Goal: Information Seeking & Learning: Compare options

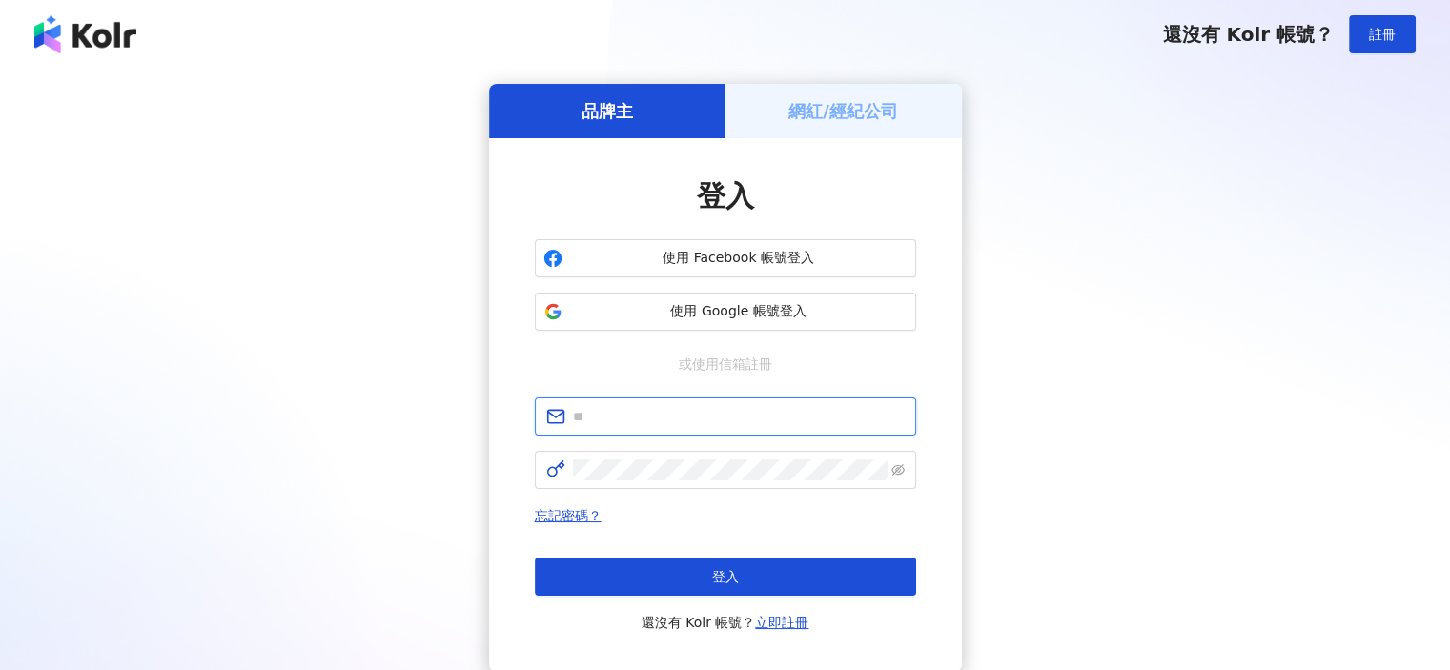
click at [700, 419] on input "text" at bounding box center [739, 416] width 332 height 21
type input "**********"
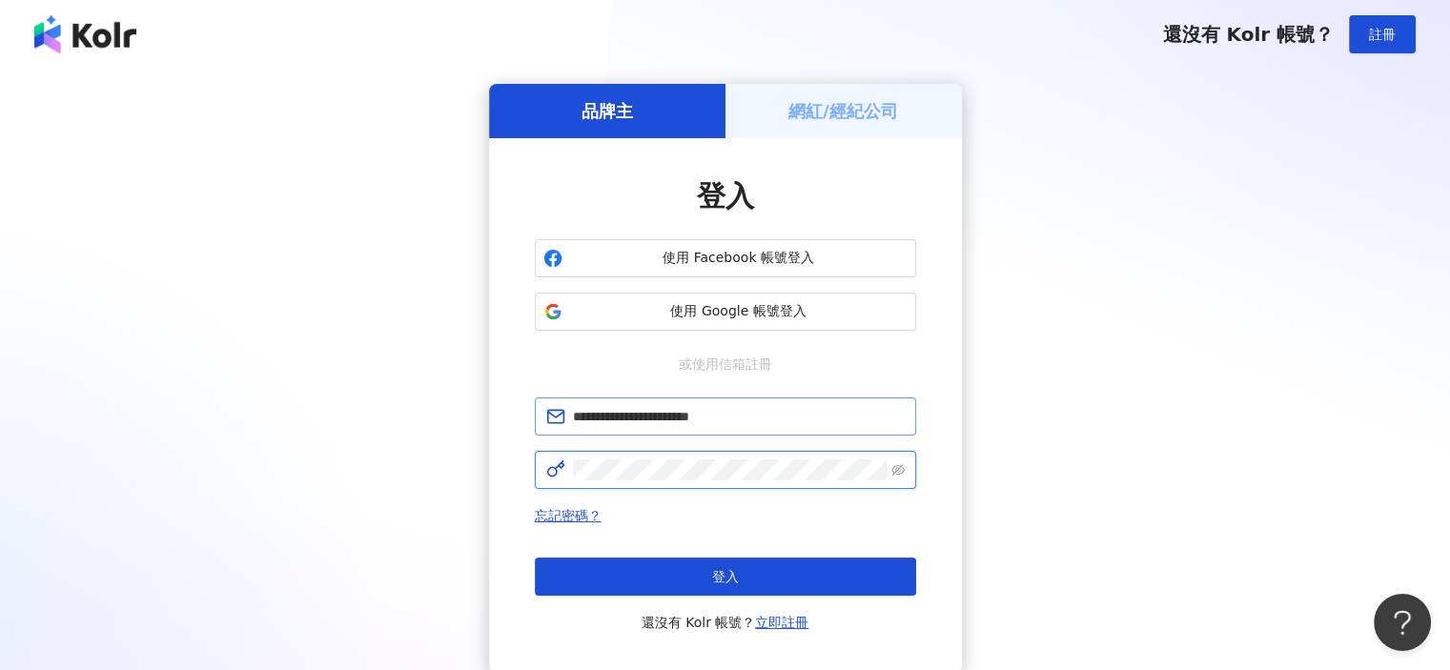
click button "登入" at bounding box center [725, 577] width 381 height 38
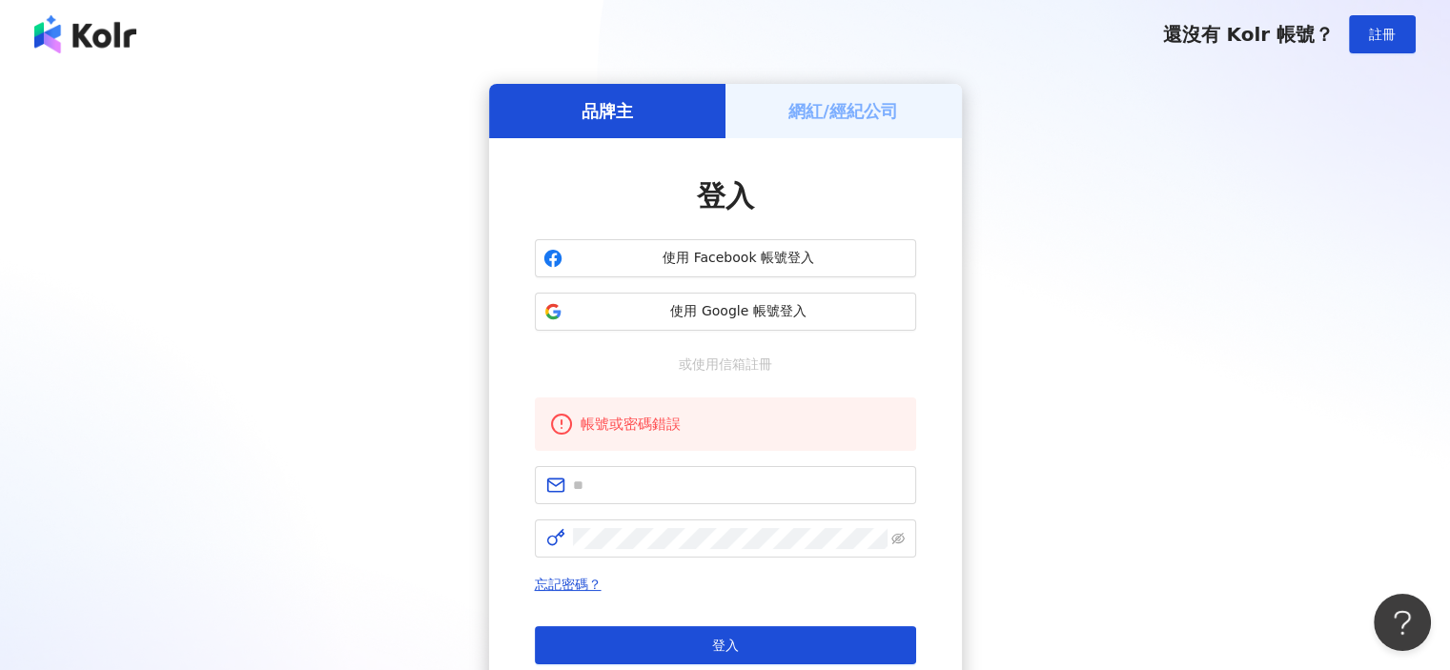
drag, startPoint x: 1228, startPoint y: 300, endPoint x: 1205, endPoint y: 313, distance: 26.0
click at [1228, 300] on div "品牌主 網紅/經紀公司 登入 使用 Facebook 帳號登入 使用 Google 帳號登入 或使用信箱註冊 帳號或密碼錯誤 忘記密碼？ 登入 還沒有 Kol…" at bounding box center [725, 412] width 1405 height 657
click at [683, 548] on span at bounding box center [725, 539] width 381 height 38
drag, startPoint x: 693, startPoint y: 486, endPoint x: 687, endPoint y: 495, distance: 10.9
click at [693, 486] on input "text" at bounding box center [739, 485] width 332 height 21
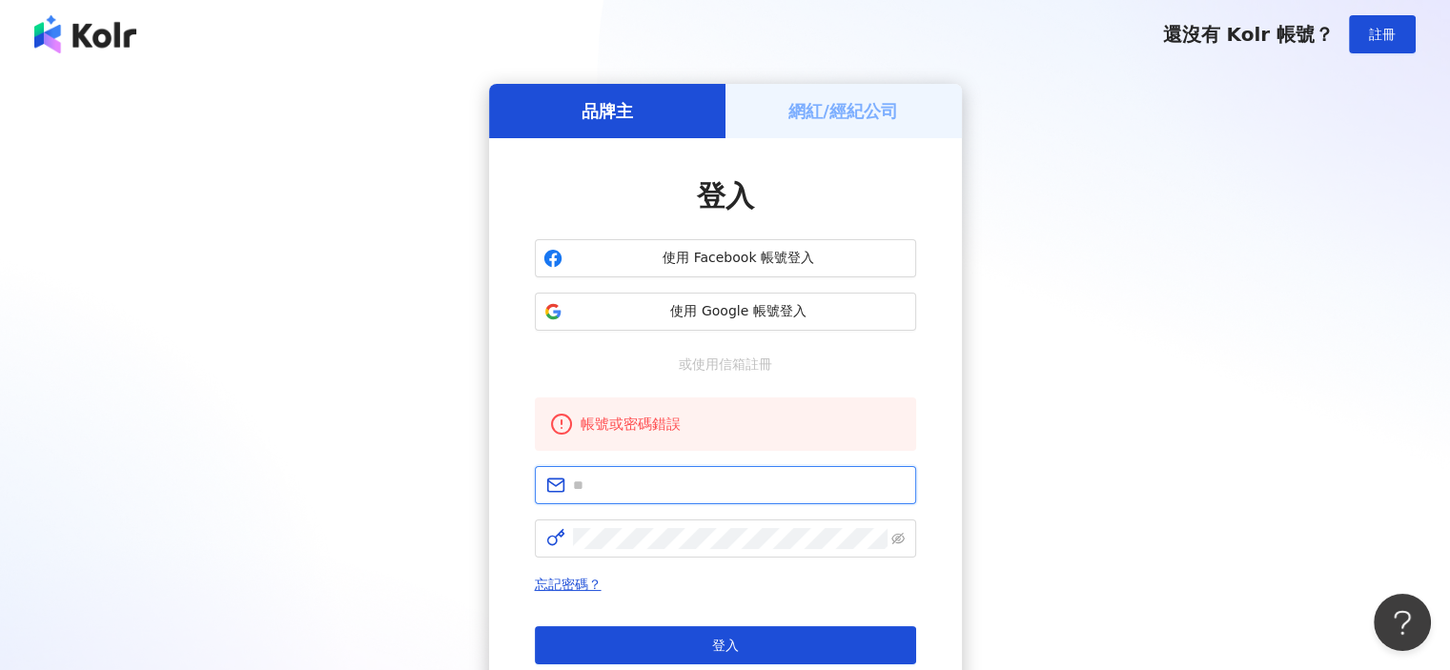
type input "**********"
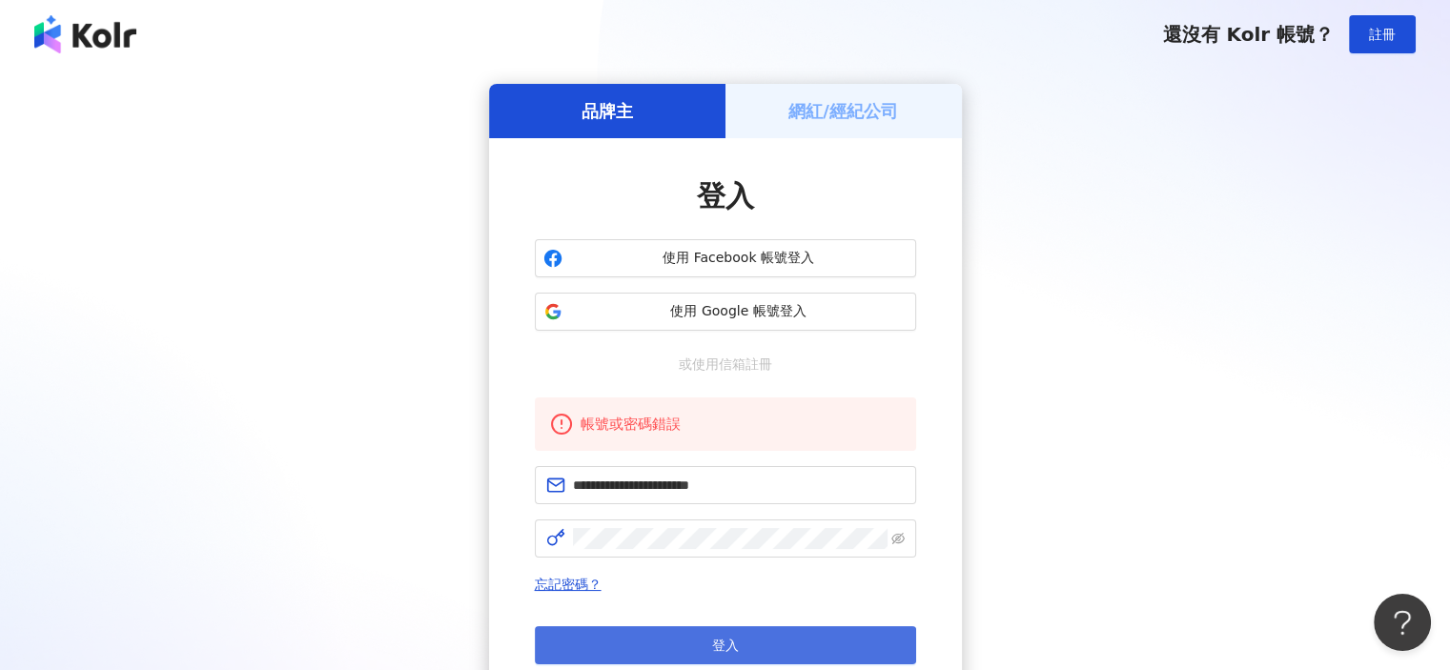
click at [712, 628] on button "登入" at bounding box center [725, 645] width 381 height 38
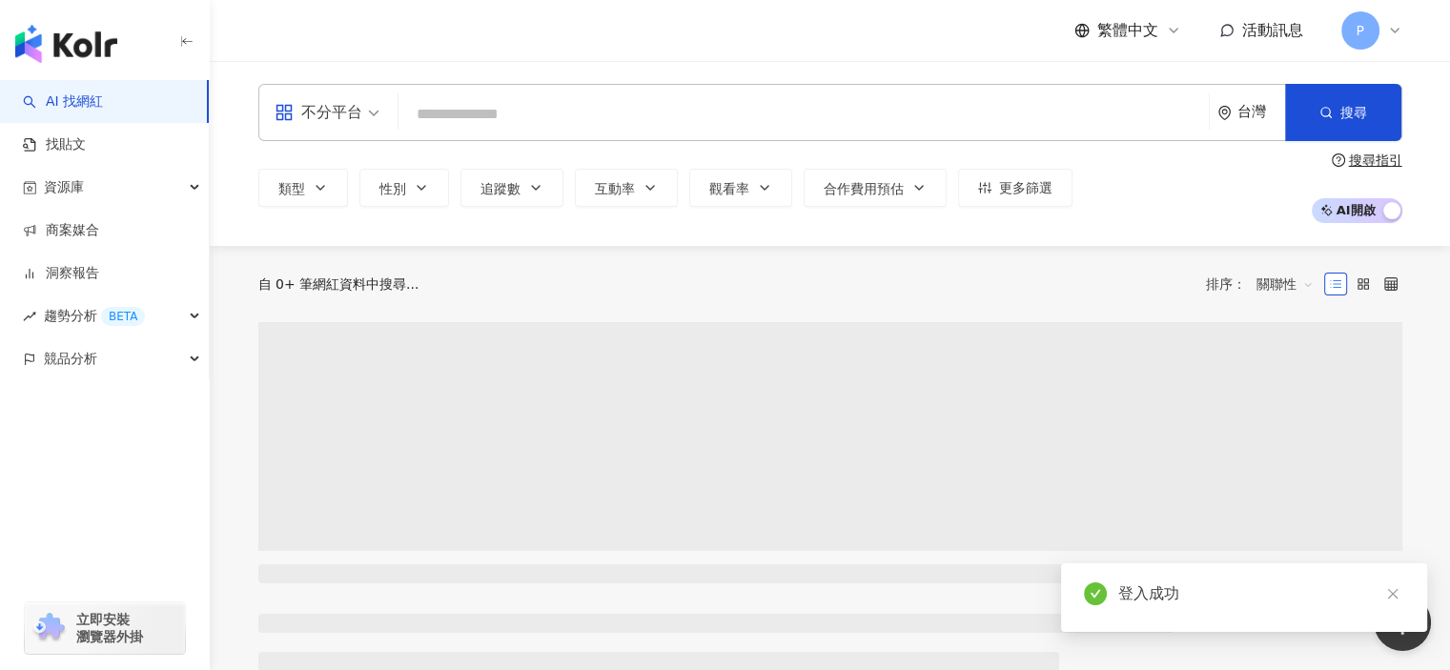
drag, startPoint x: 538, startPoint y: 116, endPoint x: 599, endPoint y: 118, distance: 61.1
click at [538, 116] on input "search" at bounding box center [803, 114] width 795 height 36
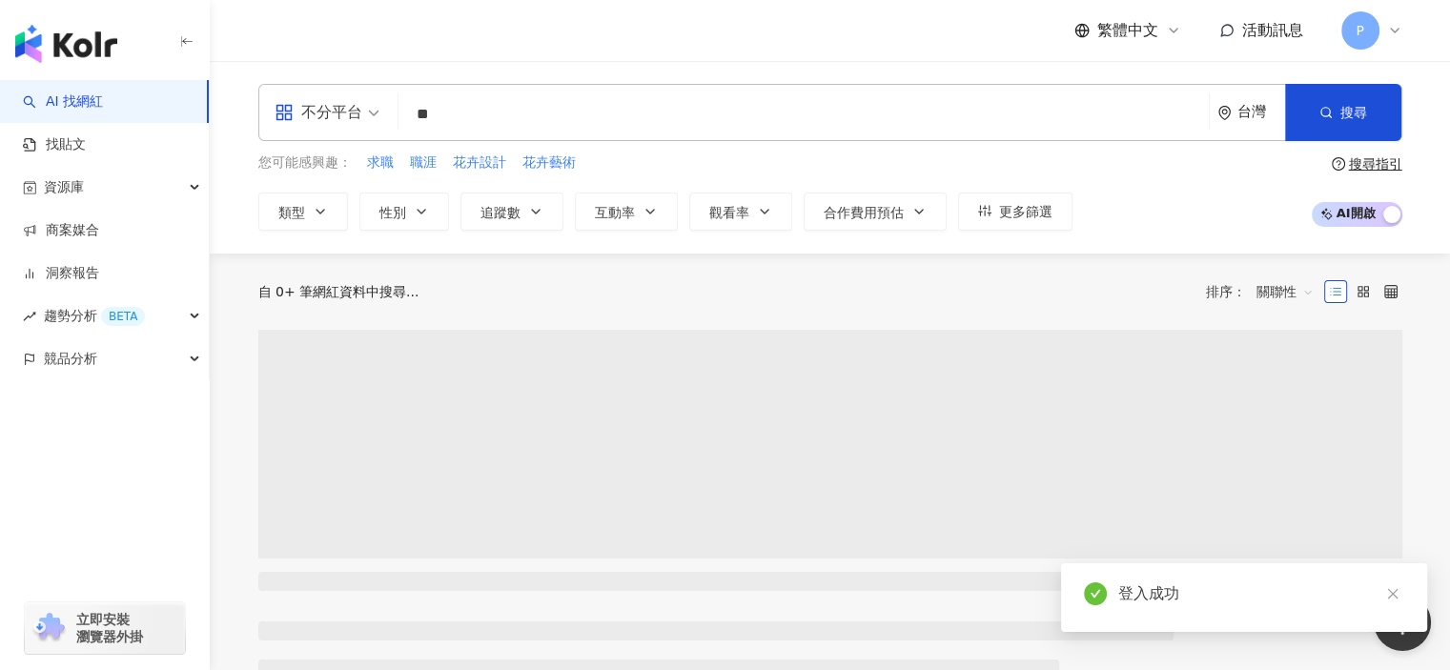
type input "*"
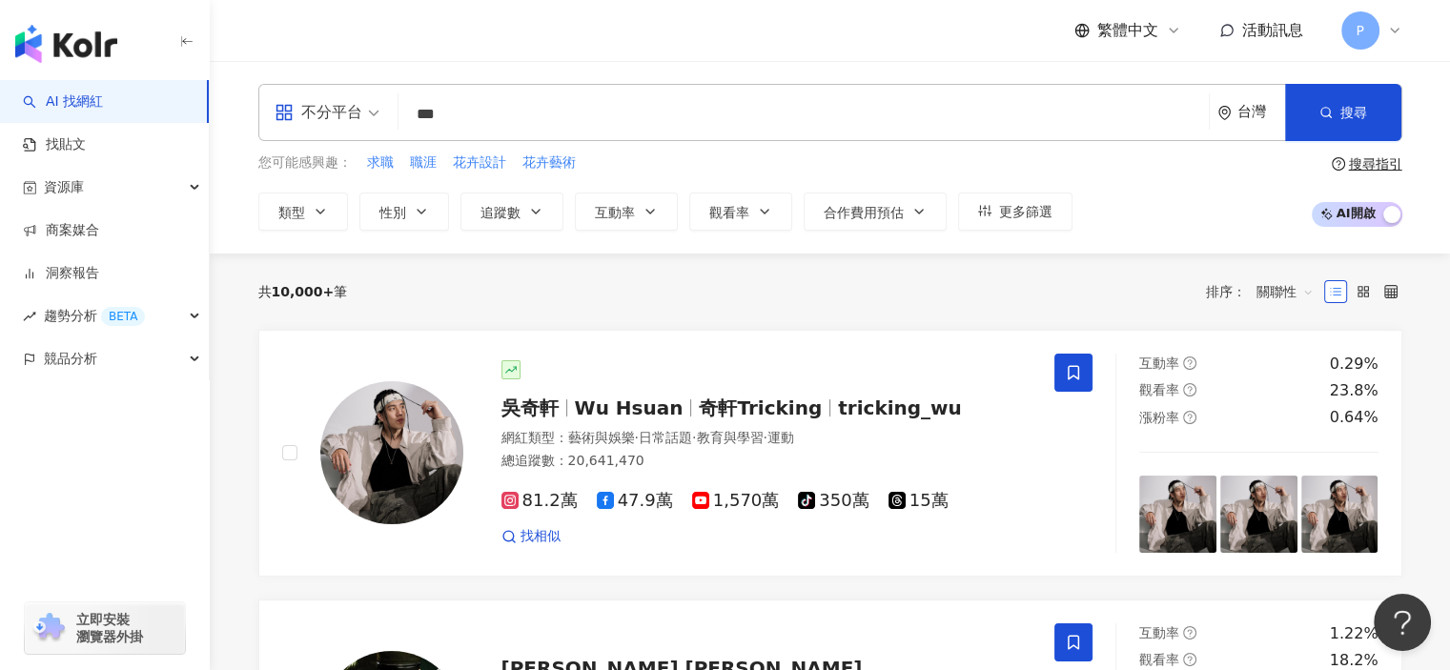
type input "***"
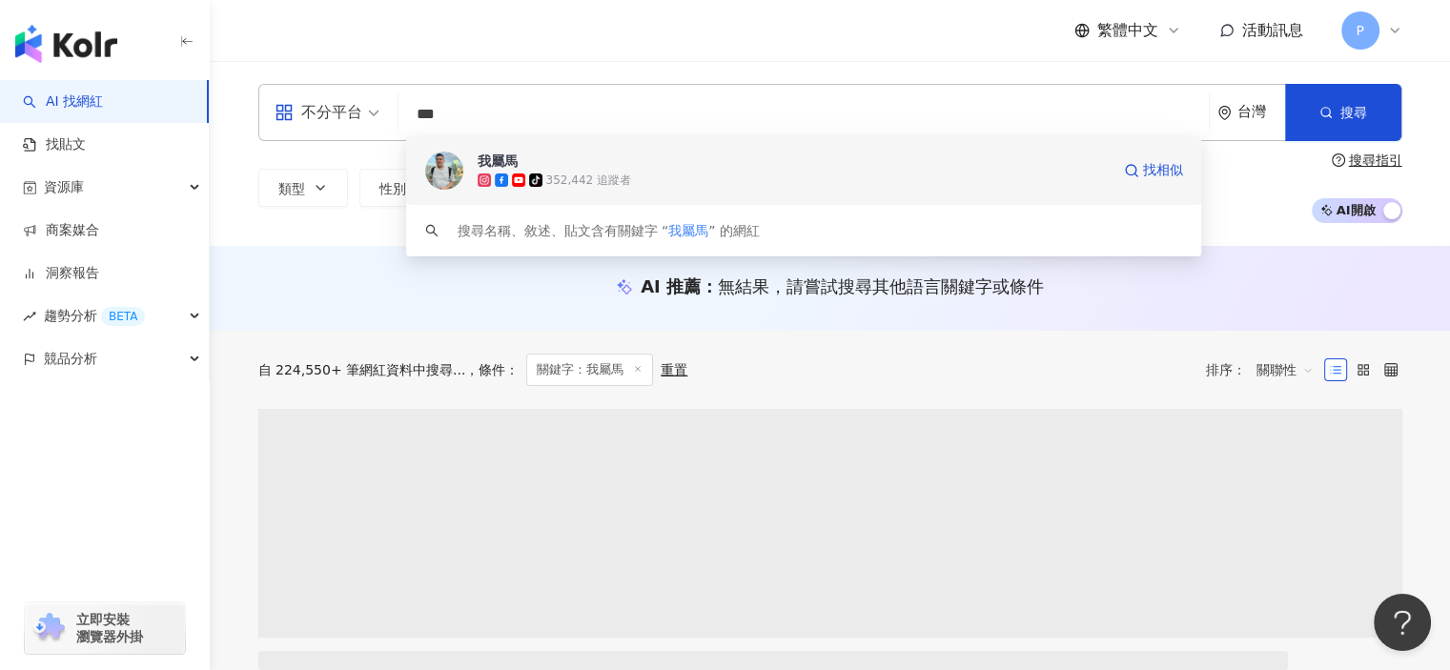
click at [662, 182] on div "tiktok-icon 352,442 追蹤者" at bounding box center [794, 180] width 632 height 19
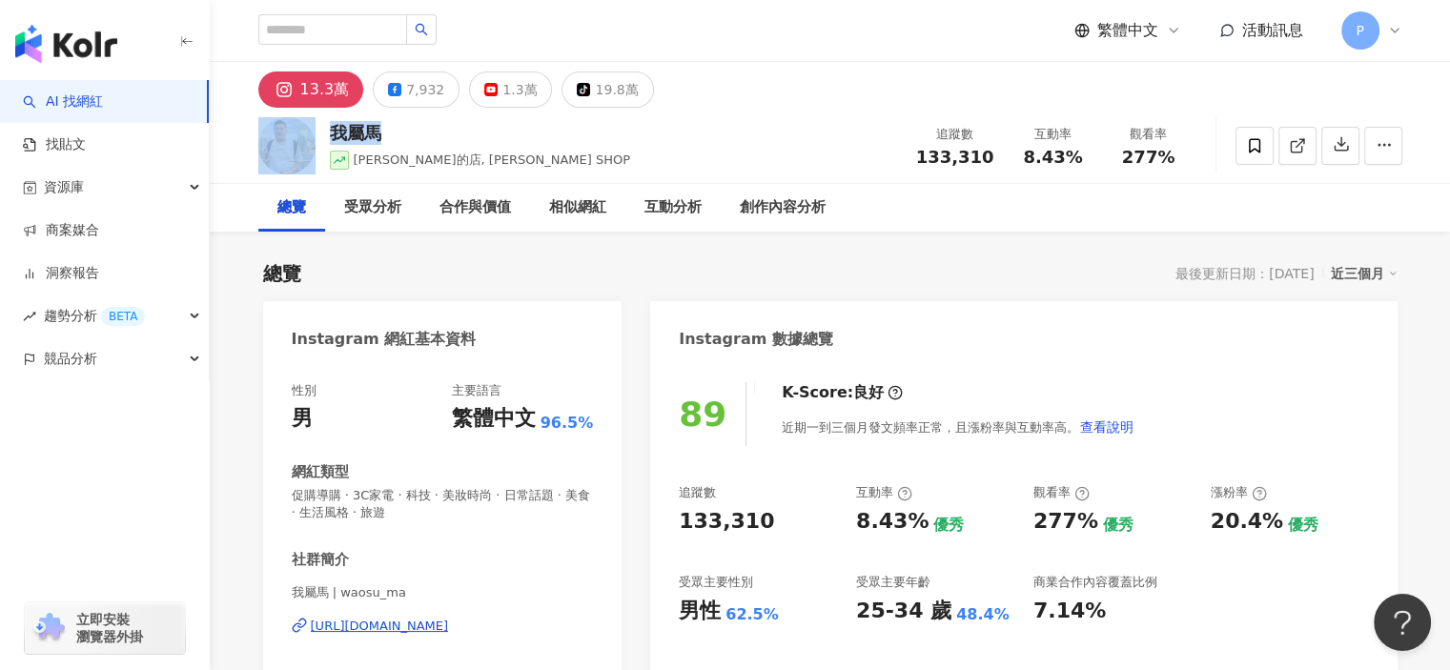
drag, startPoint x: 313, startPoint y: 132, endPoint x: 324, endPoint y: 134, distance: 11.8
click at [317, 132] on div "我屬馬 馬丁的店, MARTIN SHOP 追蹤數 133,310 互動率 8.43% 觀看率 277%" at bounding box center [830, 145] width 1221 height 75
click at [423, 95] on div "7,932" at bounding box center [425, 89] width 38 height 27
click at [435, 87] on div "7,932" at bounding box center [425, 89] width 38 height 27
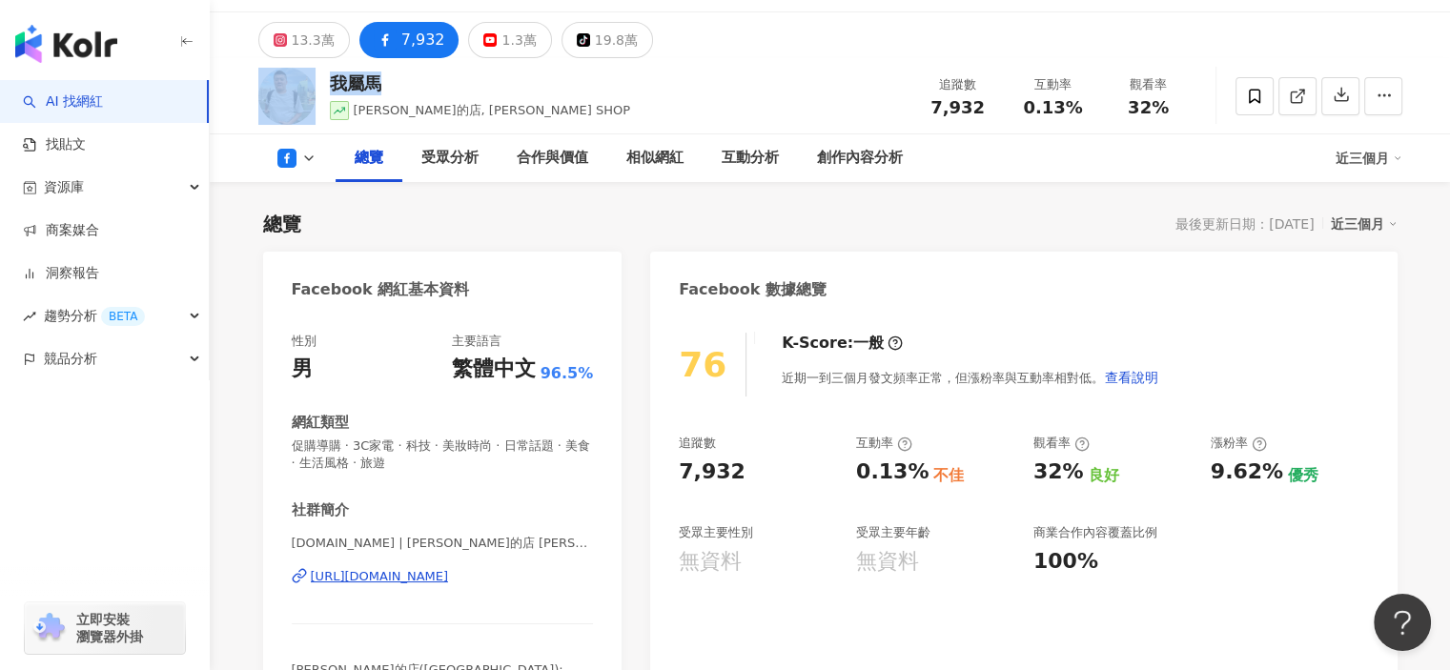
scroll to position [191, 0]
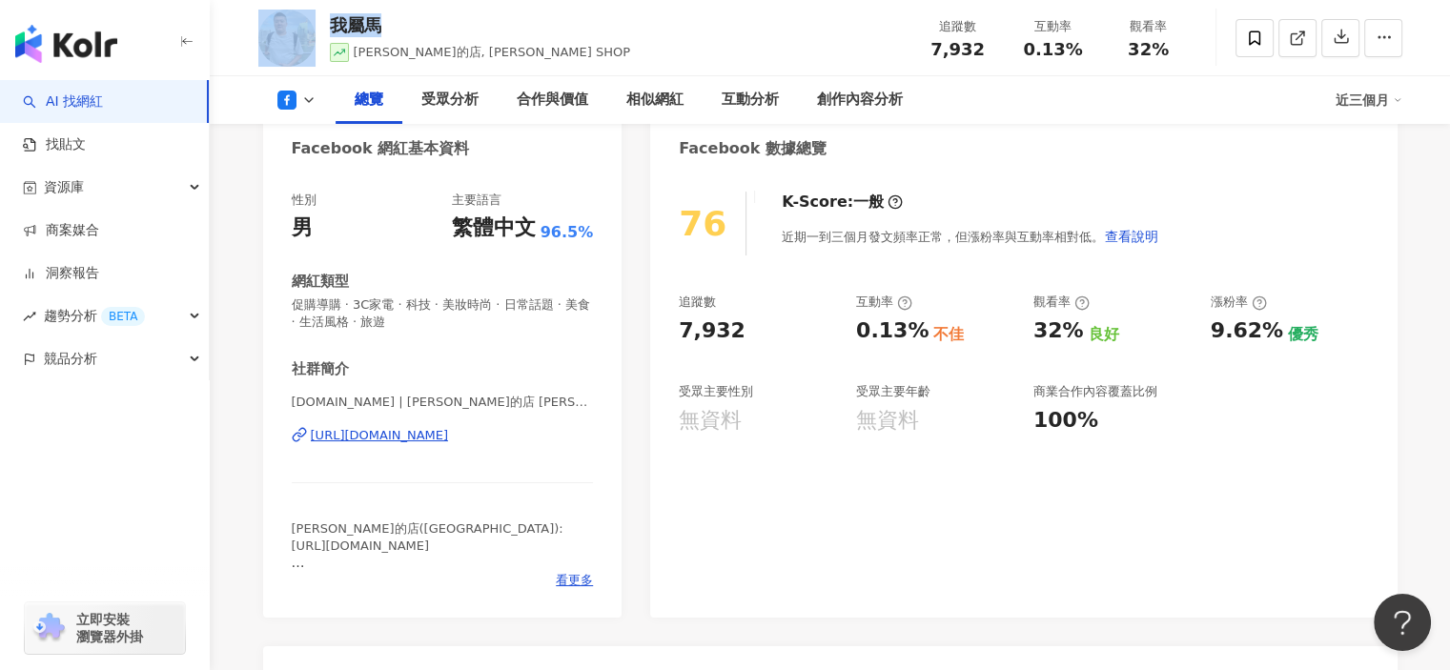
click at [397, 443] on div "https://www.facebook.com/100844438777517" at bounding box center [380, 435] width 138 height 17
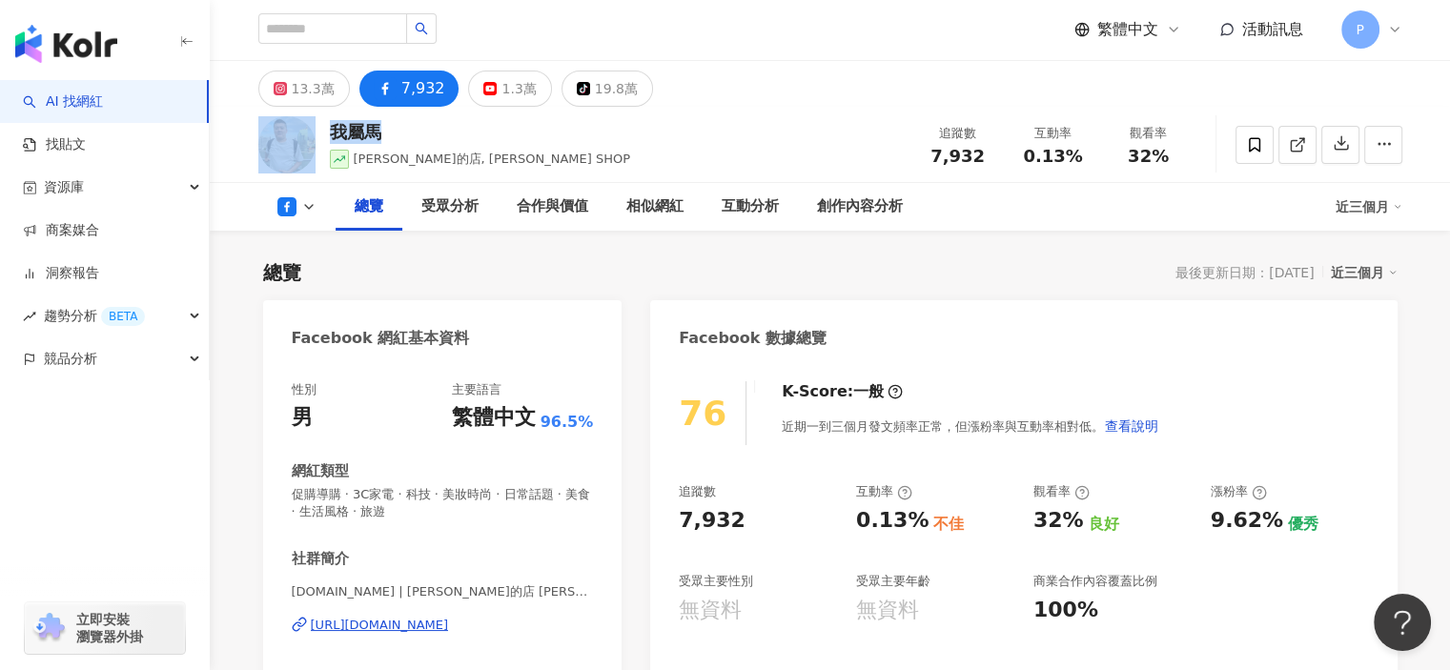
click at [322, 88] on div "13.3萬" at bounding box center [313, 88] width 43 height 27
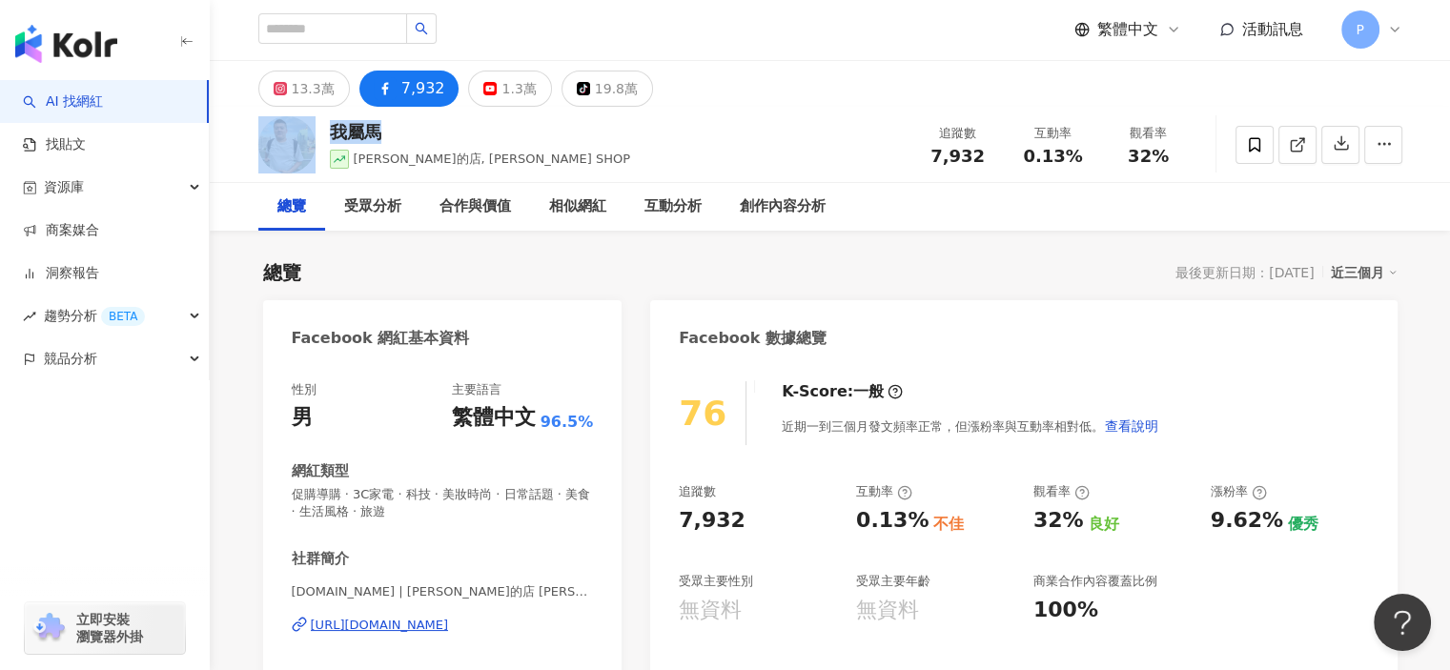
scroll to position [0, 0]
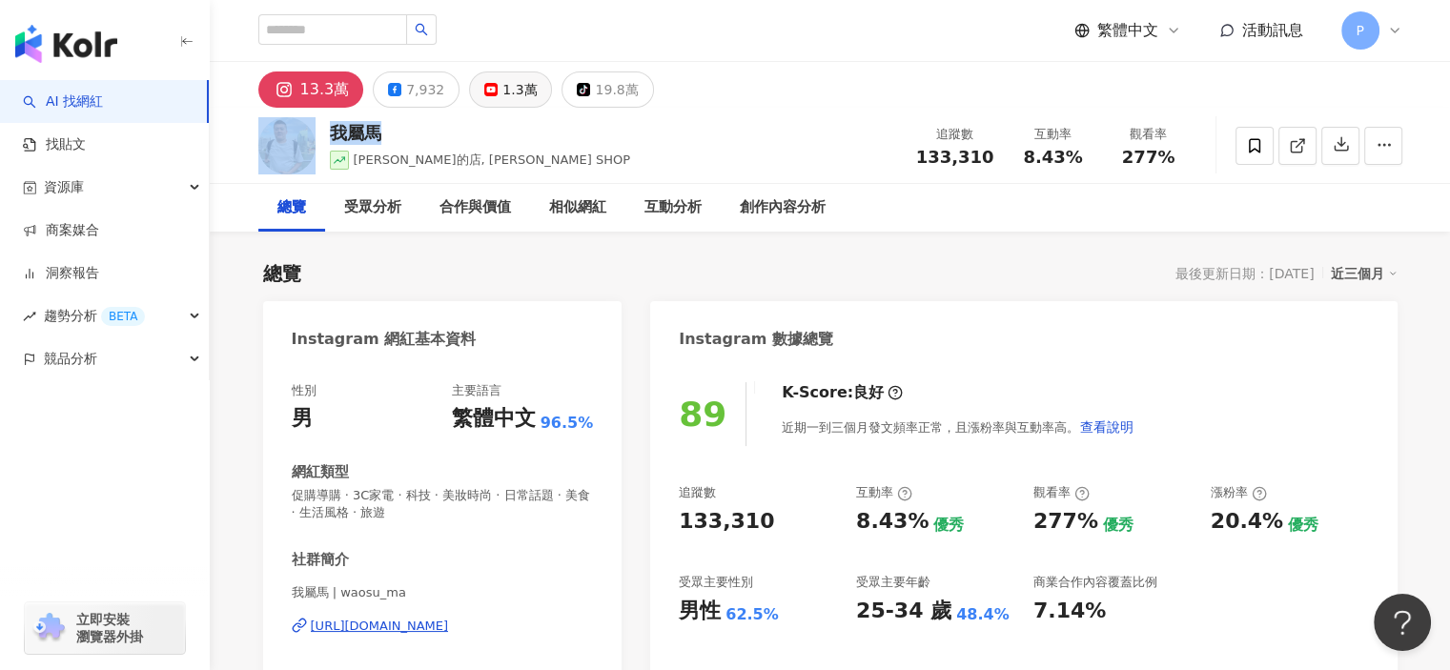
click at [503, 84] on div "1.3萬" at bounding box center [520, 89] width 34 height 27
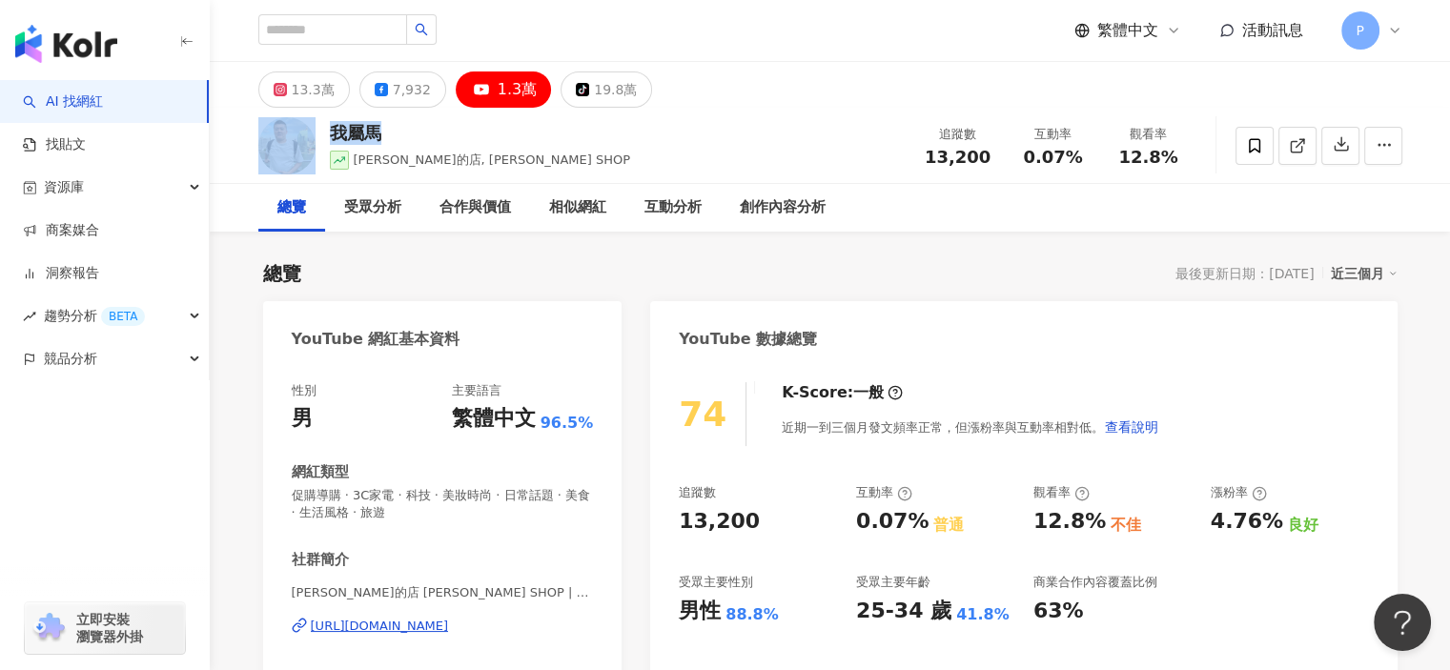
drag, startPoint x: 523, startPoint y: 84, endPoint x: 458, endPoint y: 531, distance: 451.9
click at [523, 84] on div "1.3萬" at bounding box center [517, 89] width 39 height 27
click at [449, 626] on div "https://www.youtube.com/channel/UCfouZksW4ToVzesAHCWlnAA" at bounding box center [380, 626] width 138 height 17
click at [378, 94] on icon at bounding box center [381, 89] width 13 height 13
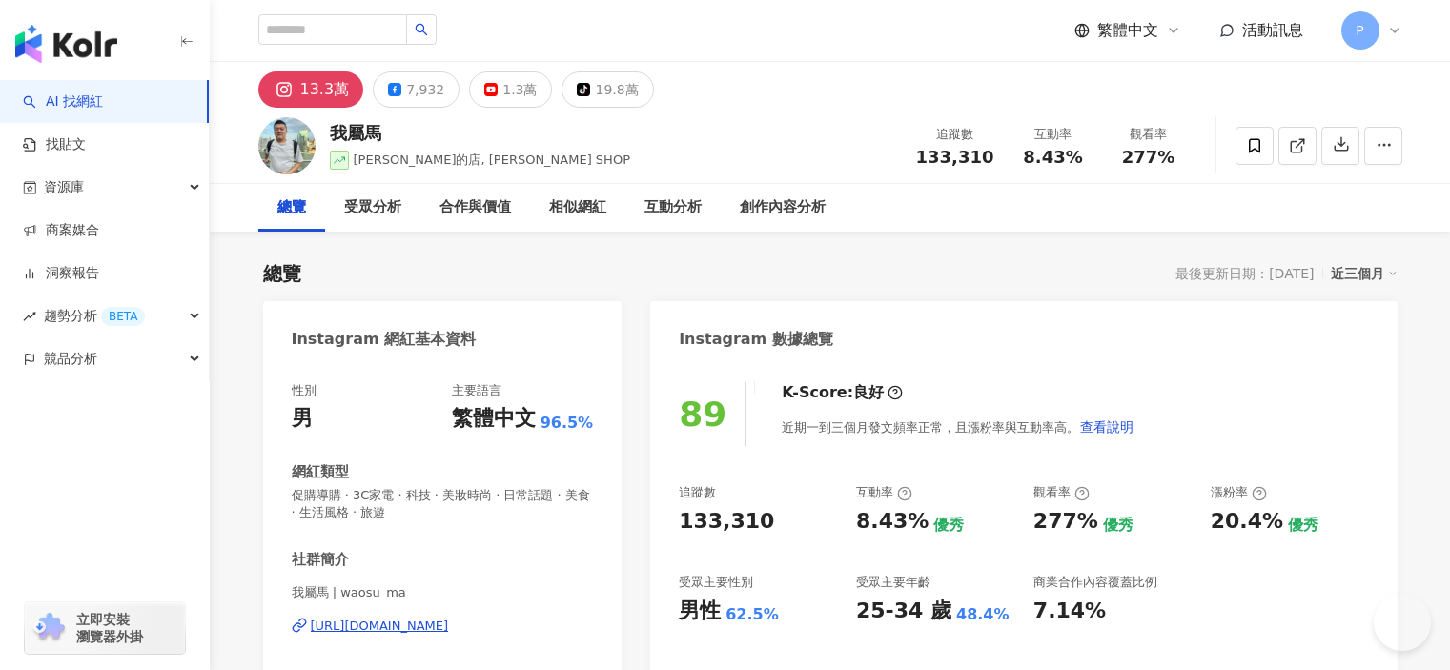
click at [688, 522] on div "133,310" at bounding box center [758, 522] width 158 height 30
click at [687, 522] on div "133,310" at bounding box center [726, 522] width 95 height 30
drag, startPoint x: 675, startPoint y: 522, endPoint x: 767, endPoint y: 522, distance: 91.5
click at [767, 522] on div "89 K-Score : 良好 近期一到三個月發文頻率正常，且漲粉率與互動率高。 查看說明 追蹤數 133,310 互動率 8.43% 優秀 觀看率 277%…" at bounding box center [1023, 585] width 747 height 445
copy div "133,310"
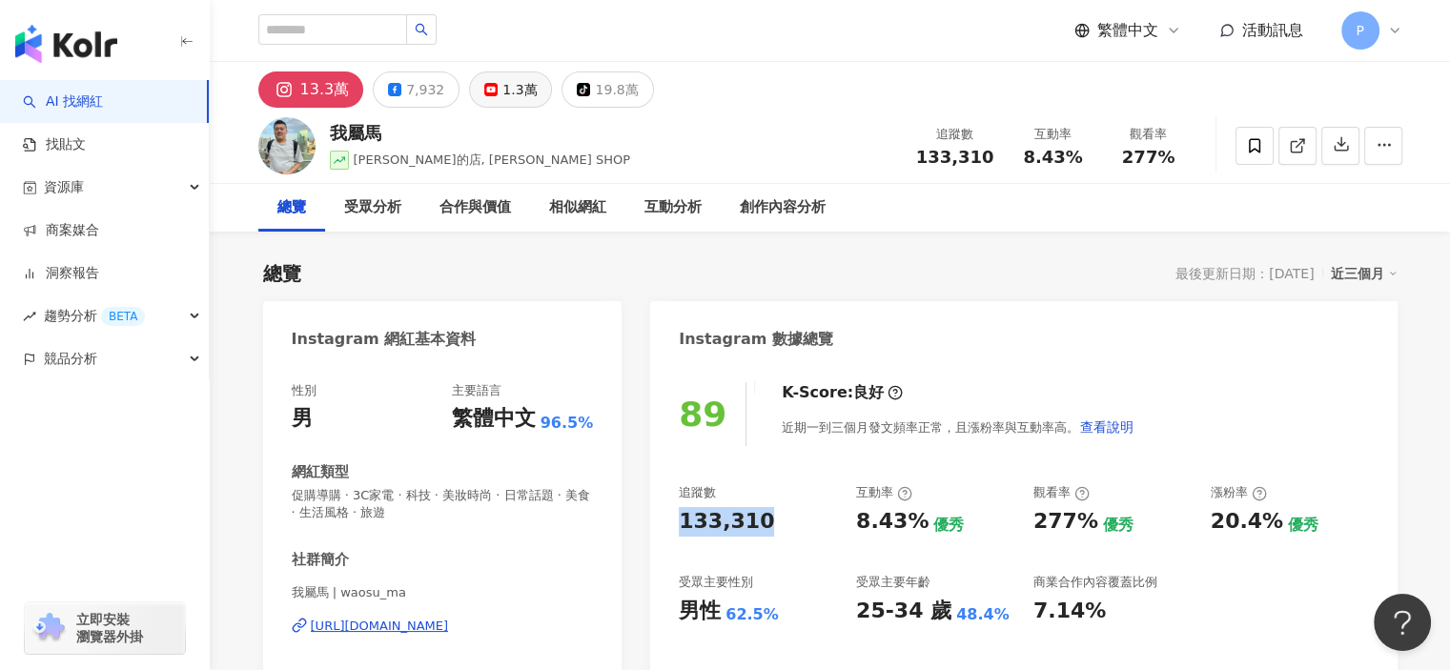
click at [503, 83] on div "1.3萬" at bounding box center [520, 89] width 34 height 27
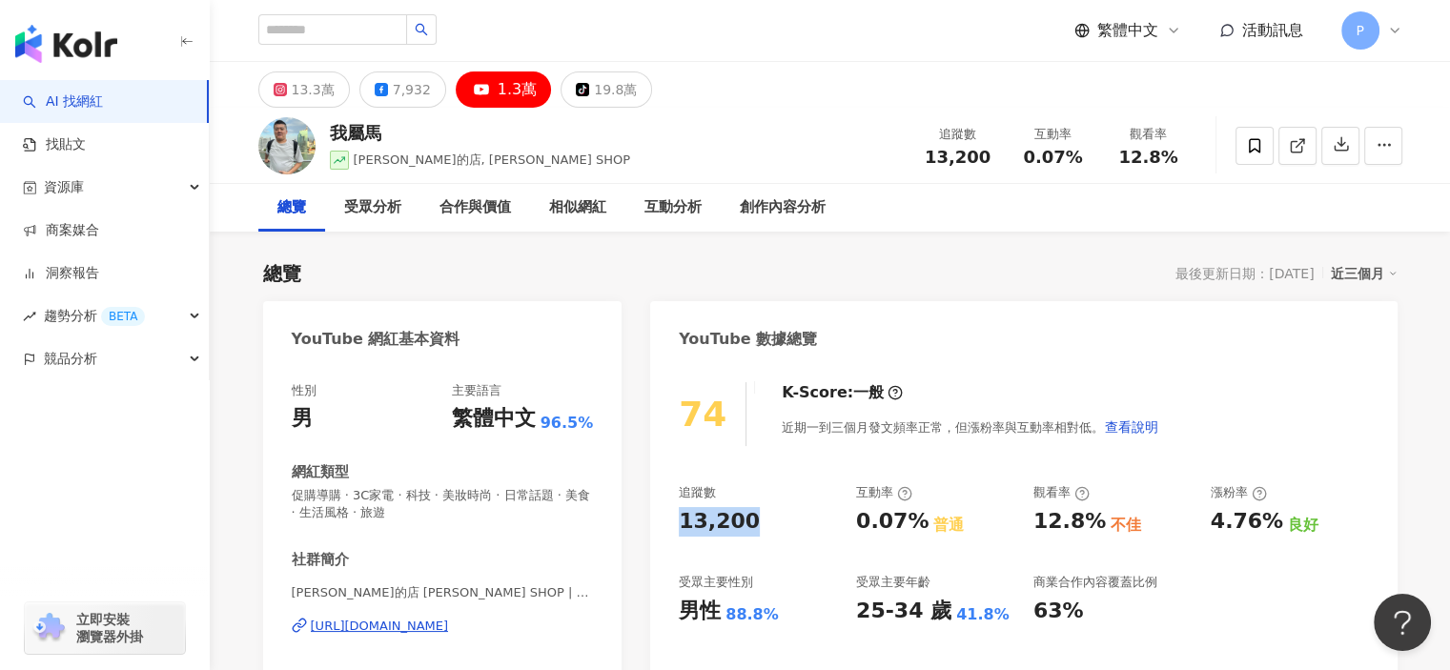
drag, startPoint x: 738, startPoint y: 521, endPoint x: 673, endPoint y: 522, distance: 64.8
click at [673, 522] on div "74 K-Score : 一般 近期一到三個月發文頻率正常，但漲粉率與互動率相對低。 查看說明 追蹤數 13,200 互動率 0.07% 普通 觀看率 12.…" at bounding box center [1023, 585] width 747 height 445
click at [332, 98] on button "13.3萬" at bounding box center [304, 90] width 92 height 36
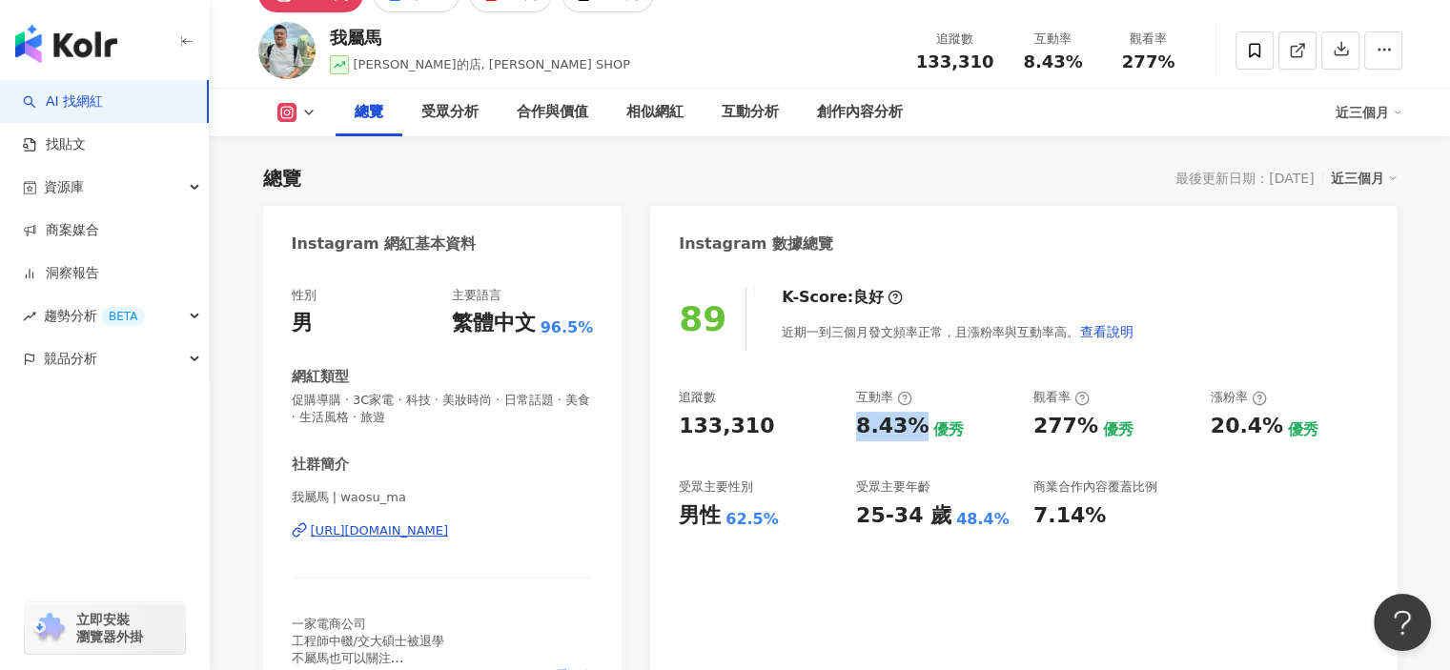
click at [915, 425] on div "追蹤數 133,310 互動率 8.43% 優秀 觀看率 277% 優秀 漲粉率 20.4% 優秀 受眾主要性別 男性 62.5% 受眾主要年齡 25-34 …" at bounding box center [1023, 459] width 689 height 141
drag, startPoint x: 687, startPoint y: 519, endPoint x: 721, endPoint y: 518, distance: 33.4
click at [718, 520] on div "男性" at bounding box center [700, 517] width 42 height 30
copy div "男性"
drag, startPoint x: 760, startPoint y: 522, endPoint x: 725, endPoint y: 523, distance: 35.3
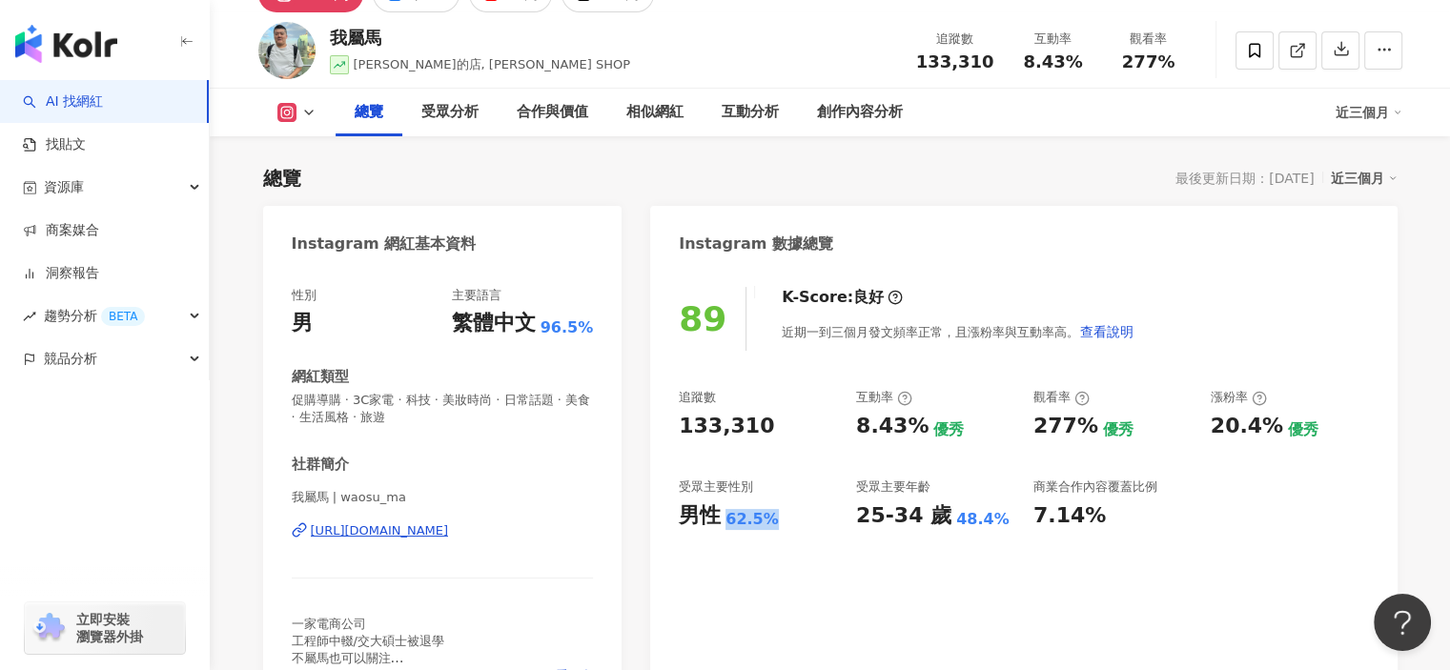
click at [725, 523] on div "男性 62.5%" at bounding box center [758, 517] width 158 height 30
copy div "62.5%"
drag, startPoint x: 851, startPoint y: 522, endPoint x: 931, endPoint y: 518, distance: 80.2
click at [931, 518] on div "追蹤數 133,310 互動率 8.43% 優秀 觀看率 277% 優秀 漲粉率 20.4% 優秀 受眾主要性別 男性 62.5% 受眾主要年齡 25-34 …" at bounding box center [1023, 459] width 689 height 141
copy div "25-34 歲"
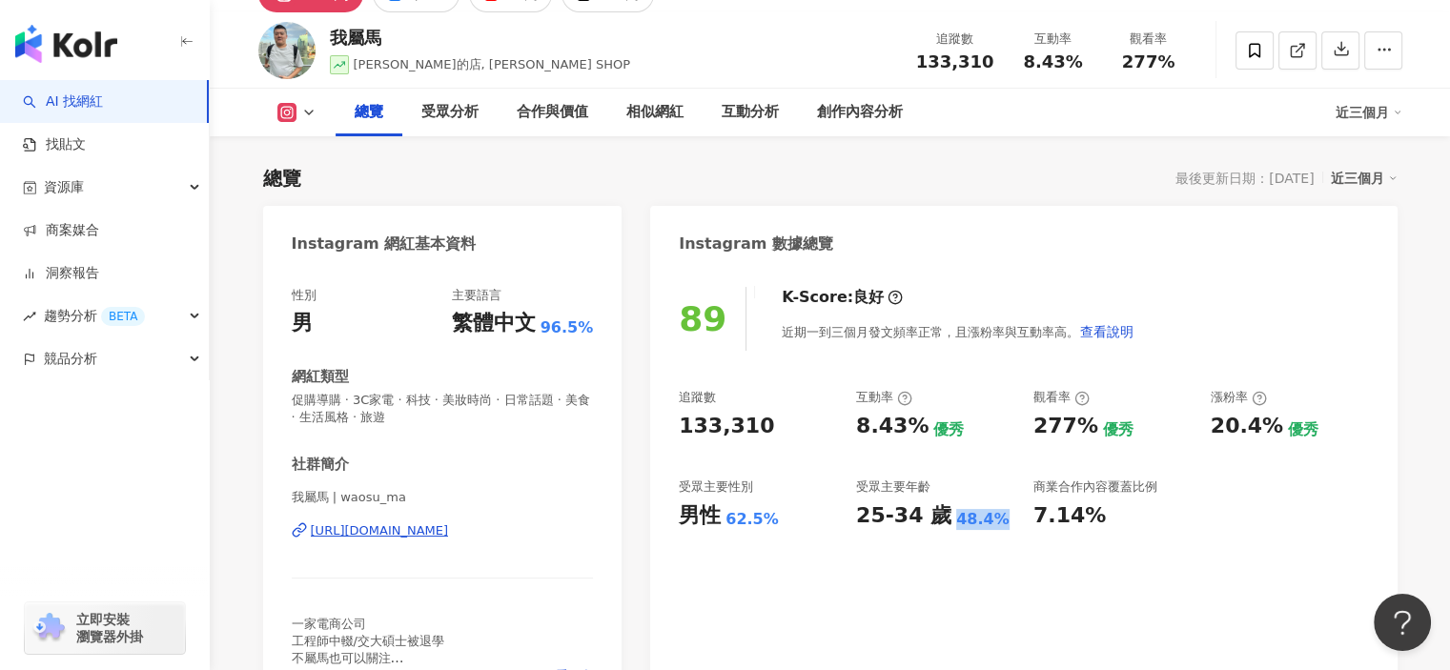
drag, startPoint x: 953, startPoint y: 522, endPoint x: 989, endPoint y: 519, distance: 36.3
click at [989, 519] on div "25-34 歲 48.4%" at bounding box center [935, 517] width 158 height 30
copy div "48.4%"
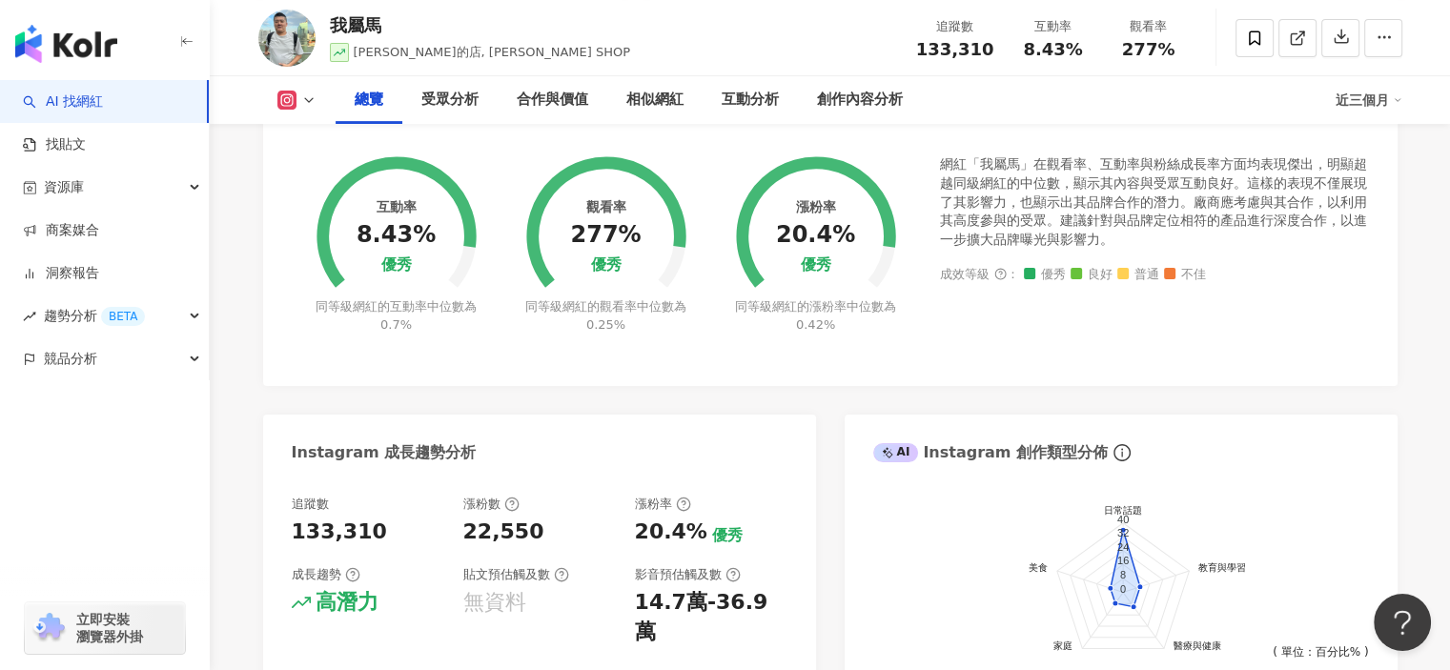
scroll to position [1335, 0]
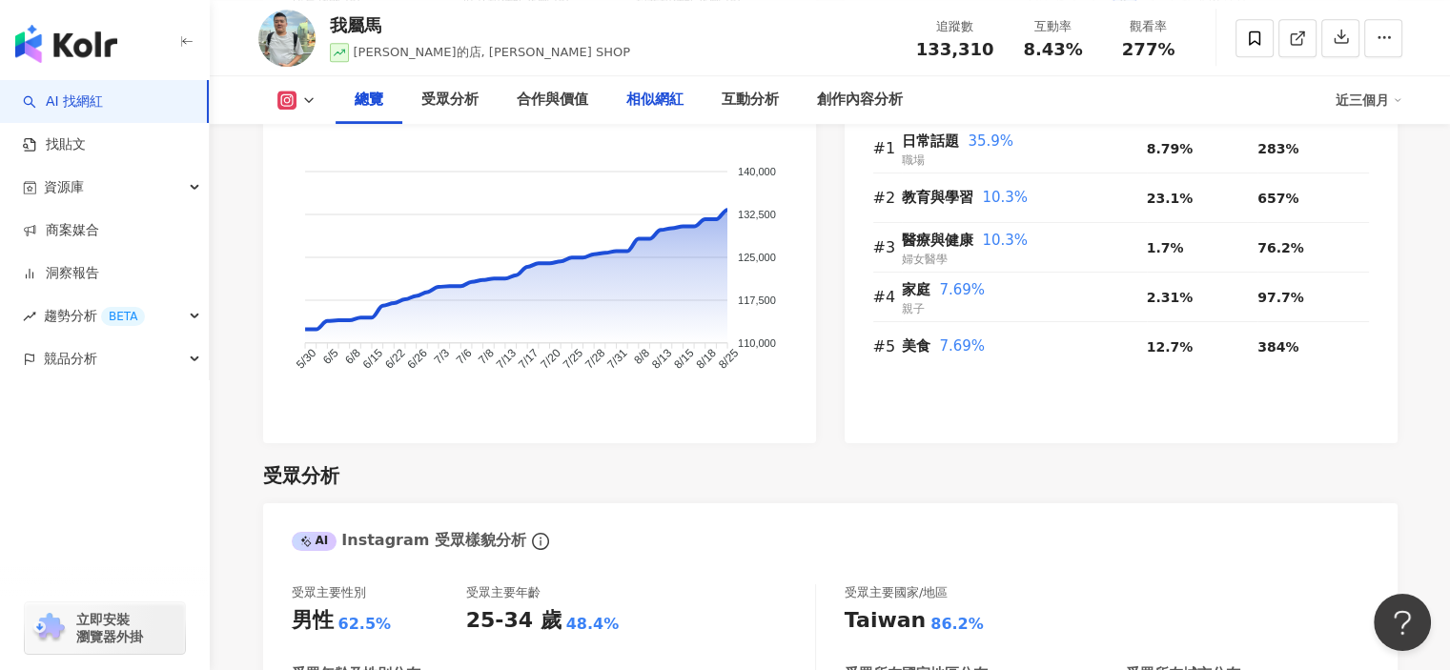
click at [670, 102] on div "相似網紅" at bounding box center [654, 100] width 57 height 23
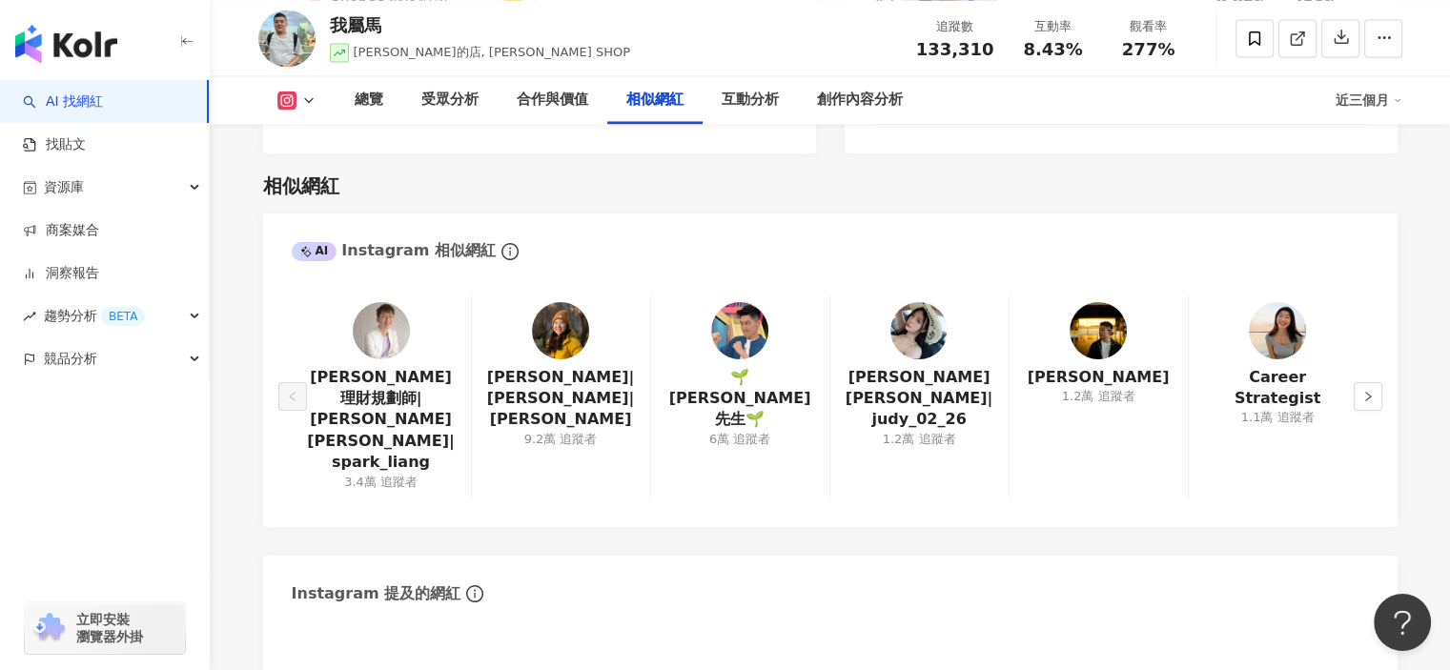
click at [1083, 312] on img at bounding box center [1098, 330] width 57 height 57
click at [734, 311] on img at bounding box center [739, 330] width 57 height 57
click at [1373, 382] on button "button" at bounding box center [1368, 396] width 29 height 29
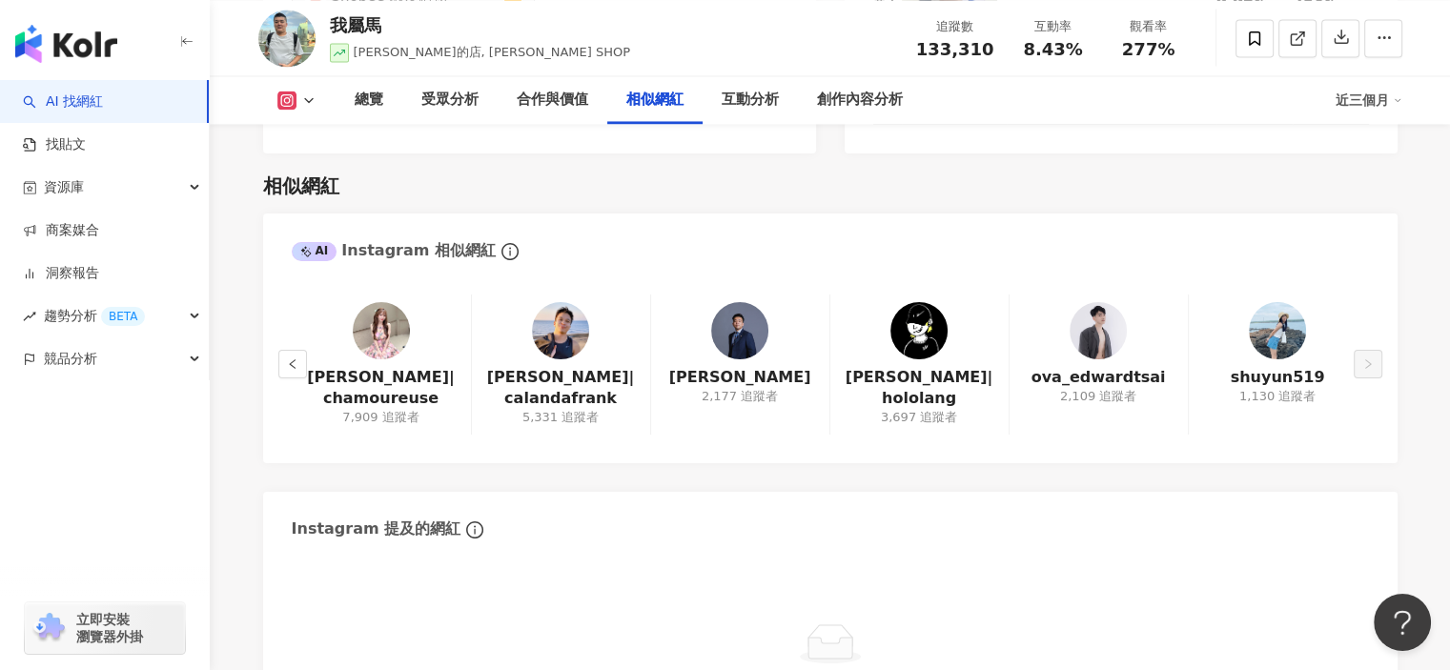
click at [572, 304] on img at bounding box center [560, 330] width 57 height 57
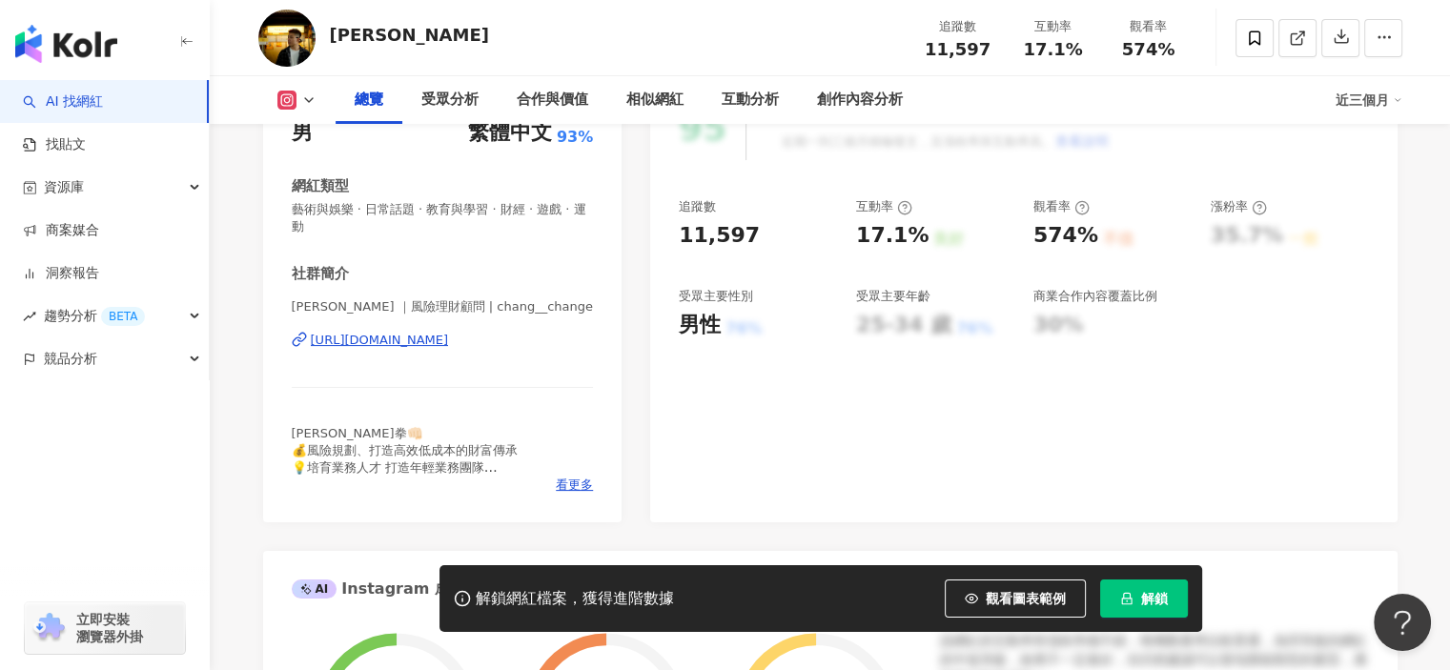
scroll to position [191, 0]
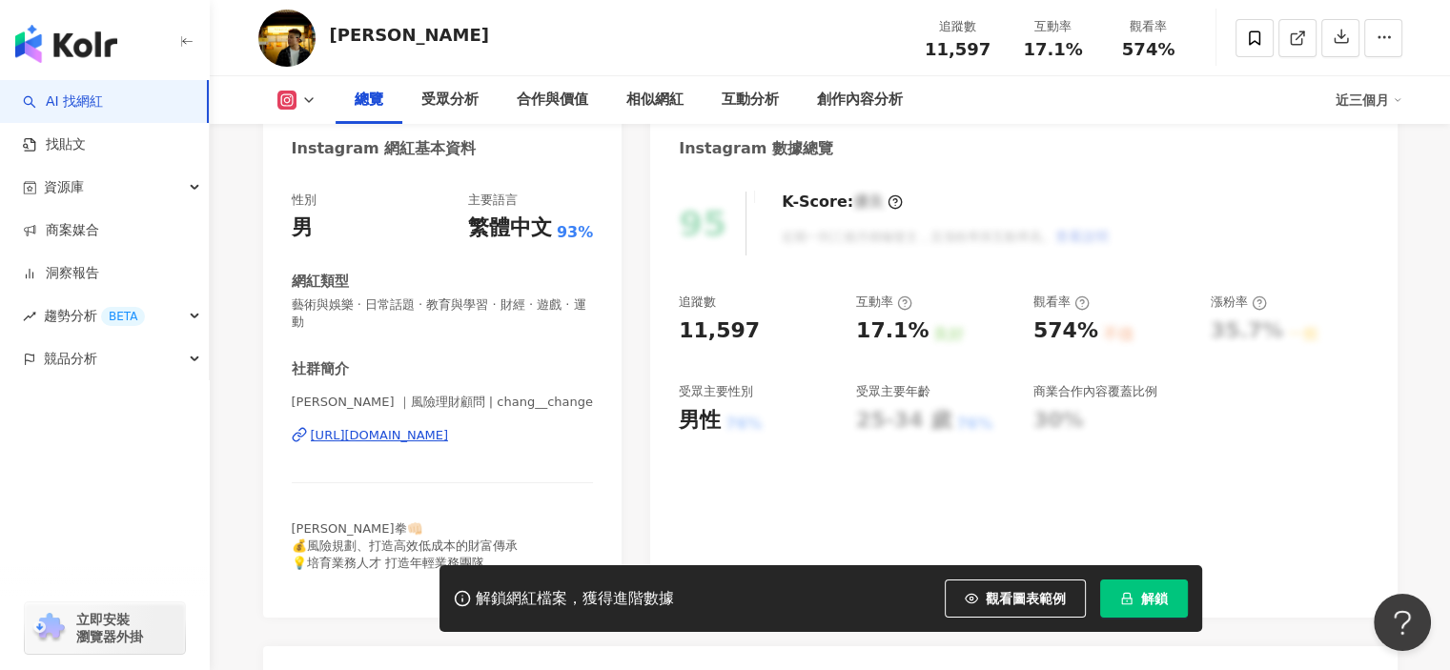
click at [474, 409] on span "Bill Chang ｜風險理財顧問 | chang__change" at bounding box center [443, 402] width 302 height 17
click at [484, 425] on div "Bill Chang ｜風險理財顧問 | chang__change https://www.instagram.com/chang__change/" at bounding box center [443, 450] width 302 height 112
click at [449, 431] on div "https://www.instagram.com/chang__change/" at bounding box center [380, 435] width 138 height 17
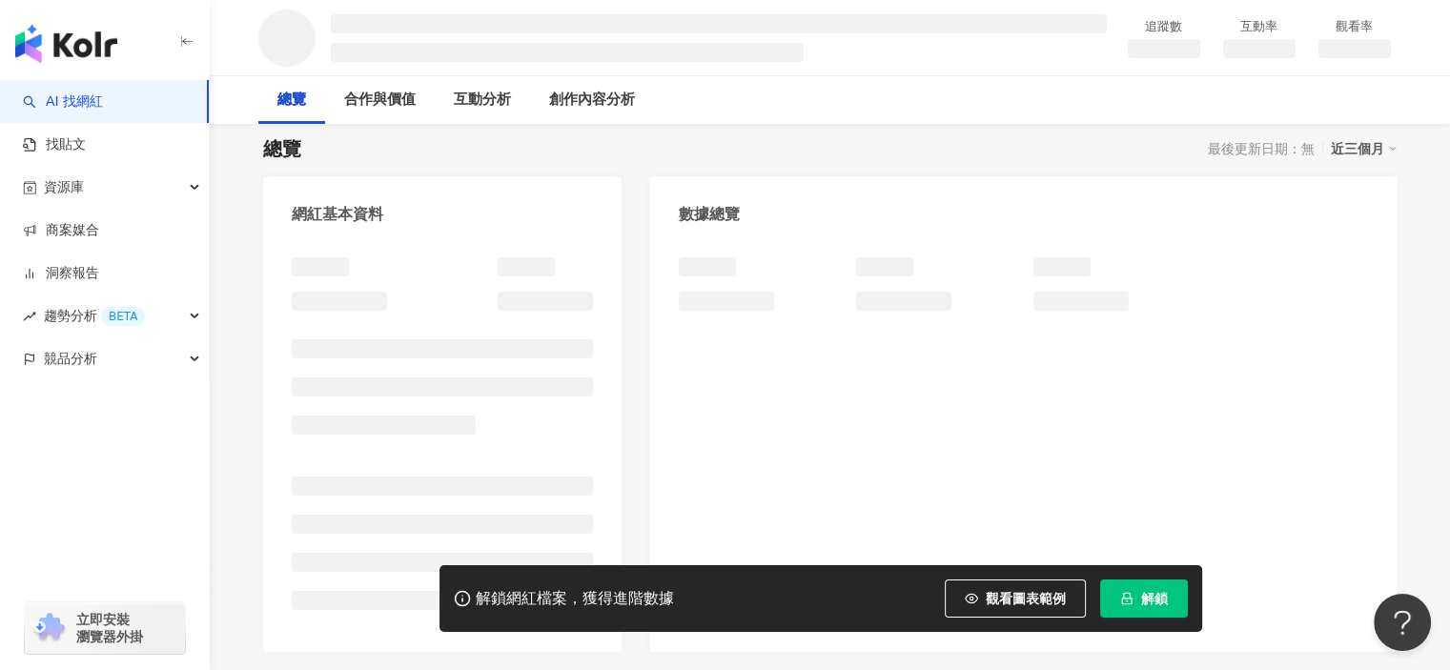
scroll to position [191, 0]
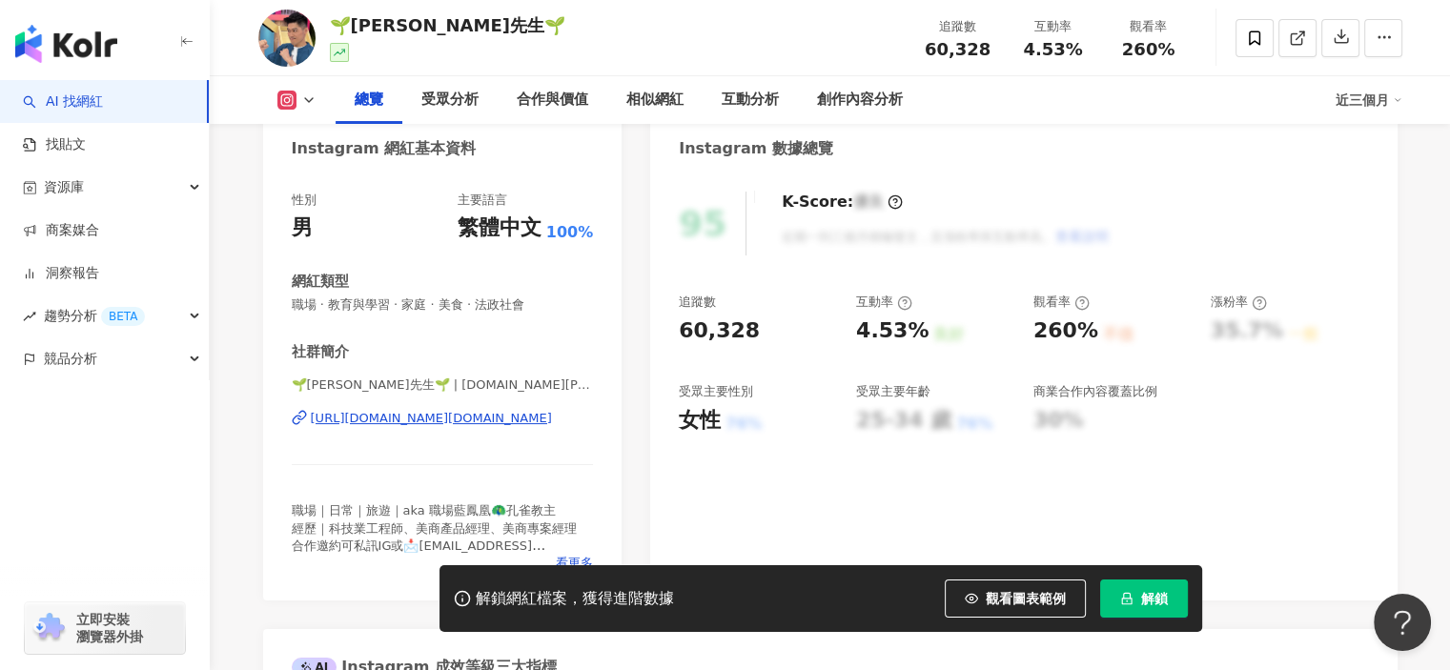
scroll to position [381, 0]
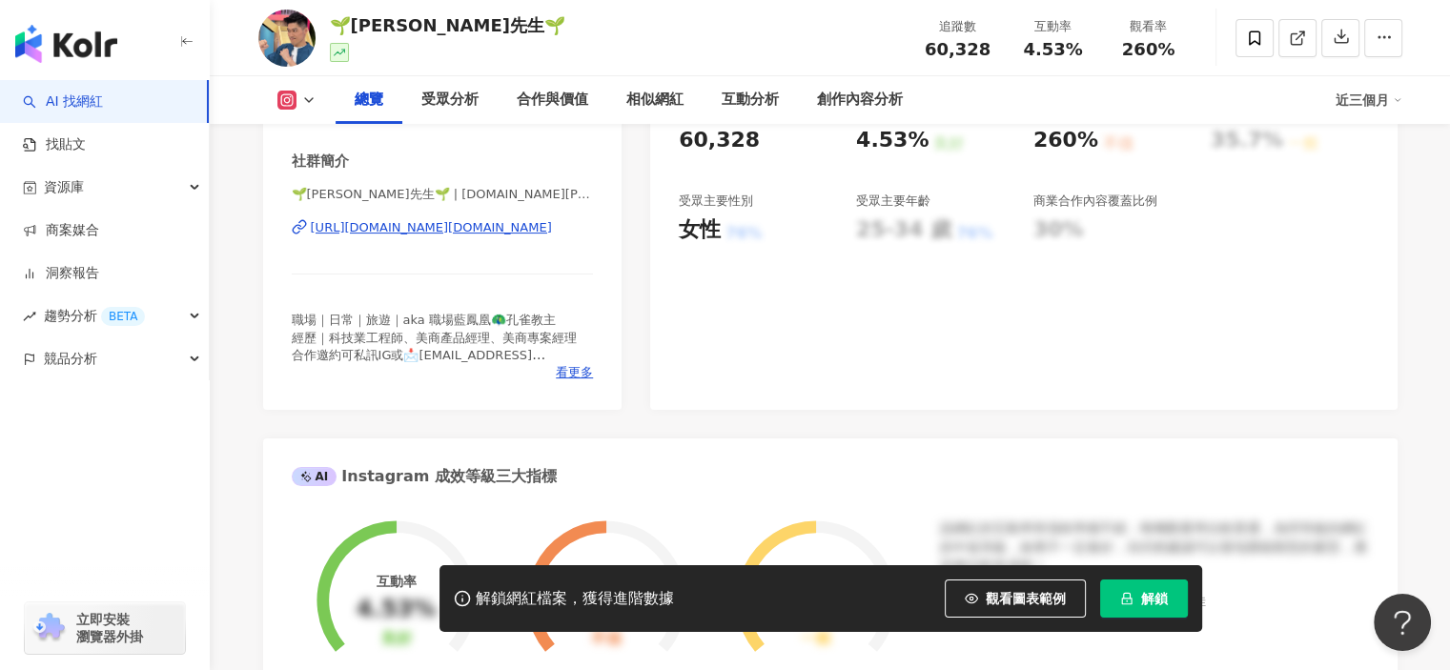
click at [552, 236] on div "https://www.instagram.com/banqiao.mr.wang/" at bounding box center [431, 227] width 241 height 17
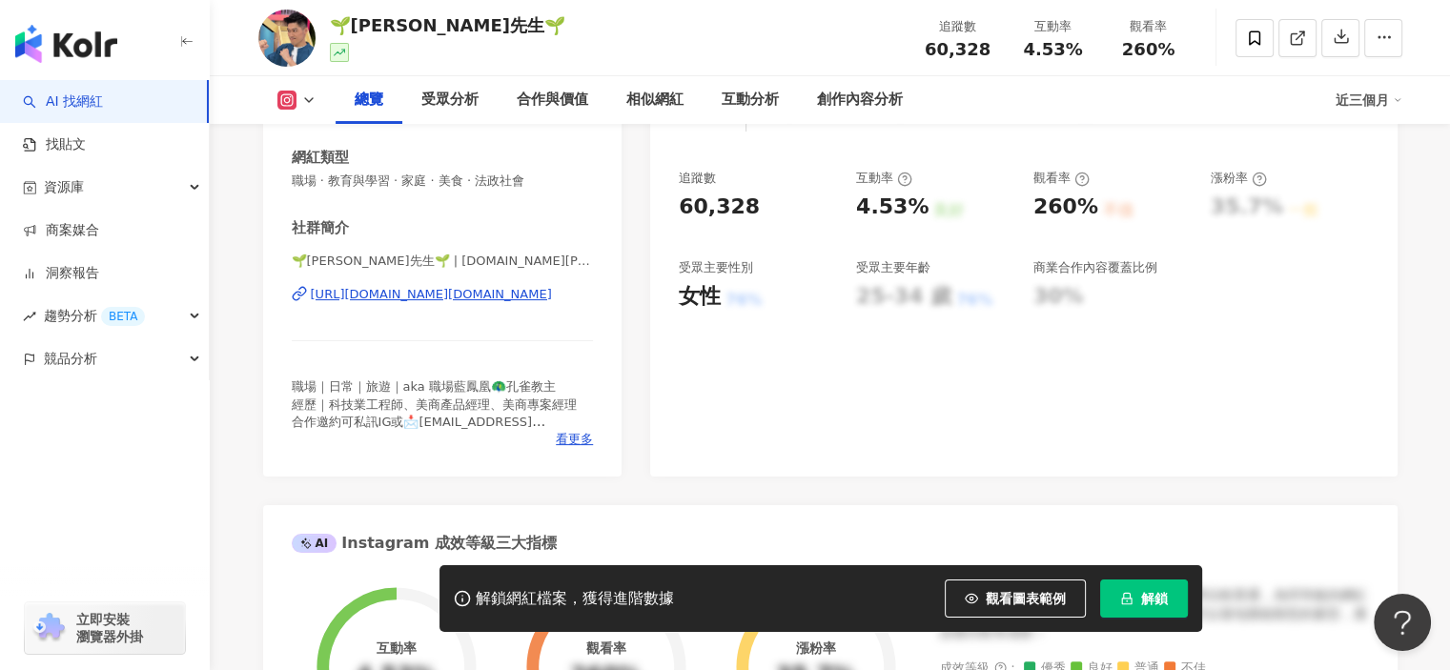
scroll to position [286, 0]
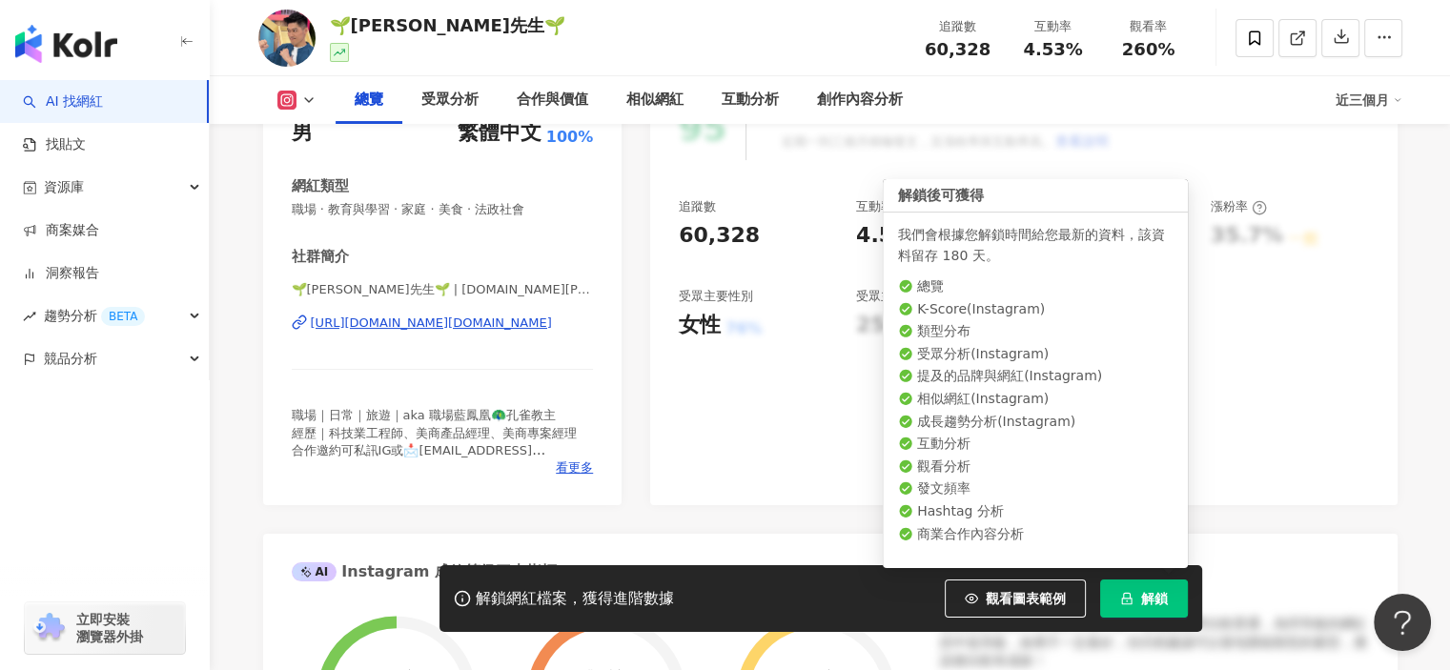
click at [1141, 602] on span "解鎖" at bounding box center [1154, 598] width 27 height 15
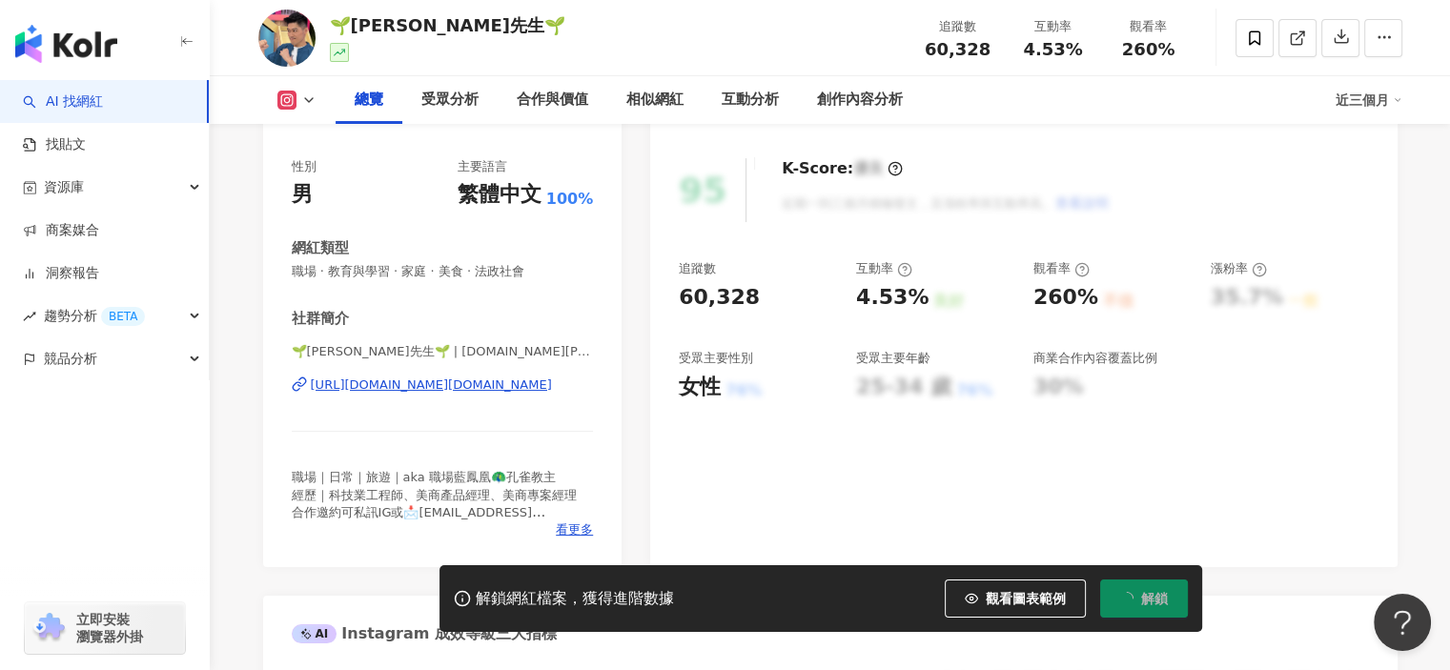
scroll to position [191, 0]
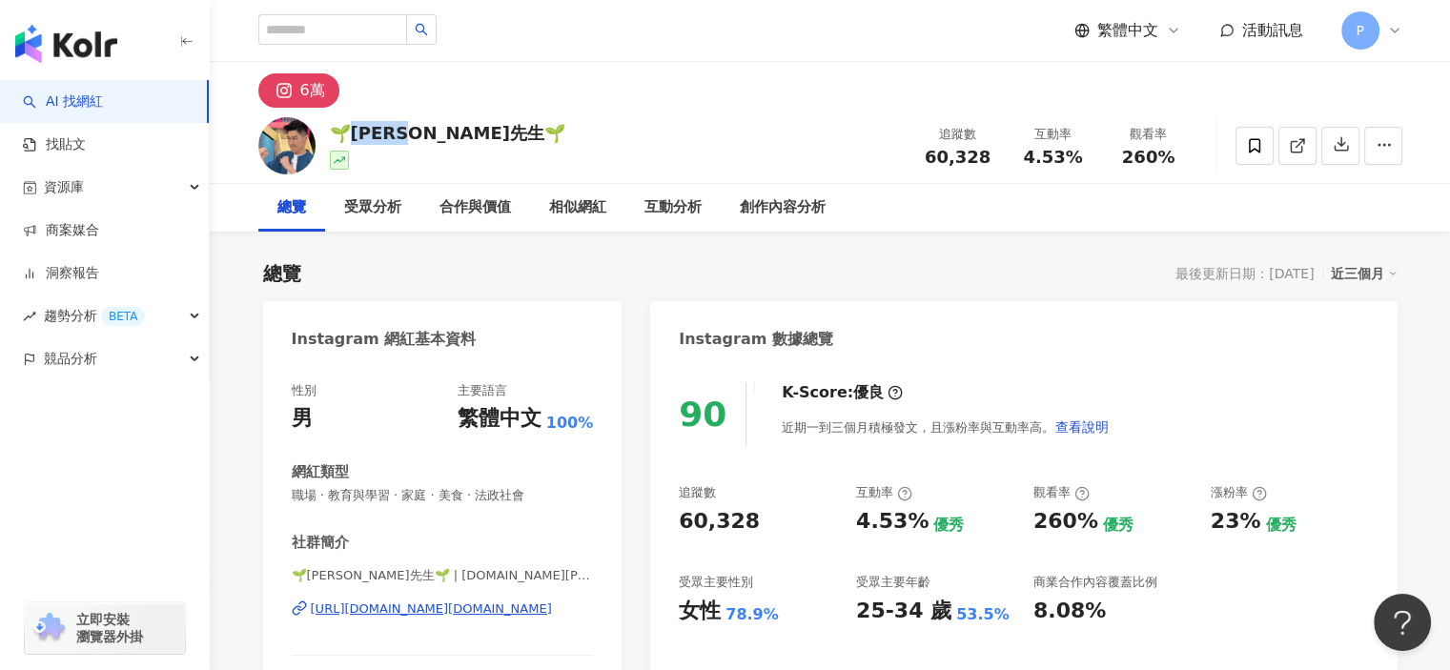
drag, startPoint x: 435, startPoint y: 133, endPoint x: 351, endPoint y: 133, distance: 83.9
click at [351, 133] on div "🌱板橋王先生🌱" at bounding box center [448, 133] width 236 height 24
drag, startPoint x: 471, startPoint y: 133, endPoint x: 359, endPoint y: 126, distance: 112.7
click at [325, 129] on div "🌱板橋王先生🌱 追蹤數 60,328 互動率 4.53% 觀看率 260%" at bounding box center [830, 145] width 1221 height 75
copy div "🌱板橋王先生🌱"
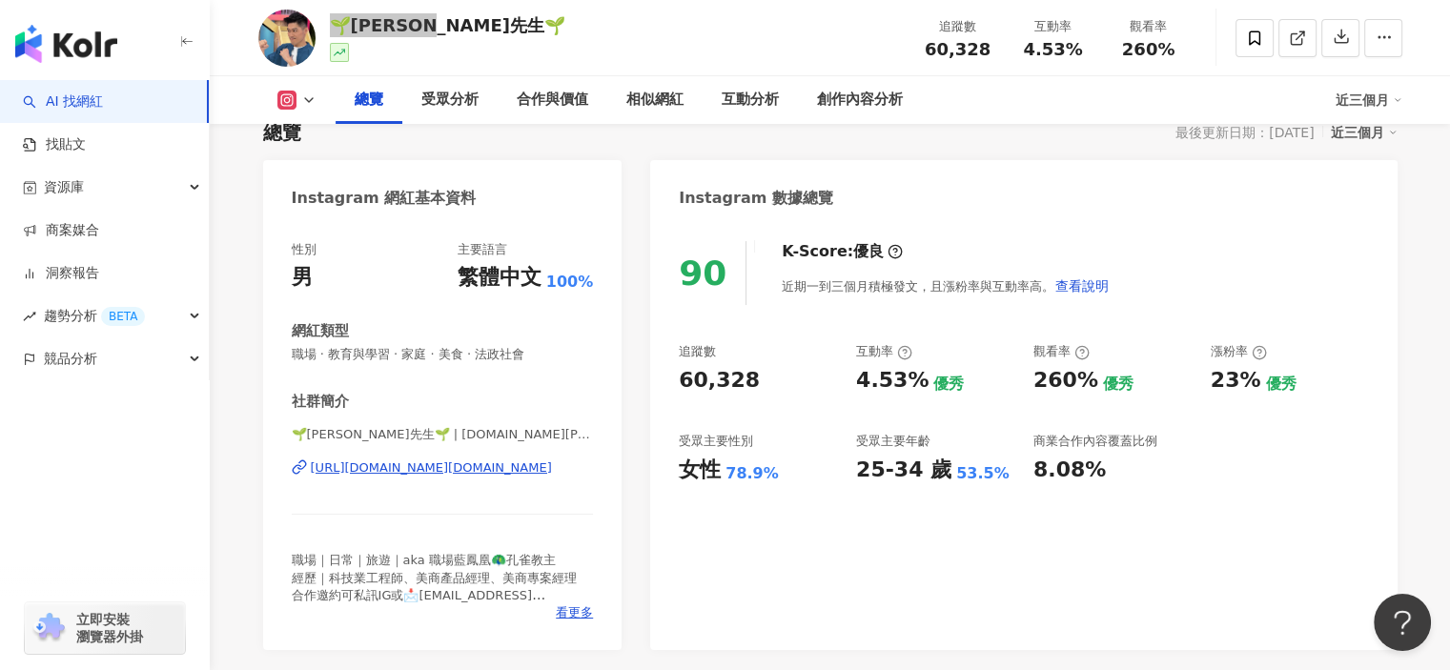
scroll to position [95, 0]
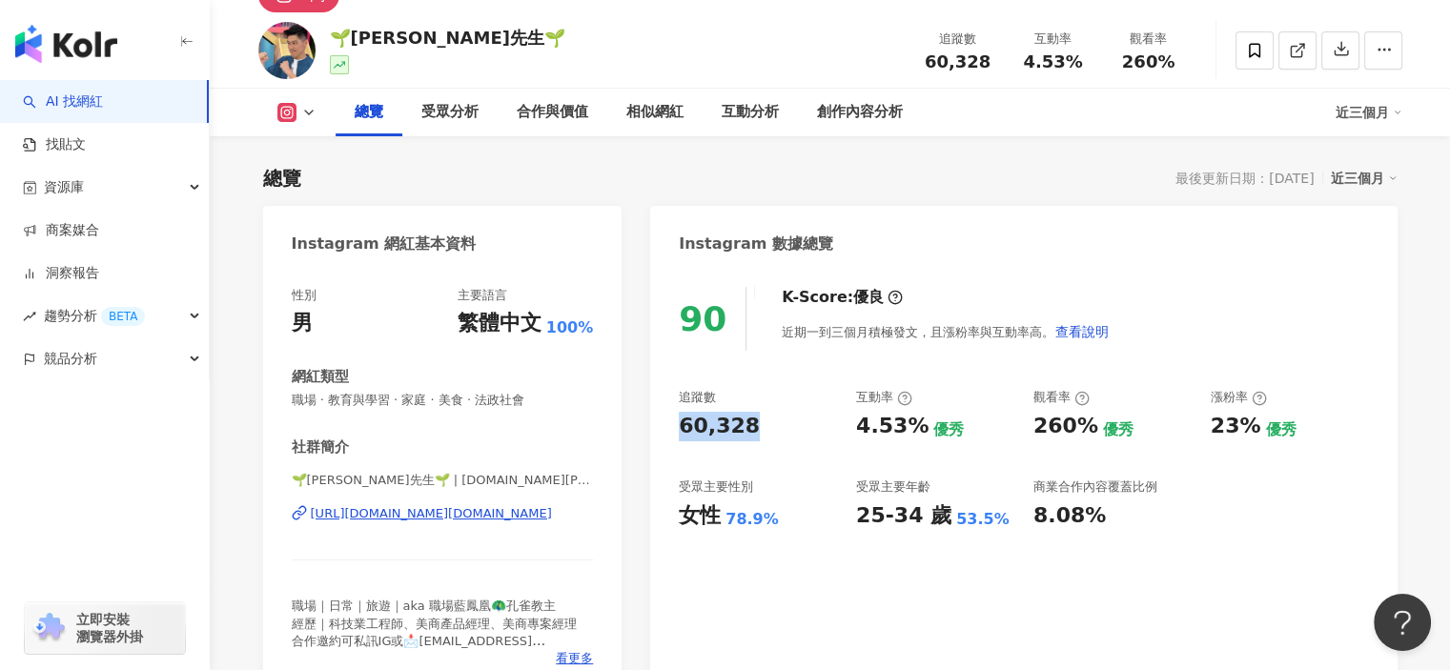
drag, startPoint x: 732, startPoint y: 430, endPoint x: 671, endPoint y: 423, distance: 61.4
click at [671, 423] on div "90 K-Score : 優良 近期一到三個月積極發文，且漲粉率與互動率高。 查看說明 追蹤數 60,328 互動率 4.53% 優秀 觀看率 260% 優秀…" at bounding box center [1023, 482] width 747 height 428
copy div "60,328"
drag, startPoint x: 861, startPoint y: 434, endPoint x: 915, endPoint y: 430, distance: 54.5
click at [915, 430] on div "4.53%" at bounding box center [892, 427] width 72 height 30
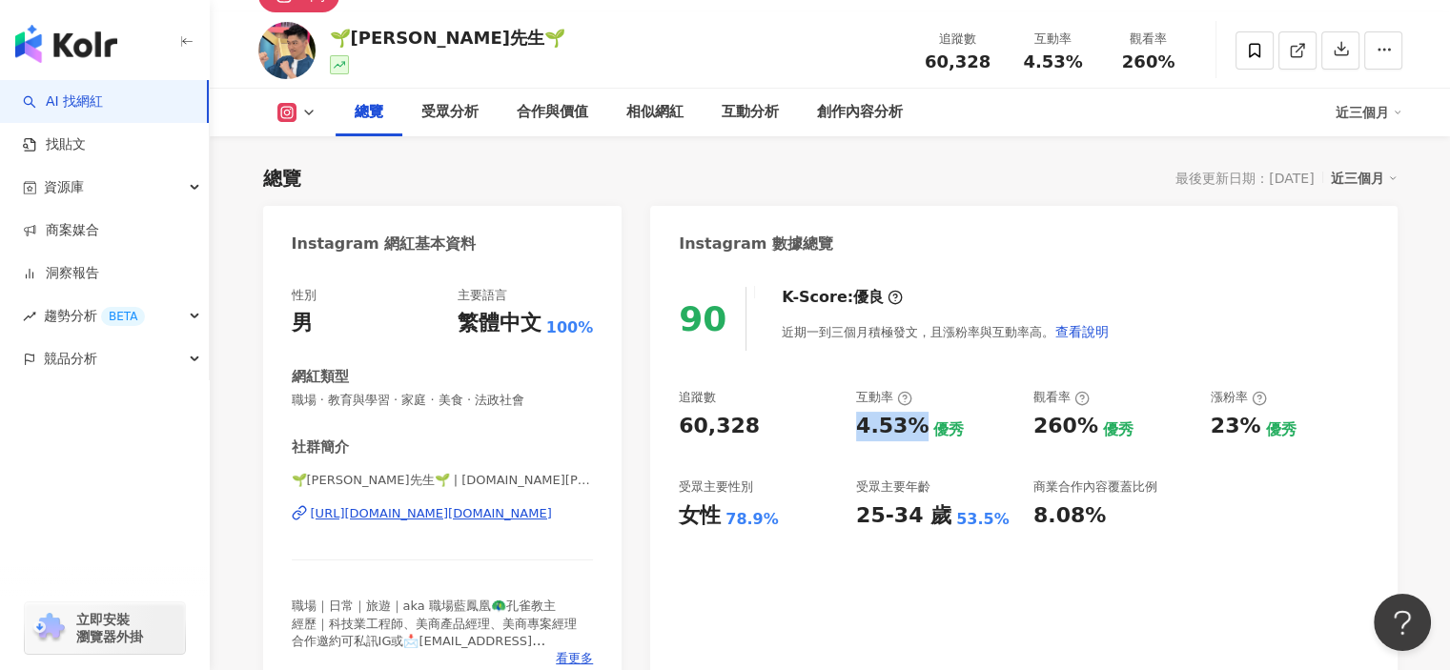
copy div "4.53%"
drag, startPoint x: 680, startPoint y: 519, endPoint x: 726, endPoint y: 518, distance: 45.8
click at [726, 518] on div "女性 78.9%" at bounding box center [758, 517] width 158 height 30
copy div "女性"
drag, startPoint x: 768, startPoint y: 523, endPoint x: 725, endPoint y: 523, distance: 42.9
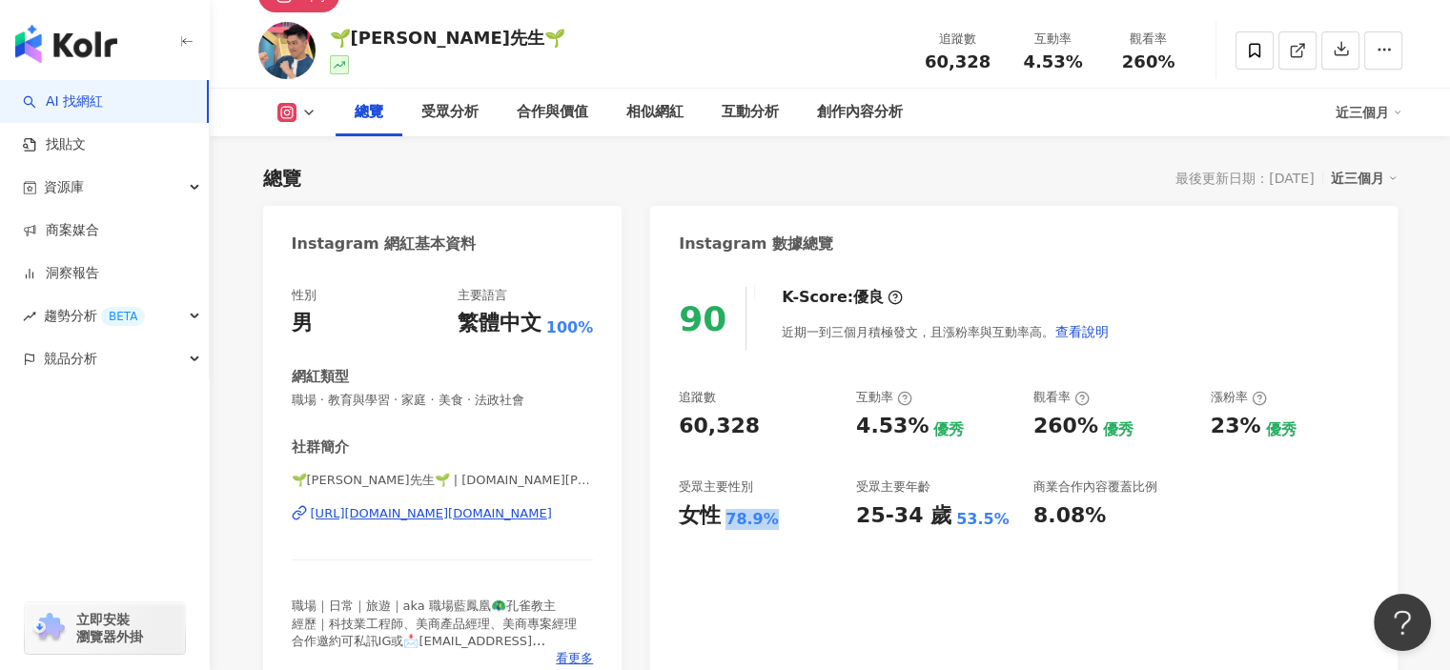
click at [725, 523] on div "女性 78.9%" at bounding box center [758, 517] width 158 height 30
copy div "78.9%"
click at [882, 529] on div "25-34 歲" at bounding box center [903, 517] width 95 height 30
drag, startPoint x: 854, startPoint y: 522, endPoint x: 942, endPoint y: 523, distance: 87.7
click at [942, 523] on div "追蹤數 60,328 互動率 4.53% 優秀 觀看率 260% 優秀 漲粉率 23% 優秀 受眾主要性別 女性 78.9% 受眾主要年齡 25-34 歲 5…" at bounding box center [1023, 459] width 689 height 141
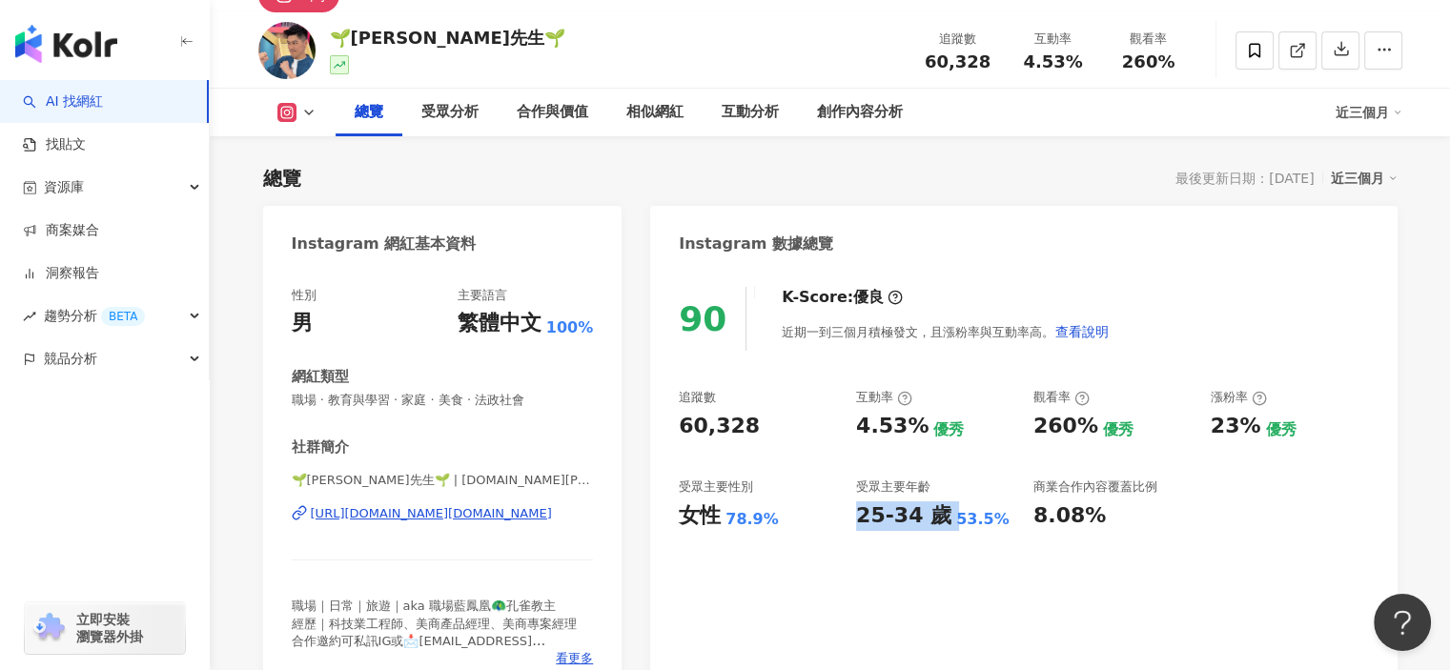
copy div "25-34 歲"
drag, startPoint x: 953, startPoint y: 518, endPoint x: 937, endPoint y: 522, distance: 15.7
click at [937, 522] on div "25-34 歲 53.5%" at bounding box center [935, 517] width 158 height 30
copy div "25-34 歲 53.5%"
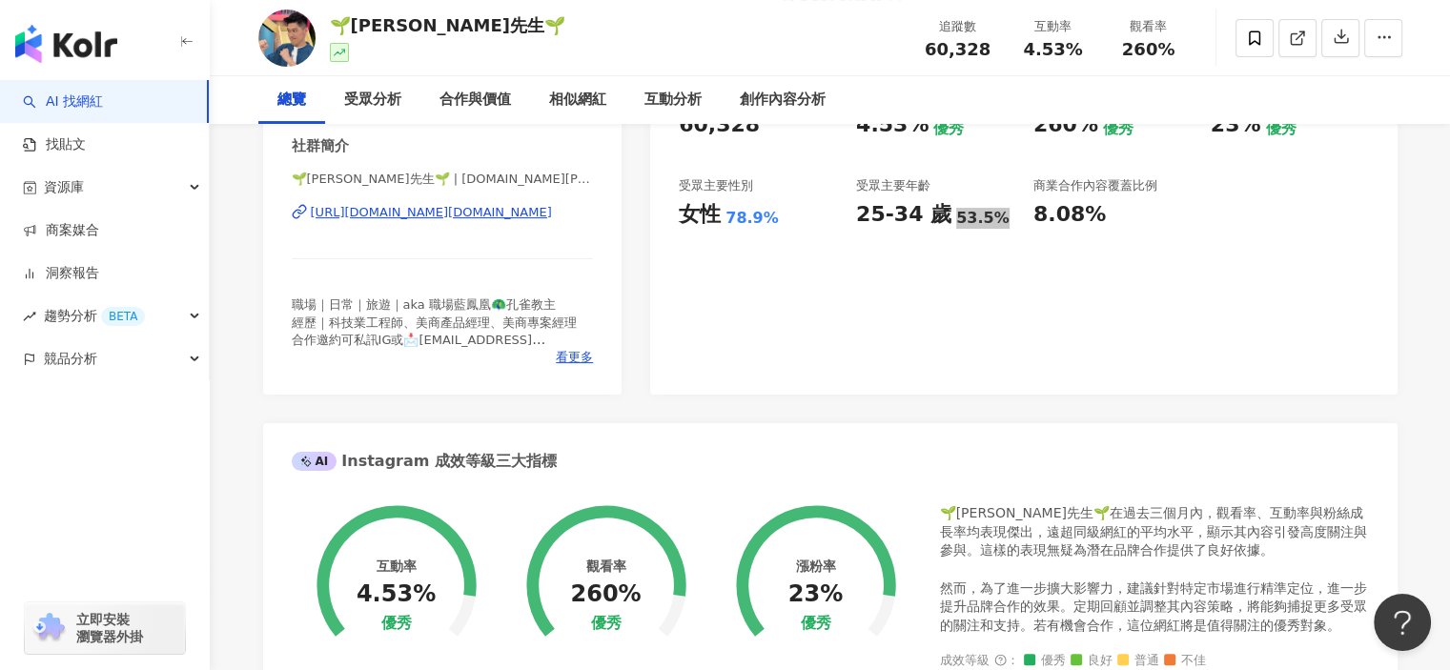
scroll to position [0, 0]
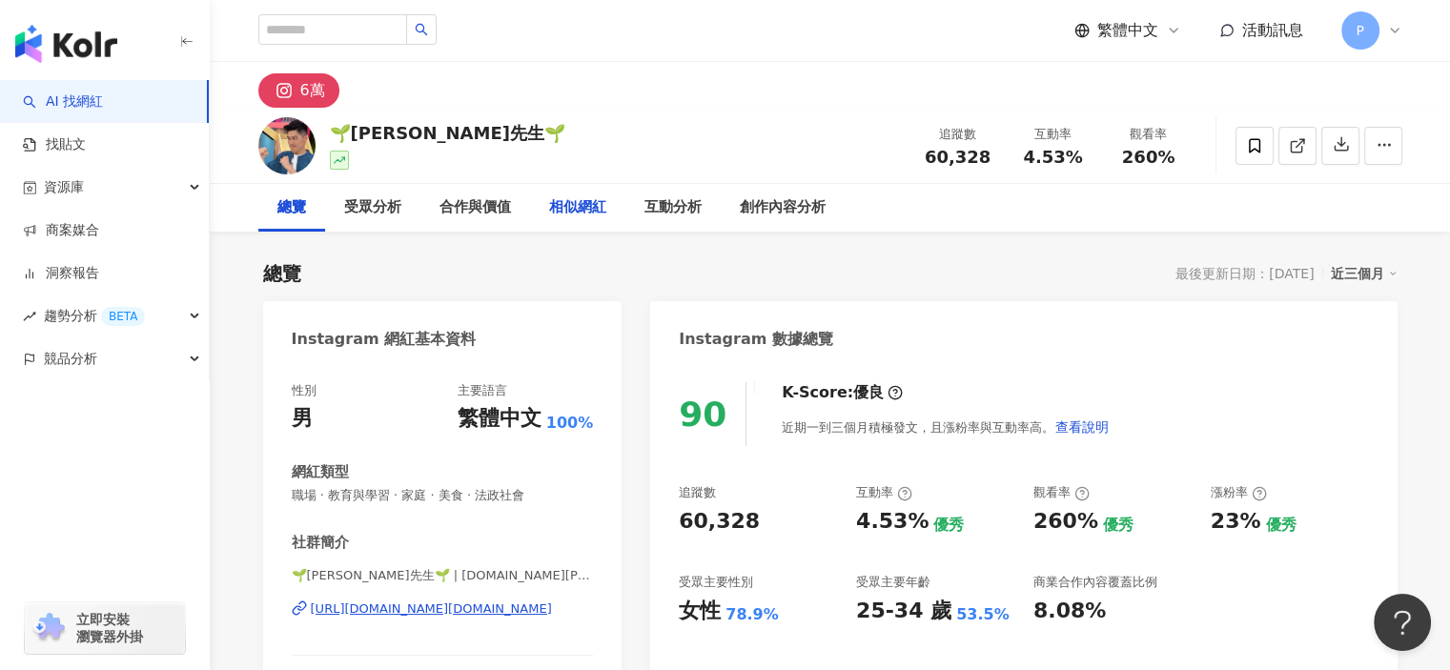
click at [570, 217] on div "相似網紅" at bounding box center [577, 207] width 57 height 23
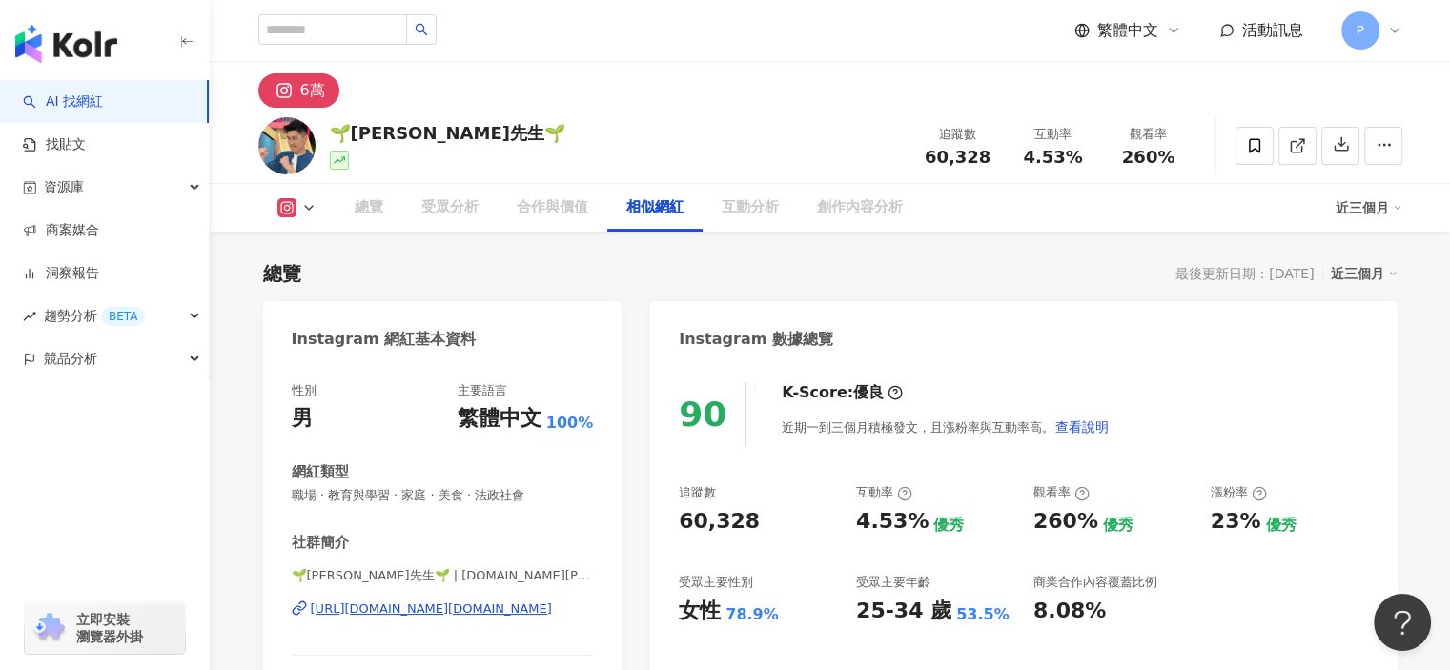
scroll to position [3124, 0]
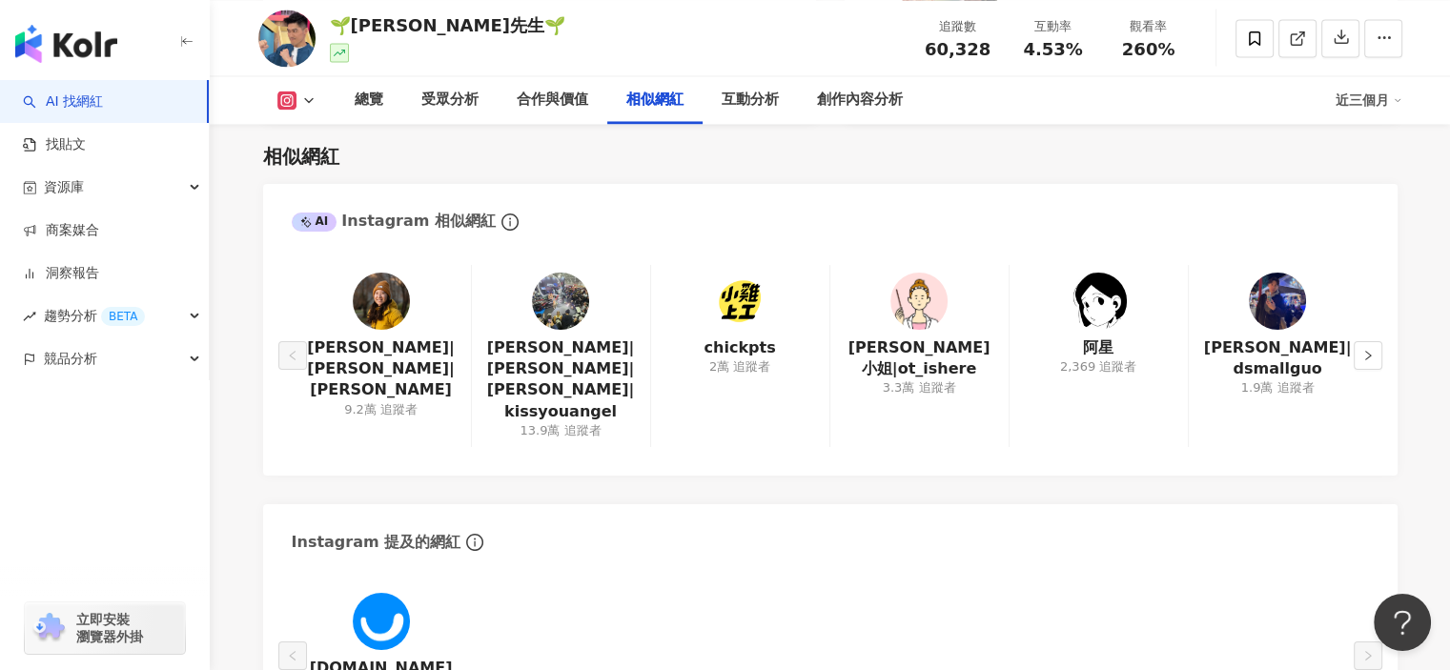
click at [1262, 308] on img at bounding box center [1277, 301] width 57 height 57
click at [1120, 305] on img at bounding box center [1098, 301] width 57 height 57
click at [1366, 350] on icon "right" at bounding box center [1368, 355] width 11 height 11
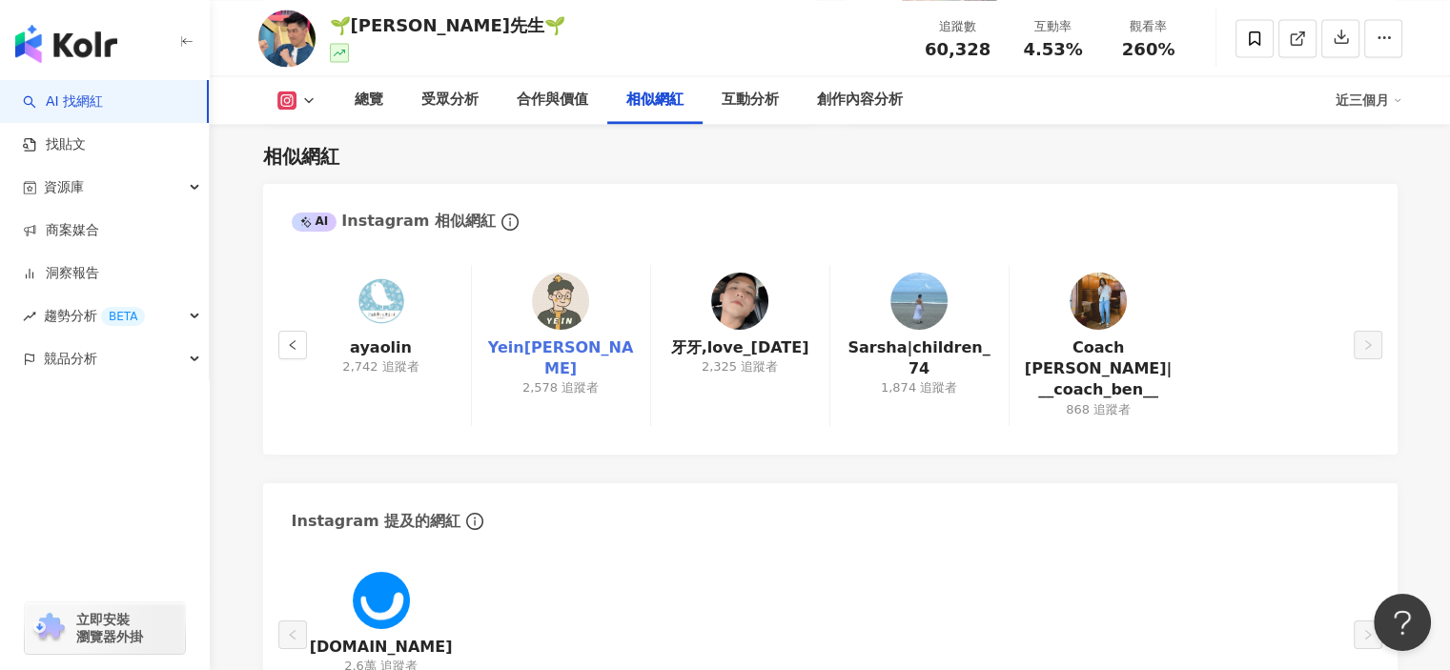
click at [532, 344] on link "Yein任祐陞" at bounding box center [561, 359] width 148 height 43
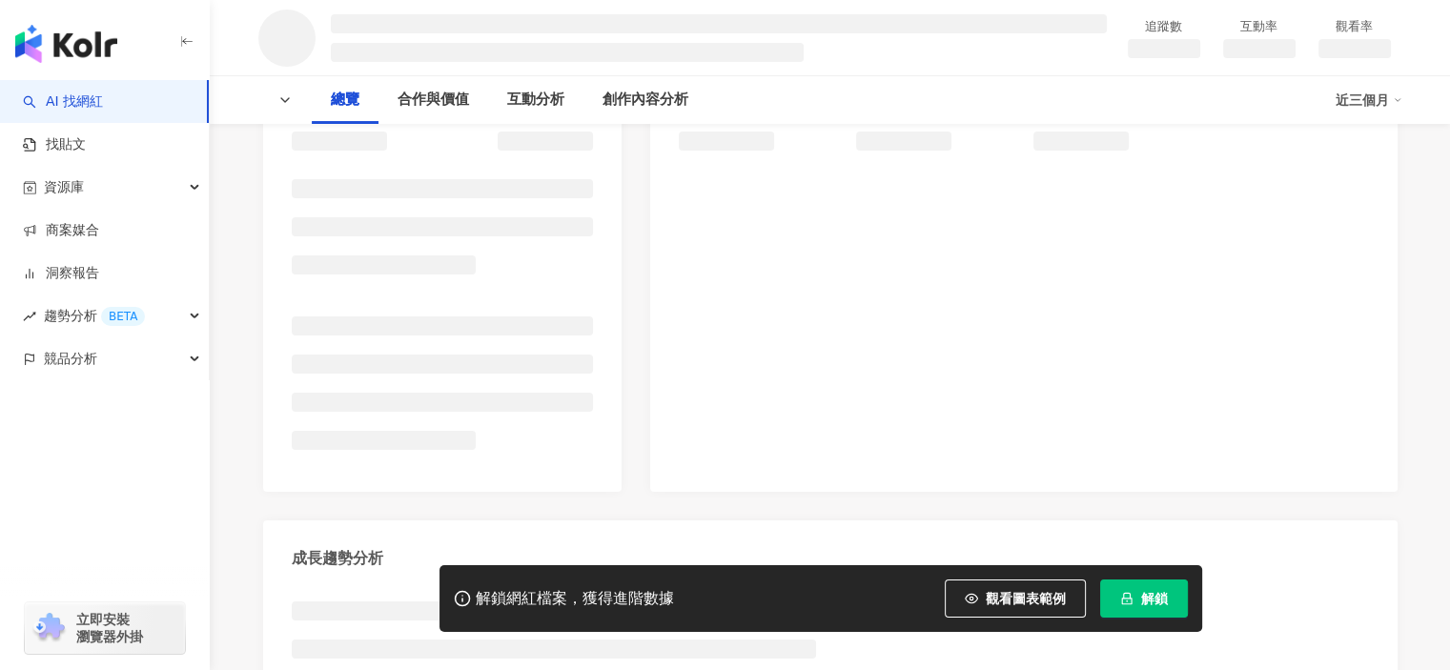
scroll to position [286, 0]
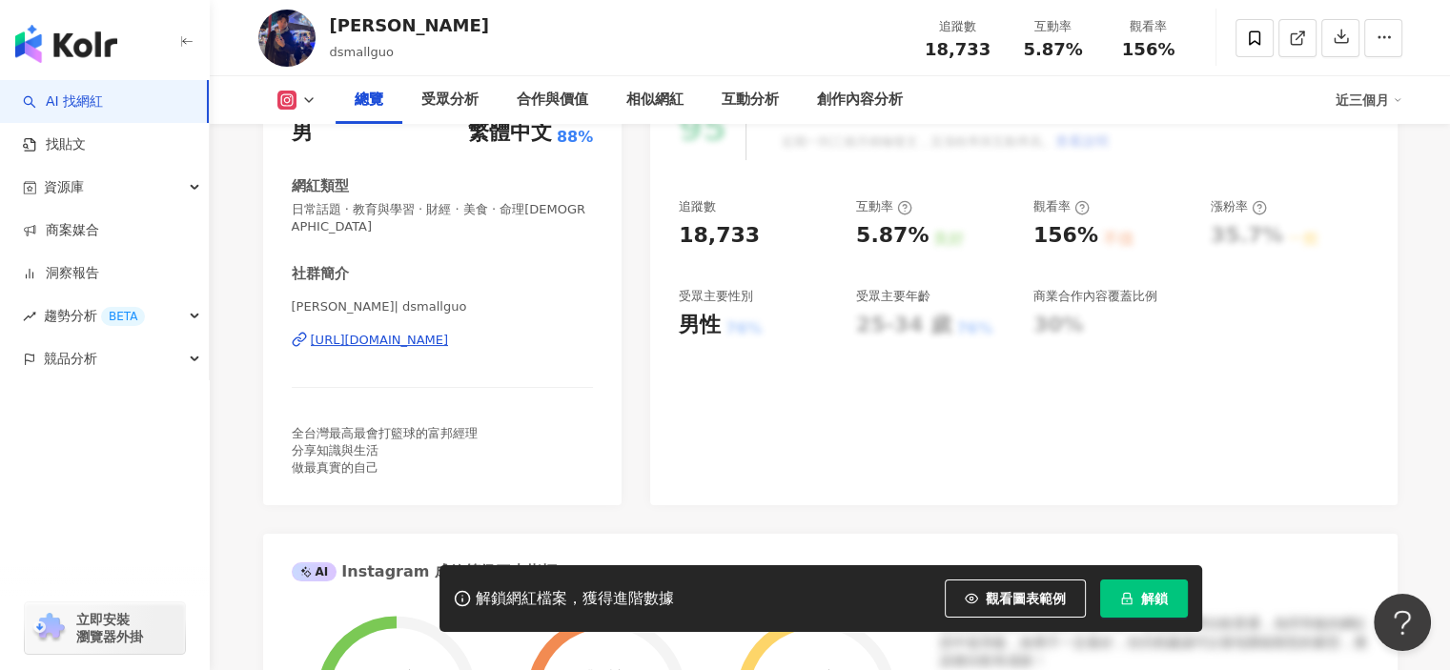
click at [449, 332] on div "[URL][DOMAIN_NAME]" at bounding box center [380, 340] width 138 height 17
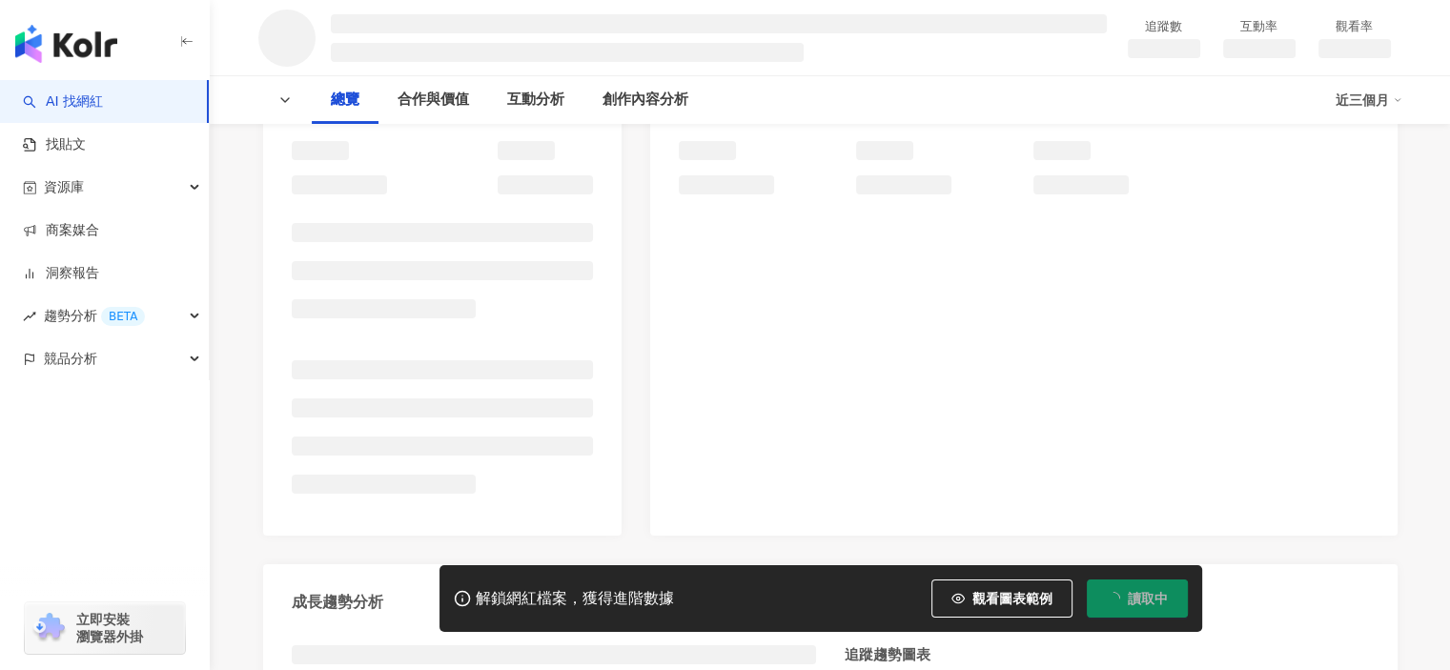
scroll to position [286, 0]
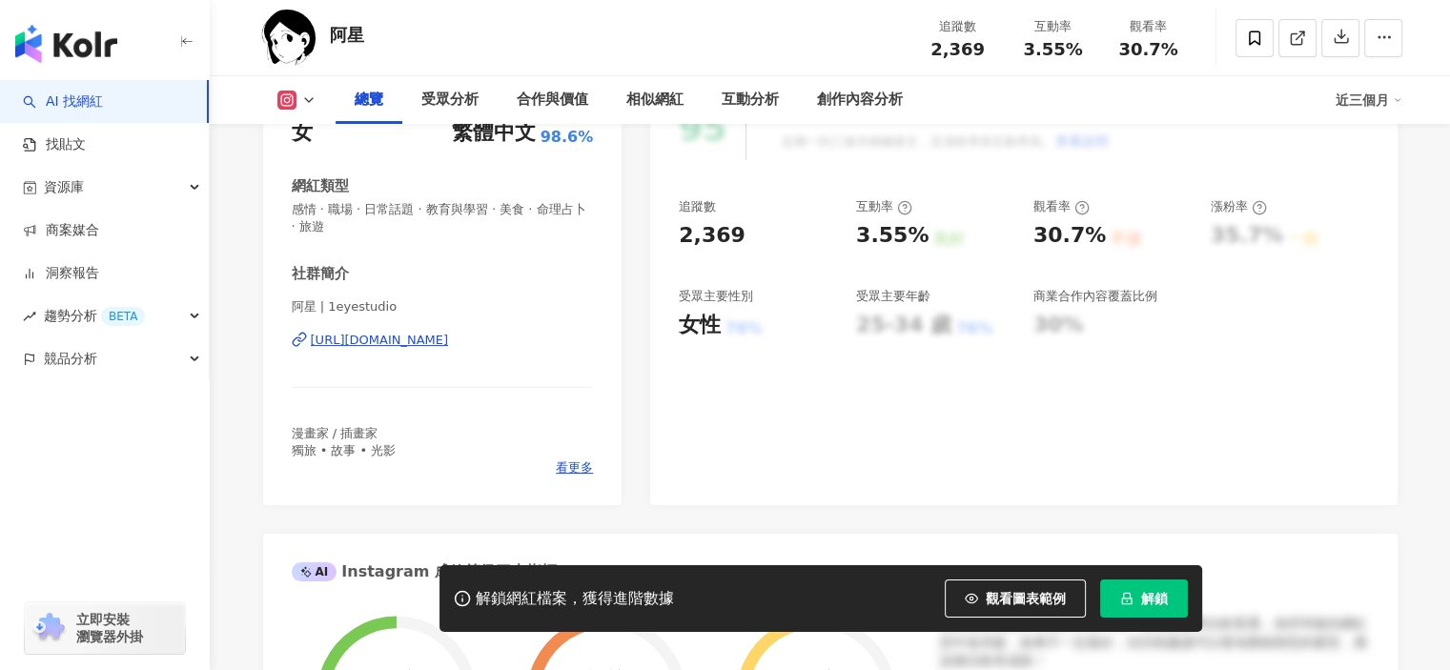
drag, startPoint x: 410, startPoint y: 369, endPoint x: 421, endPoint y: 339, distance: 32.6
click at [421, 339] on div "[URL][DOMAIN_NAME]" at bounding box center [380, 340] width 138 height 17
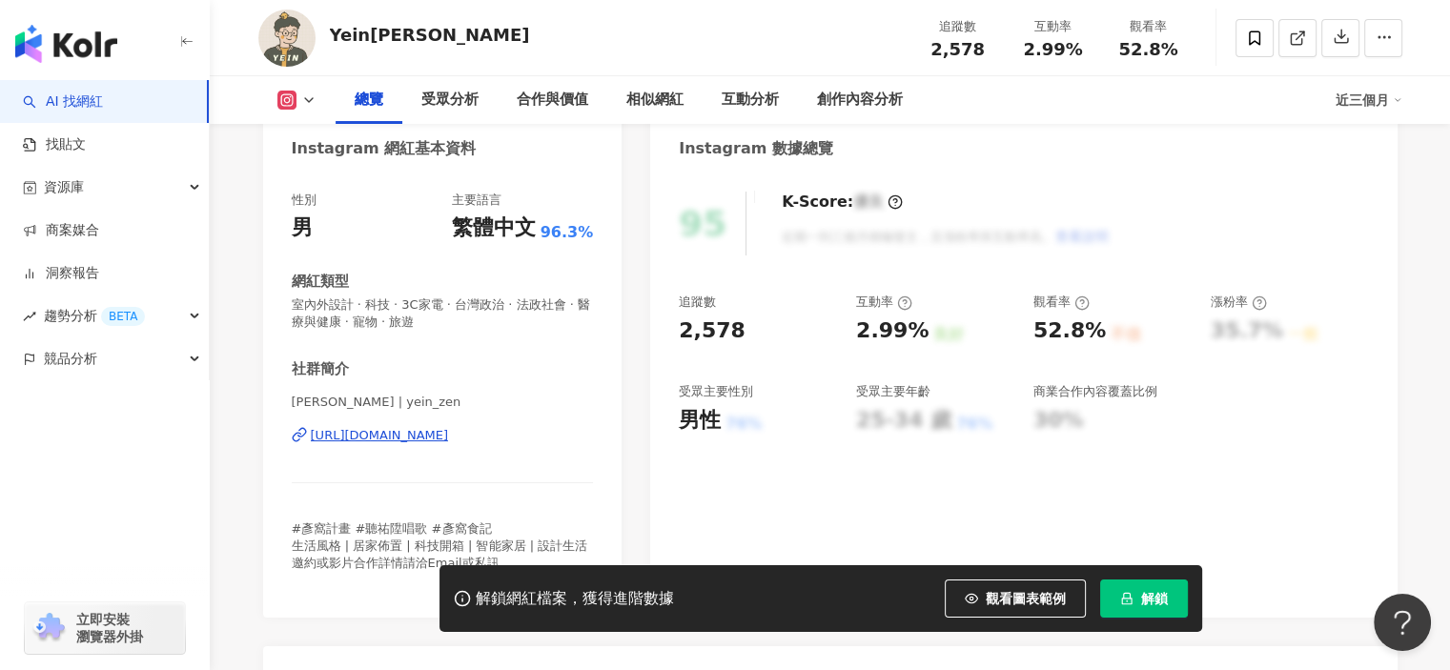
click at [418, 438] on div "[URL][DOMAIN_NAME]" at bounding box center [380, 435] width 138 height 17
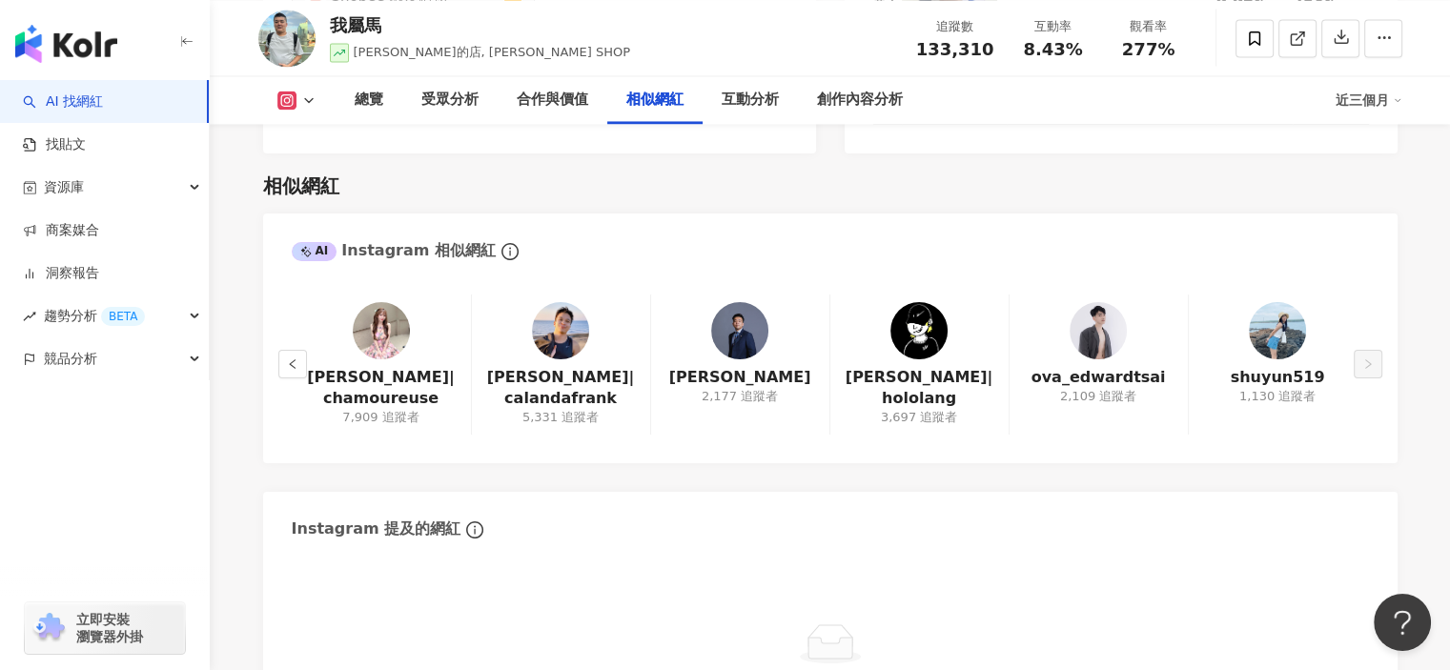
click at [755, 308] on img at bounding box center [739, 330] width 57 height 57
click at [287, 359] on icon "left" at bounding box center [292, 364] width 11 height 11
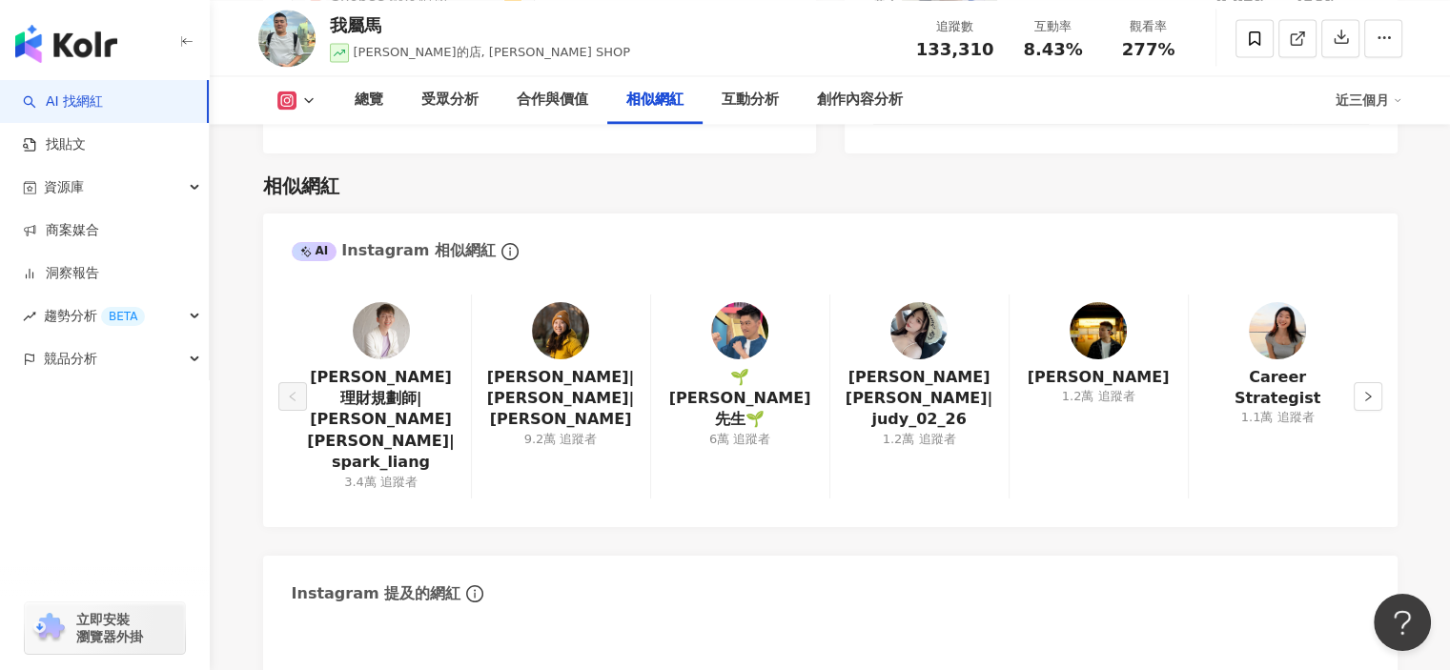
click at [1088, 308] on img at bounding box center [1098, 330] width 57 height 57
click at [62, 106] on link "AI 找網紅" at bounding box center [63, 101] width 80 height 19
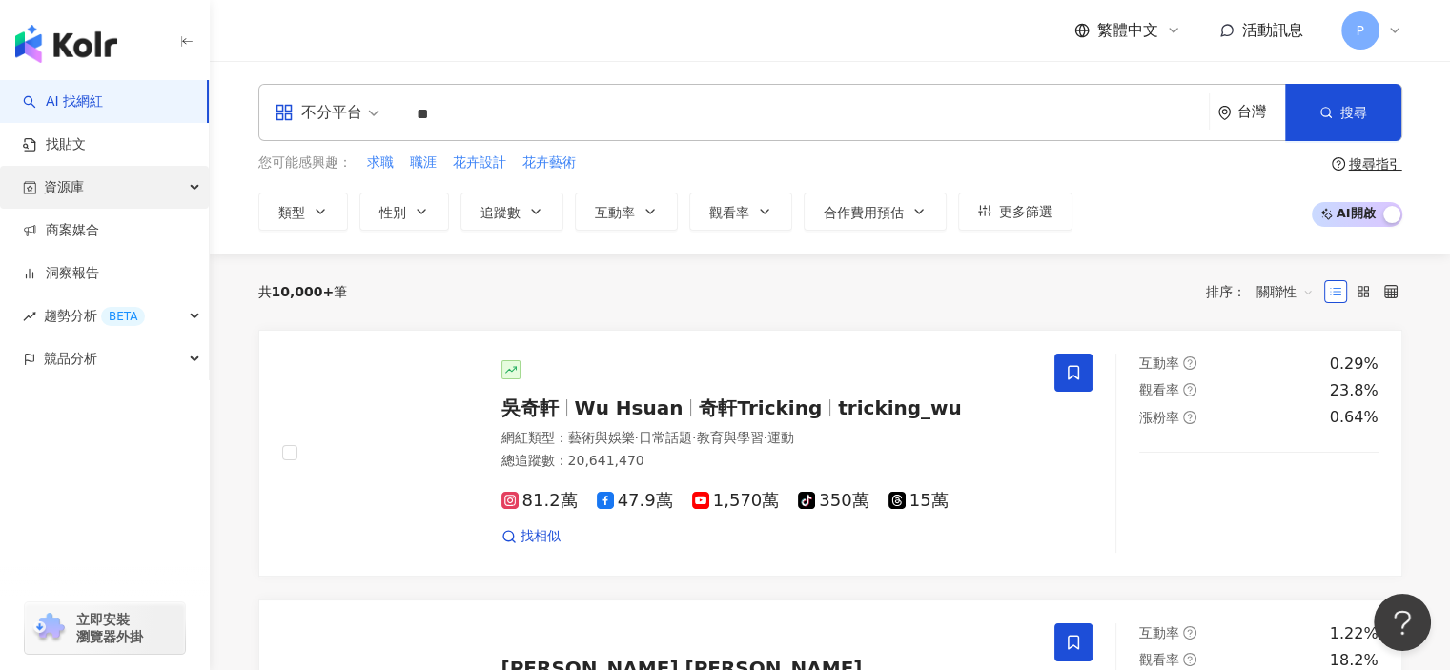
type input "*"
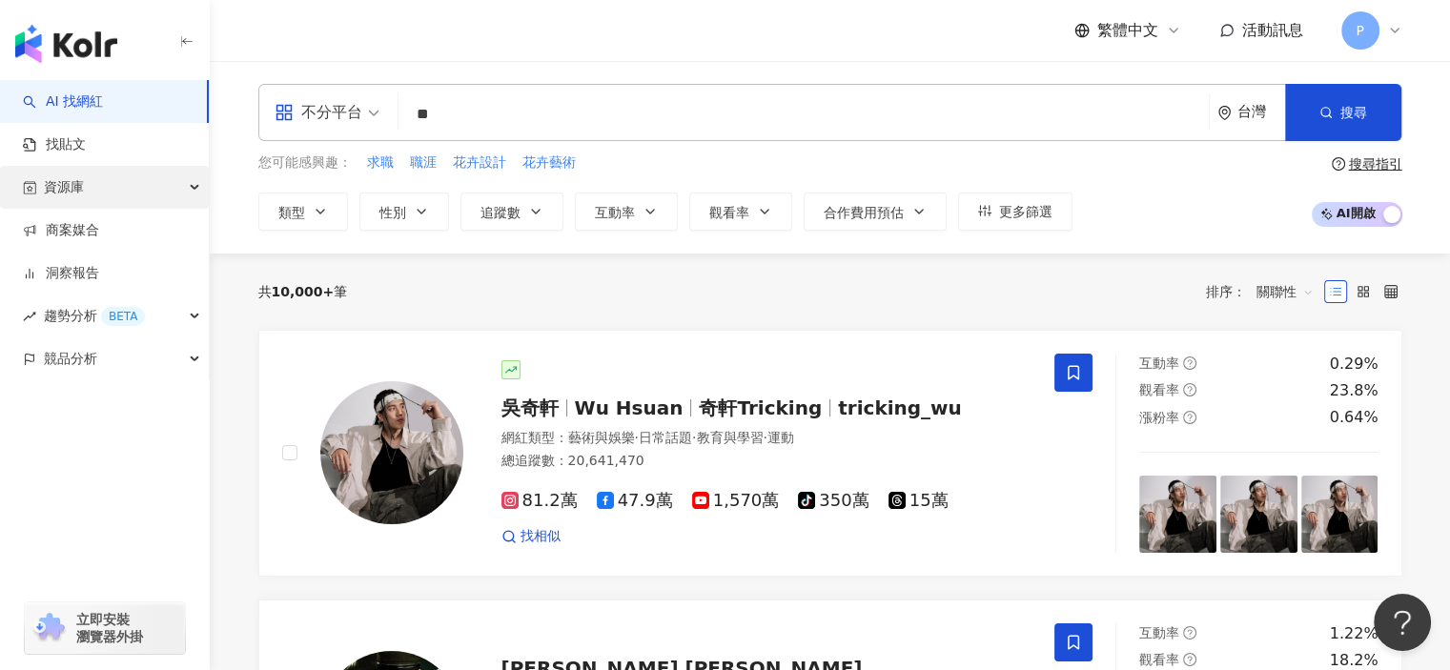
type input "**"
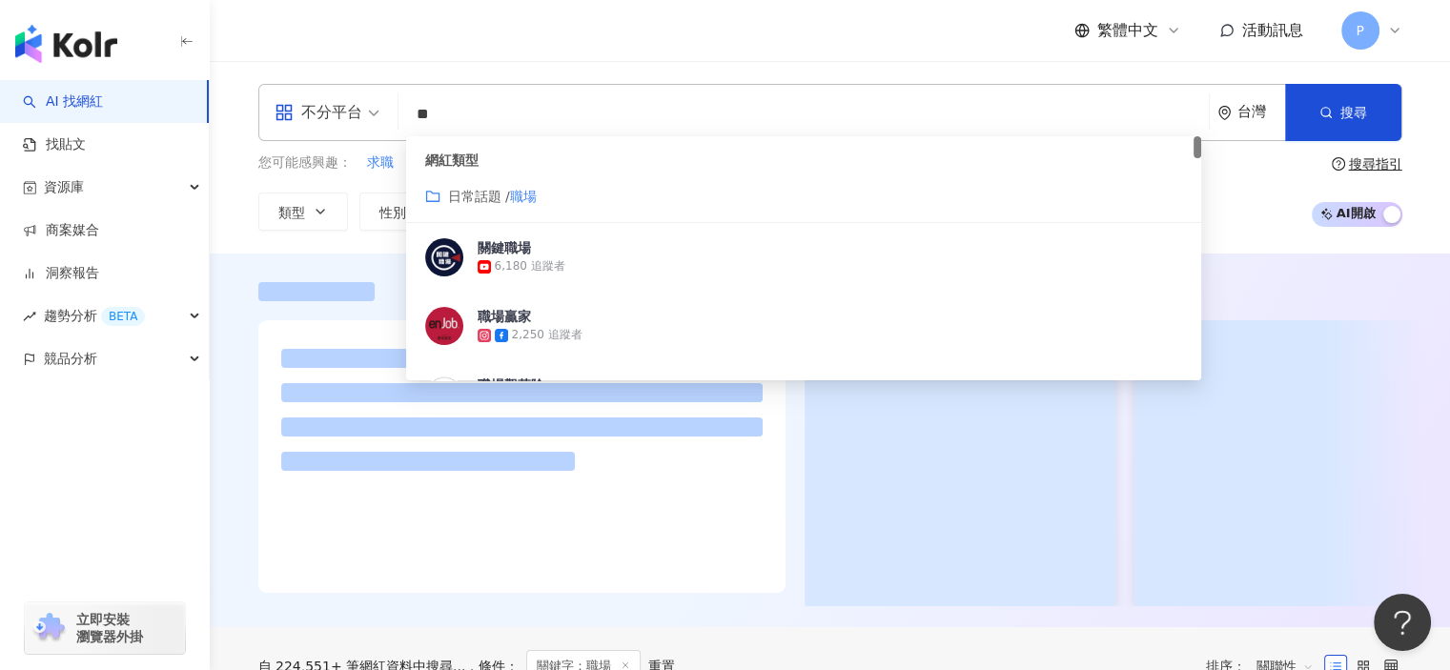
click at [456, 194] on span "日常話題 /" at bounding box center [479, 196] width 62 height 15
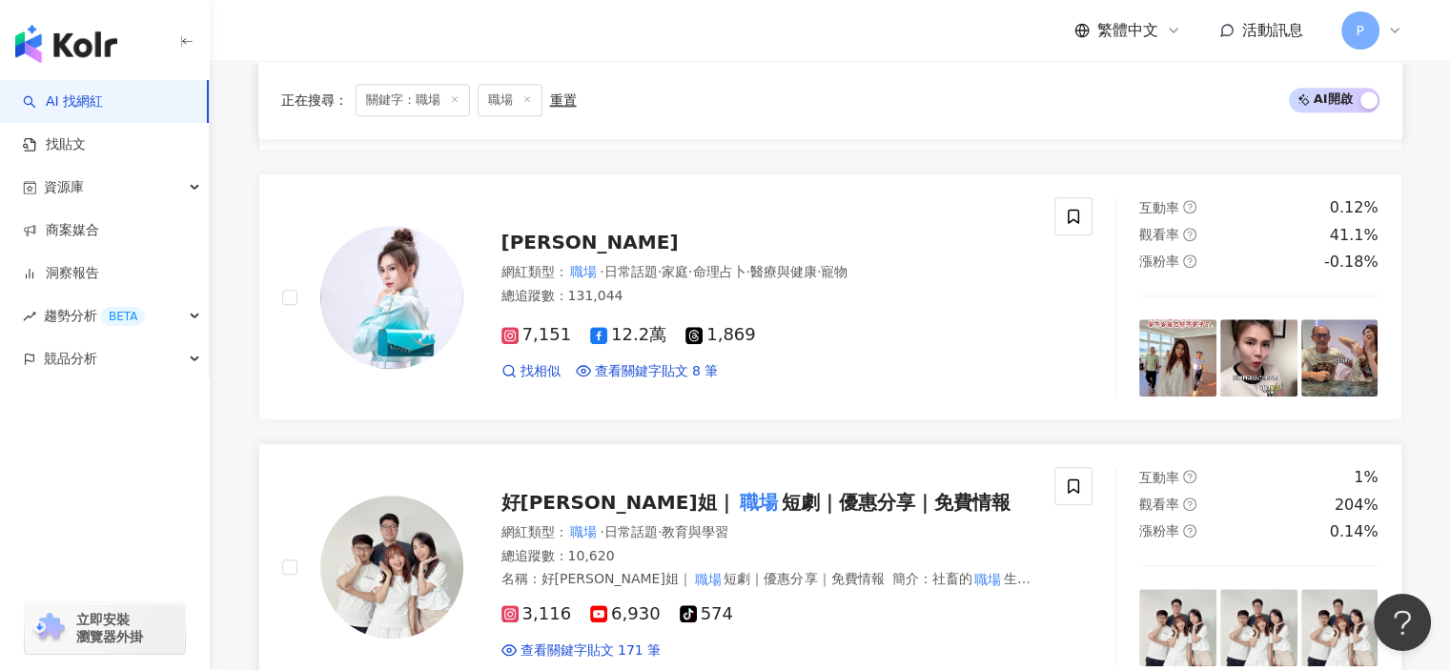
scroll to position [2166, 0]
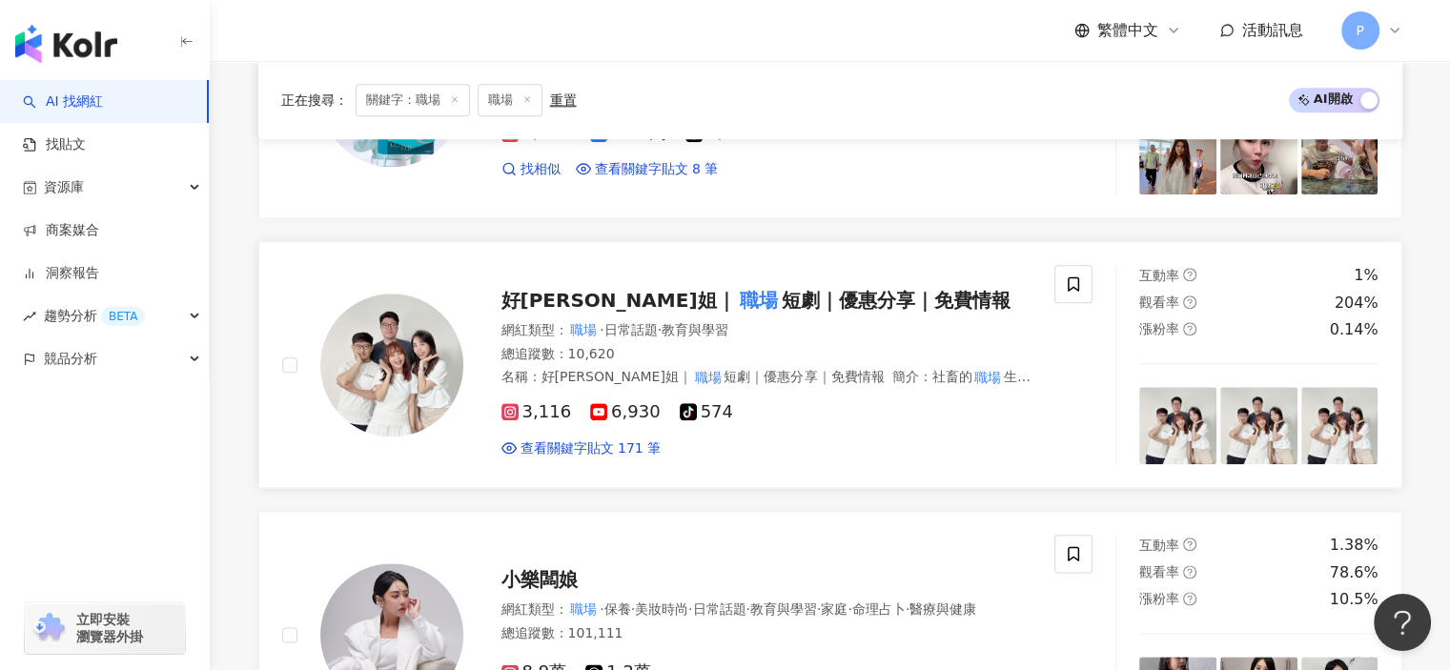
click at [781, 296] on span "短劇｜優惠分享｜免費情報" at bounding box center [895, 300] width 229 height 23
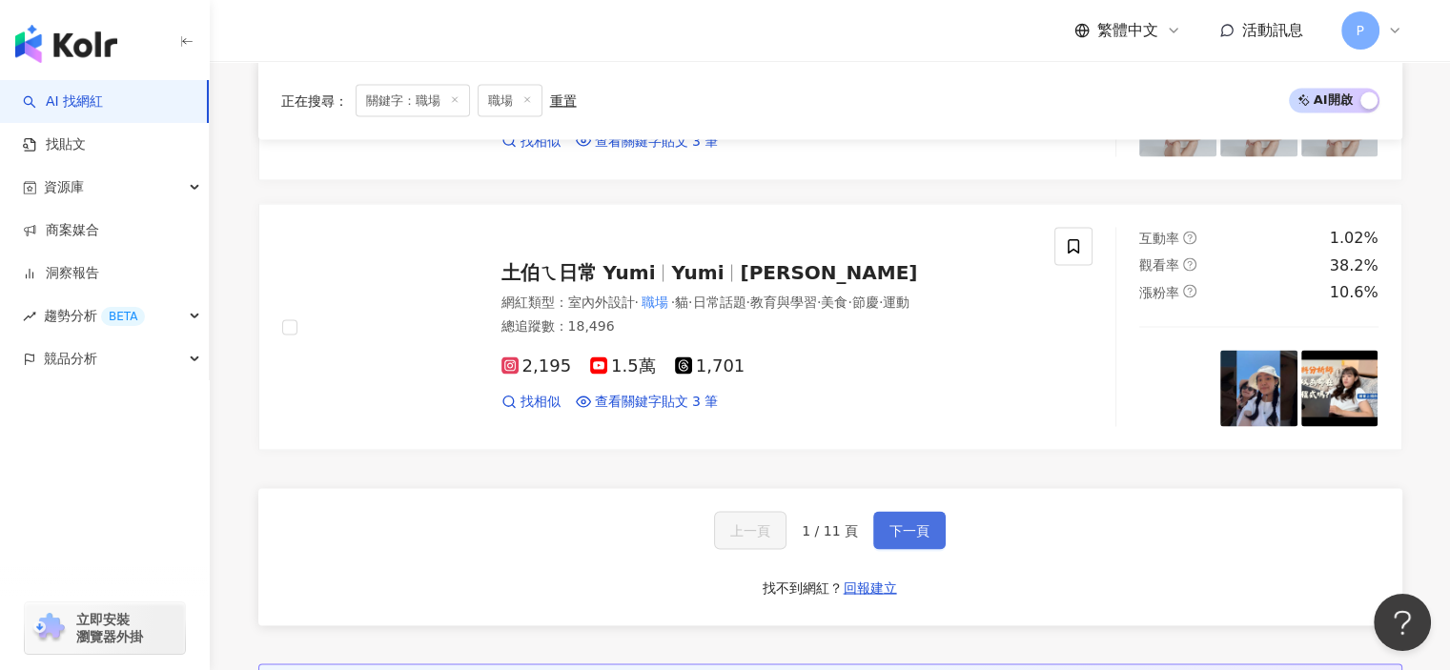
scroll to position [3597, 0]
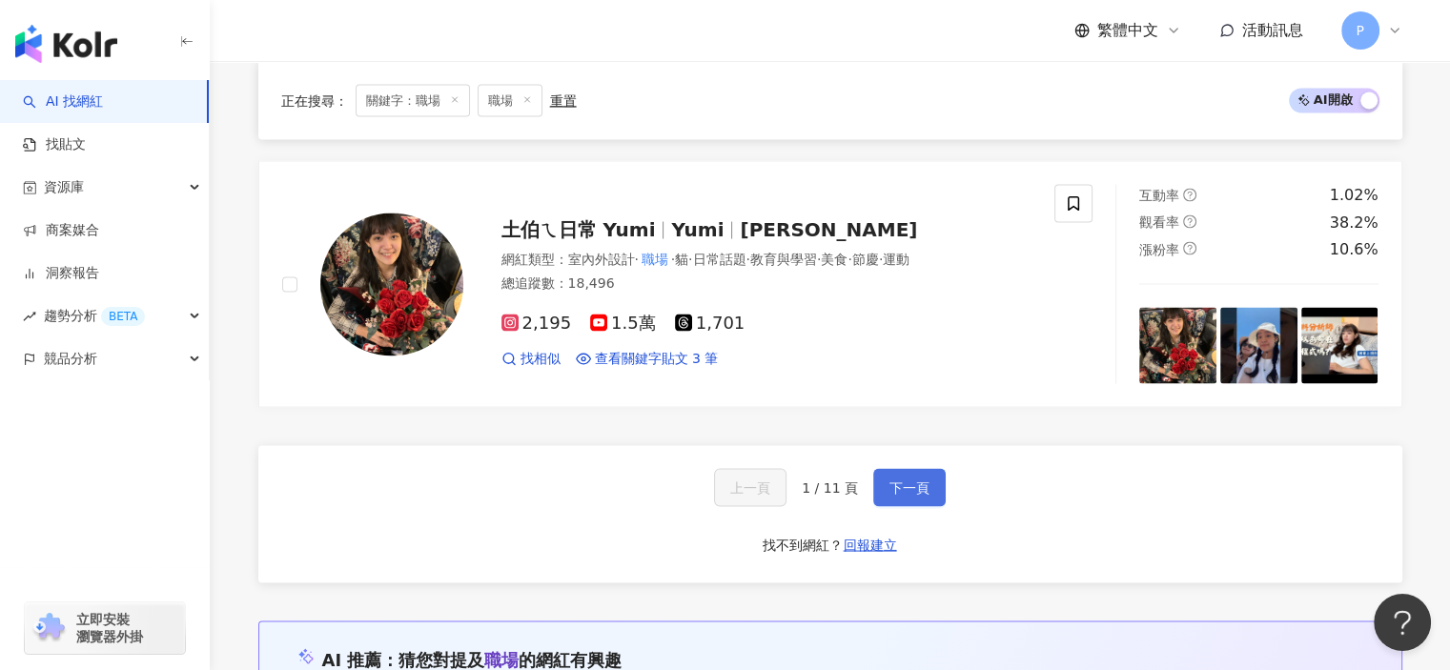
click at [924, 487] on span "下一頁" at bounding box center [910, 487] width 40 height 15
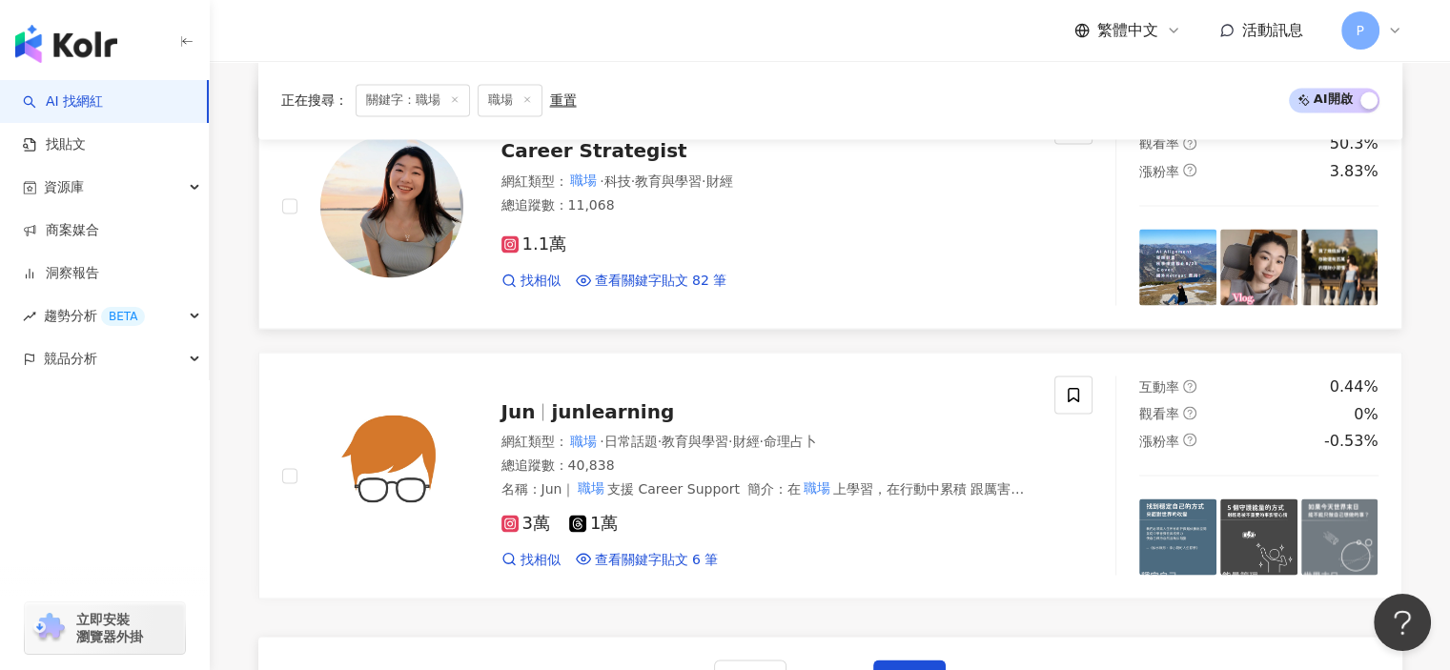
scroll to position [3561, 0]
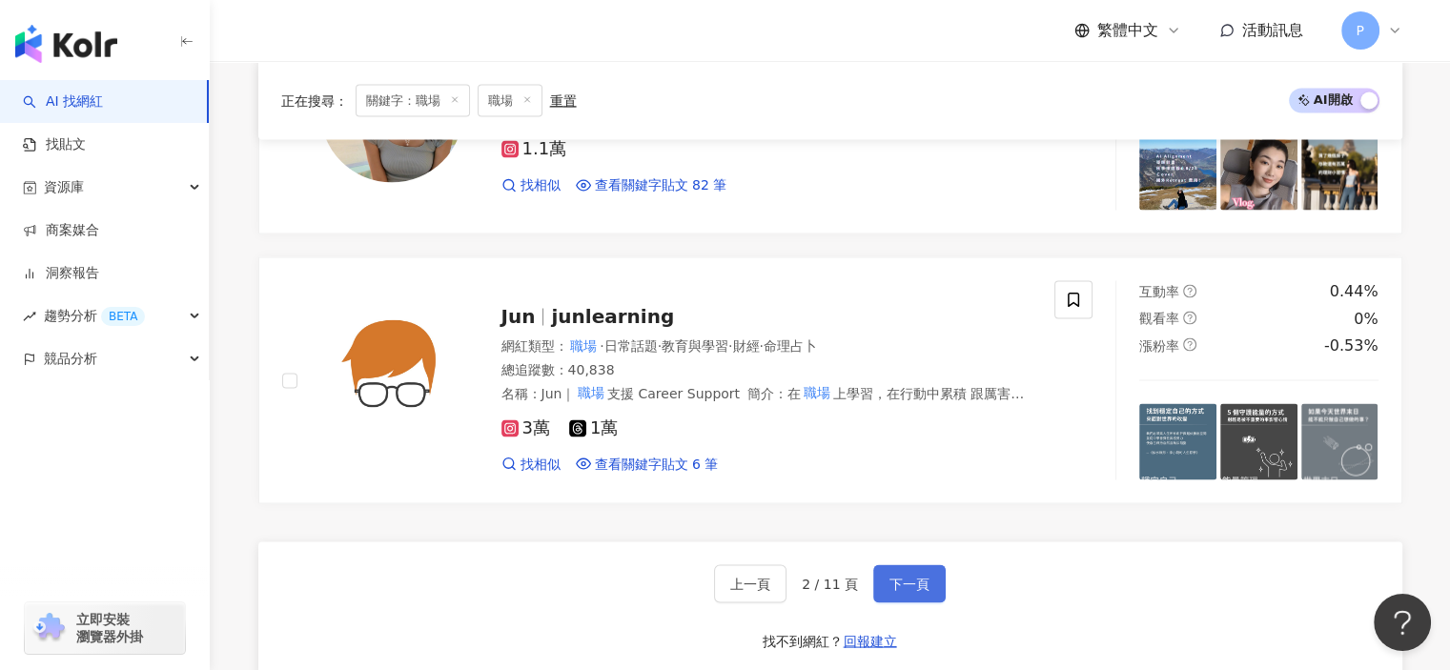
click at [915, 576] on span "下一頁" at bounding box center [910, 583] width 40 height 15
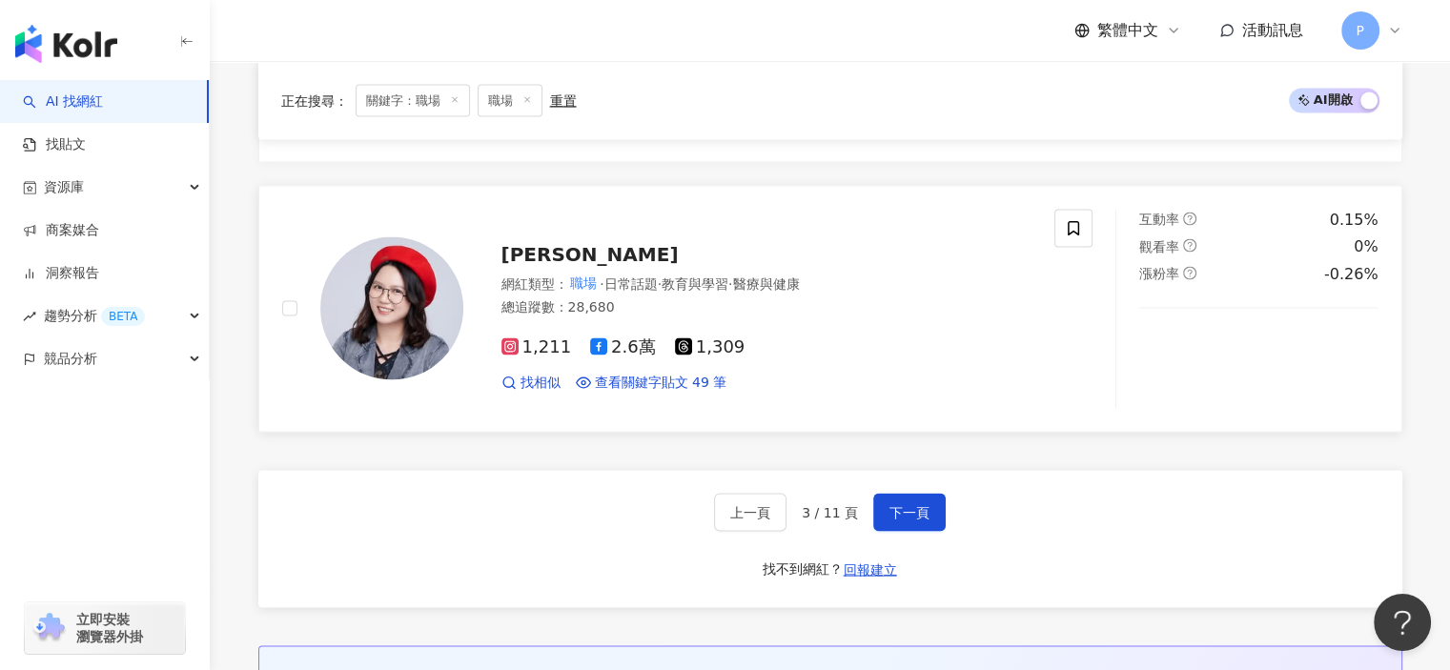
scroll to position [3707, 0]
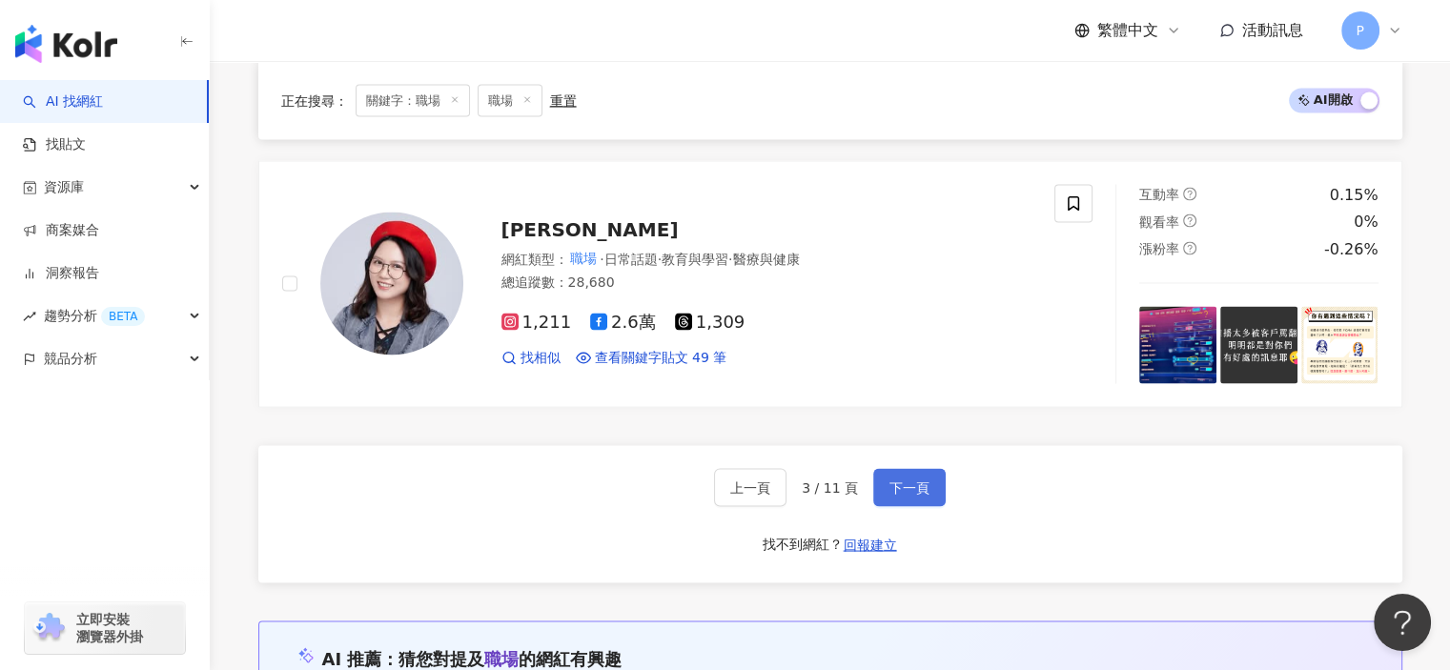
click at [908, 481] on span "下一頁" at bounding box center [910, 488] width 40 height 15
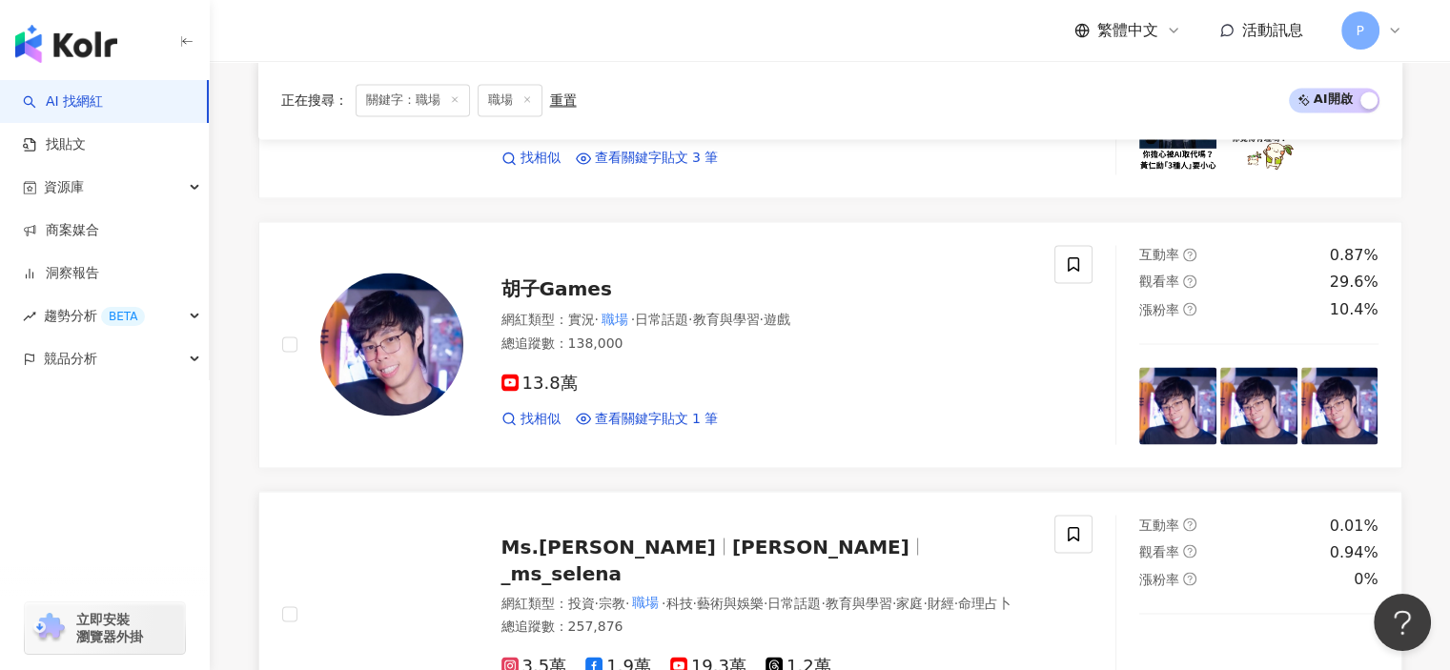
scroll to position [3623, 0]
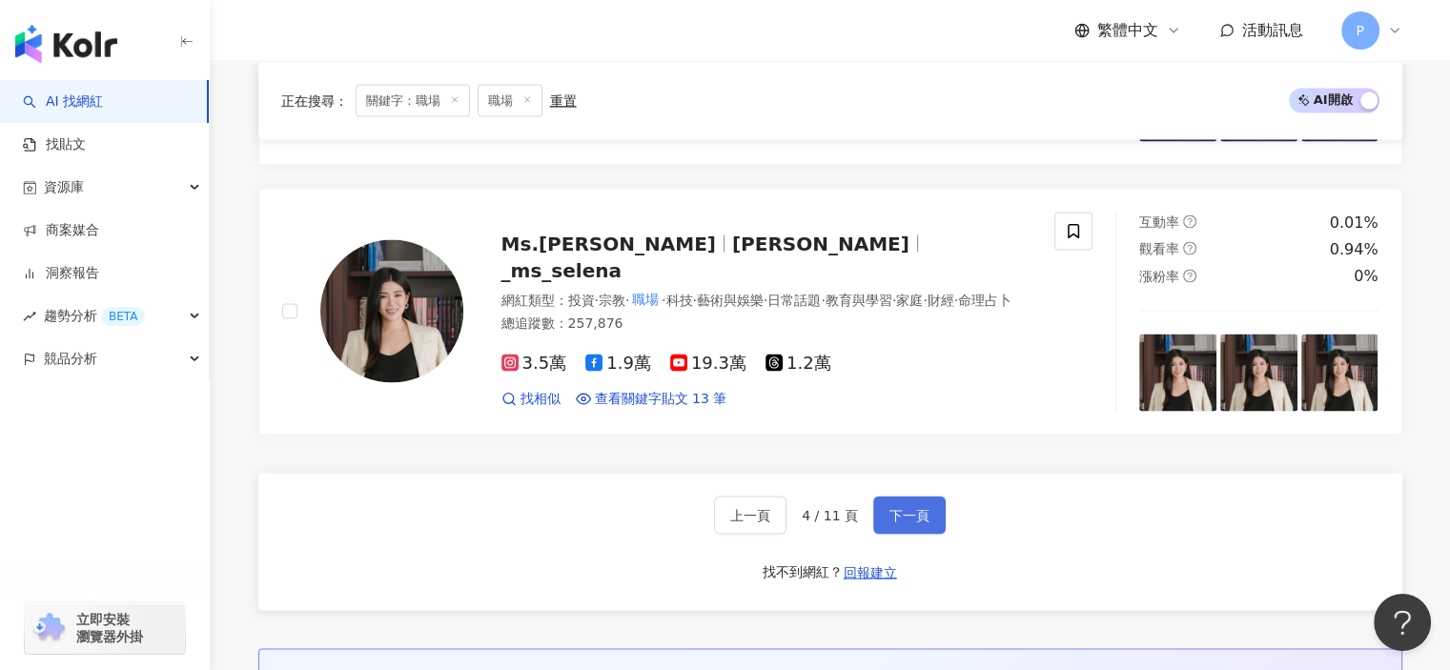
click at [921, 507] on span "下一頁" at bounding box center [910, 514] width 40 height 15
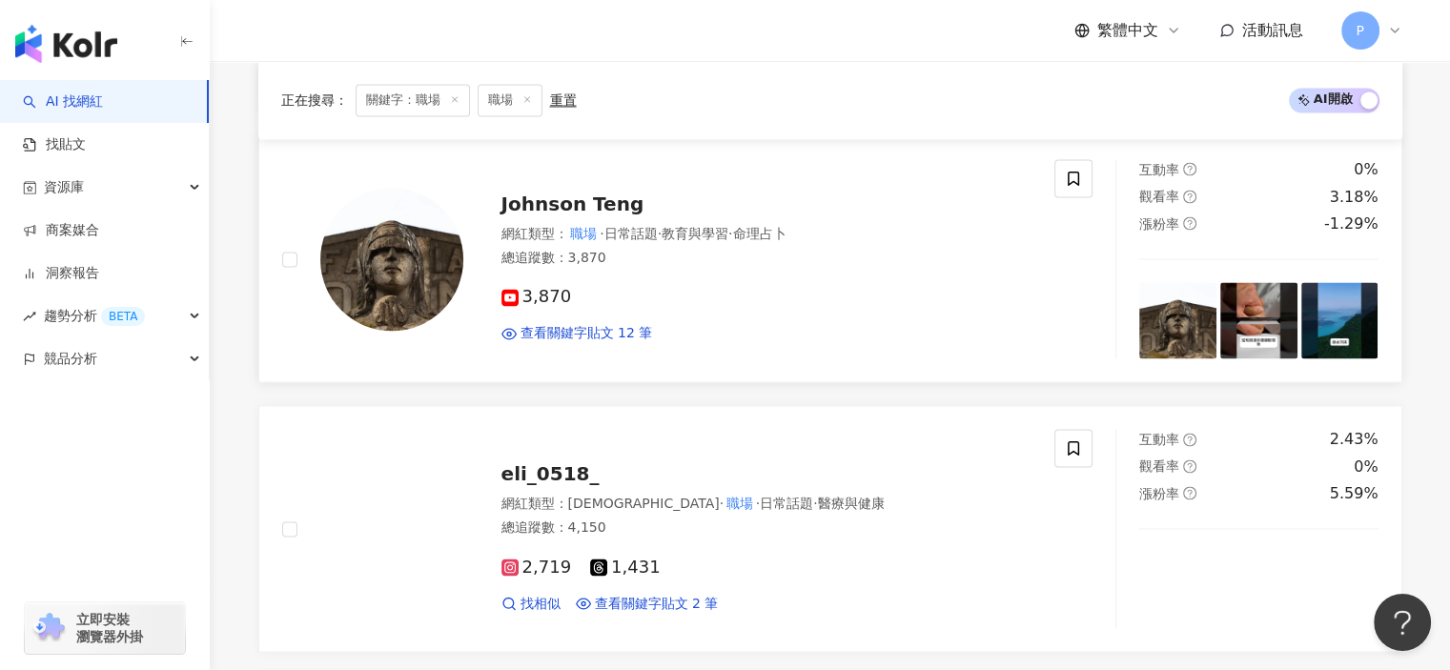
scroll to position [3201, 0]
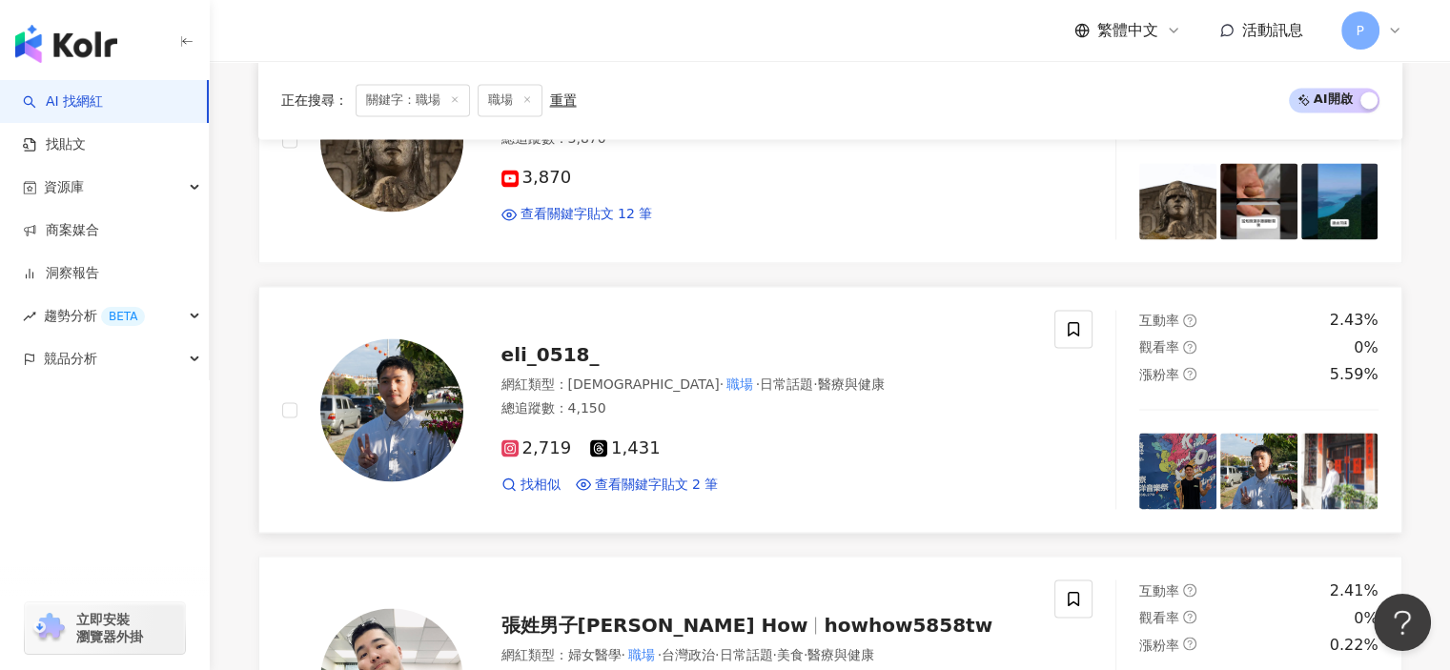
click at [568, 350] on span "eli_0518_" at bounding box center [551, 354] width 98 height 23
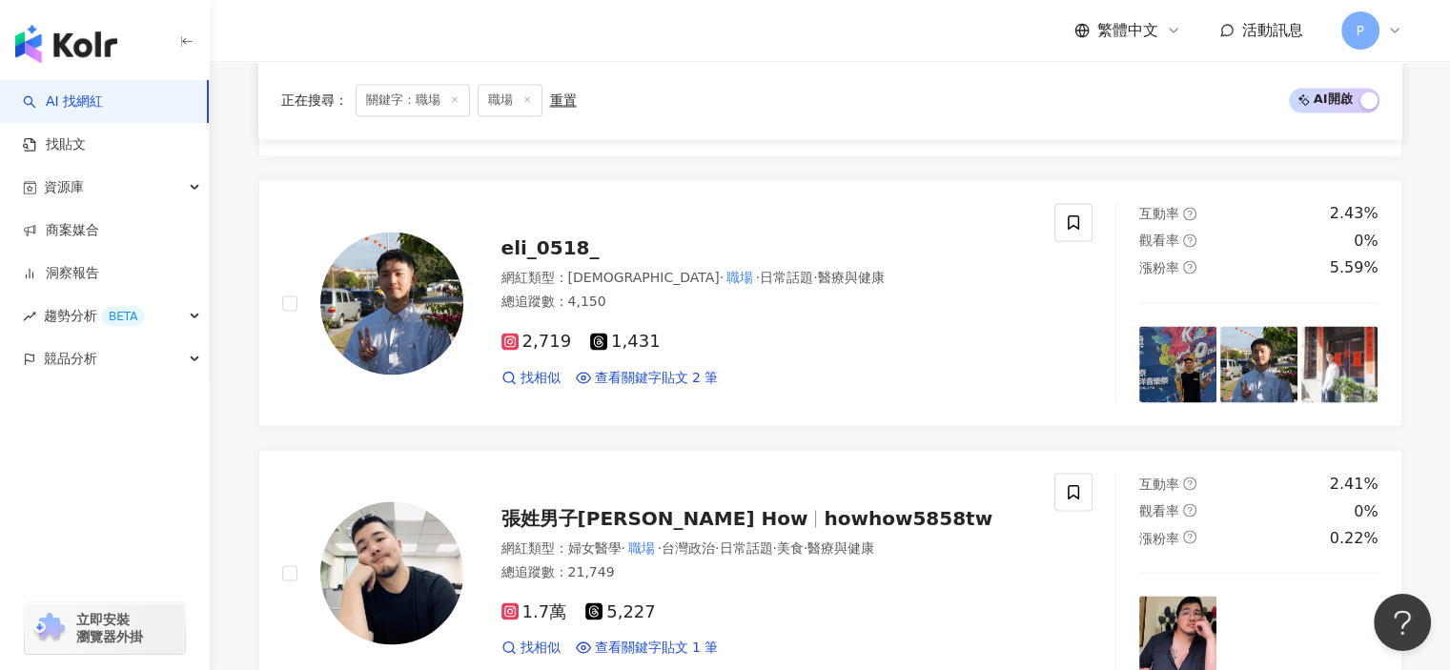
scroll to position [3487, 0]
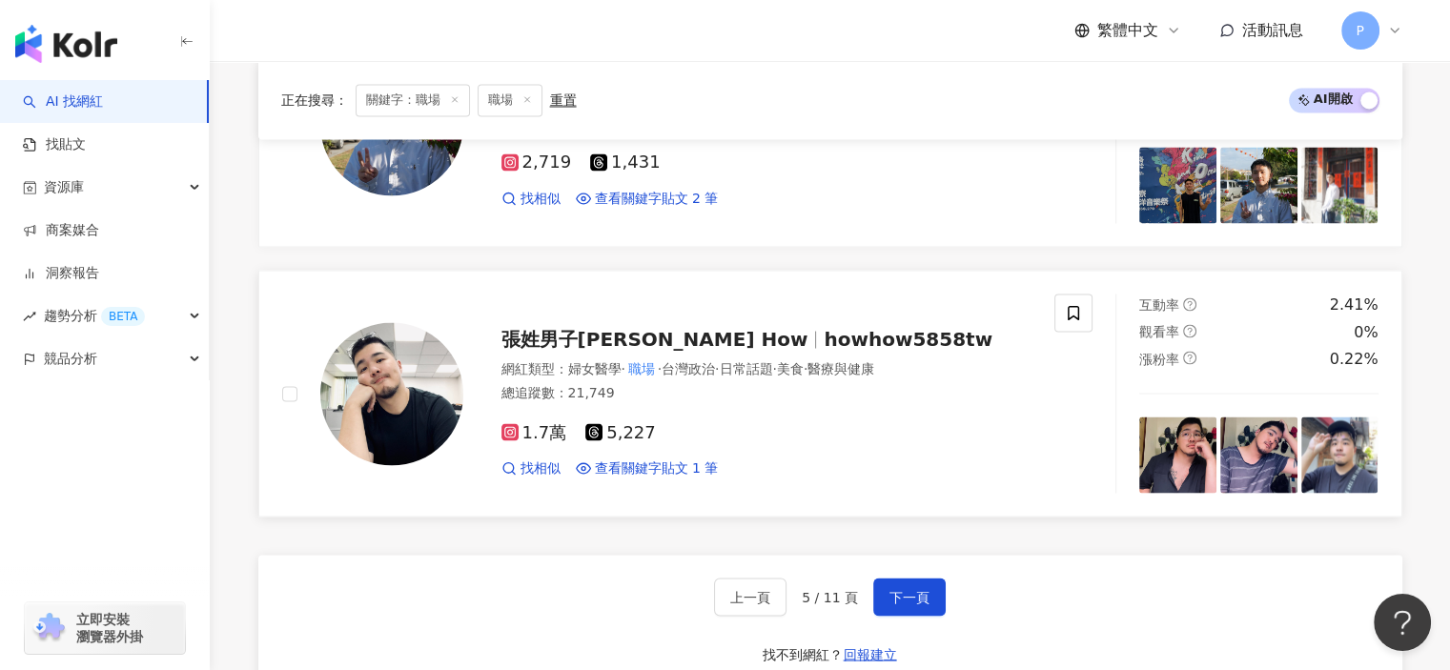
click at [824, 327] on span "howhow5858tw" at bounding box center [908, 338] width 169 height 23
click at [904, 592] on span "下一頁" at bounding box center [910, 596] width 40 height 15
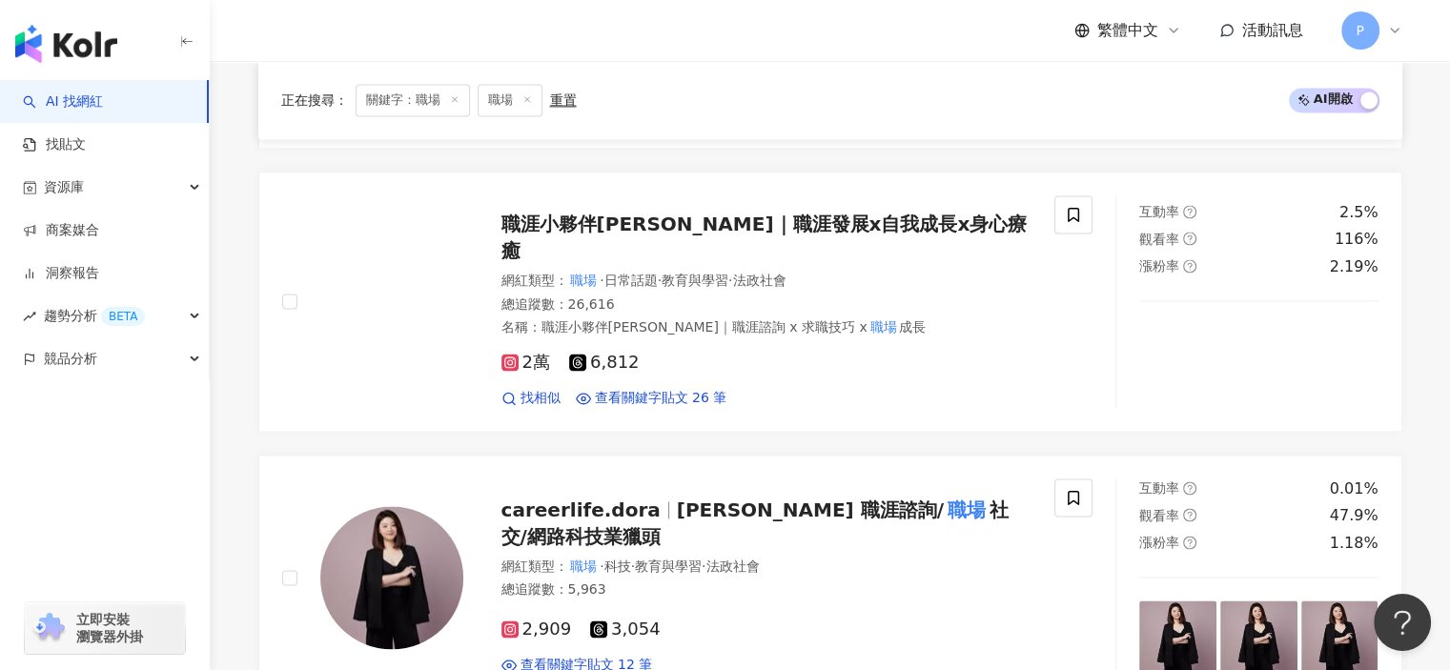
scroll to position [2748, 0]
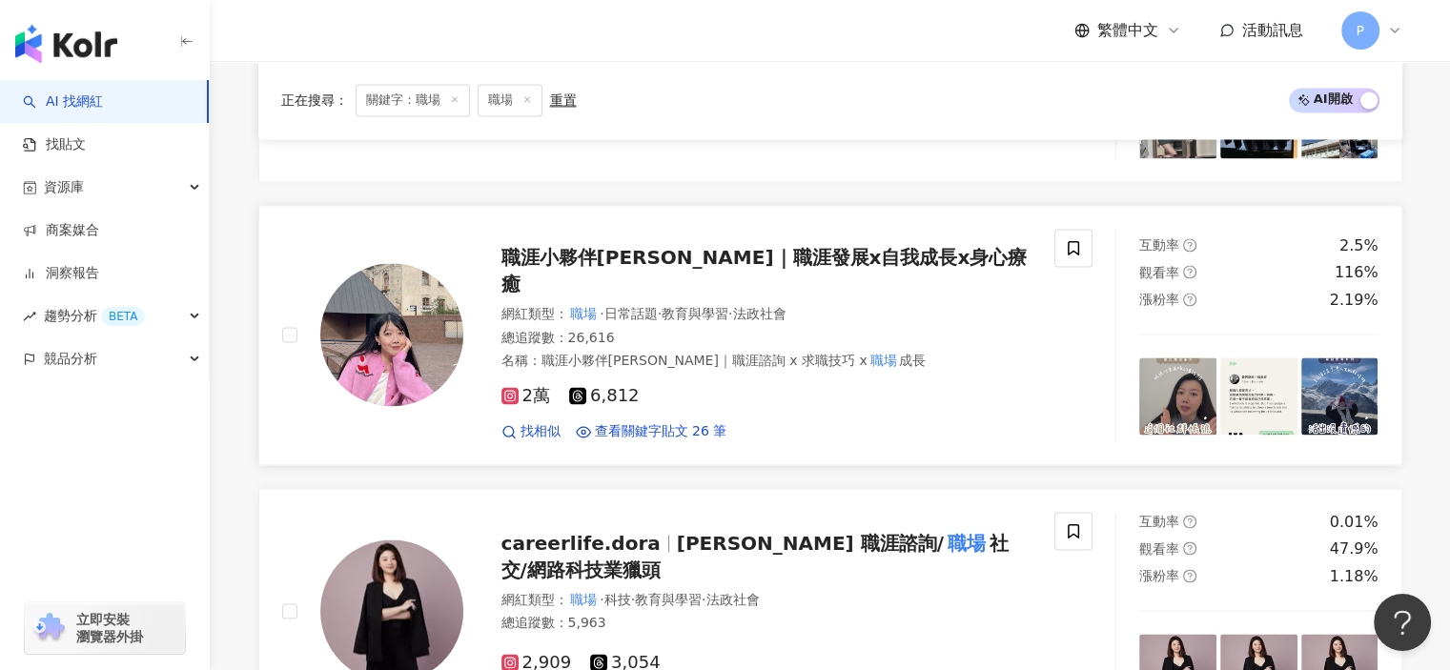
click at [755, 377] on div "2萬 6,812 找相似 查看關鍵字貼文 26 筆" at bounding box center [767, 406] width 531 height 71
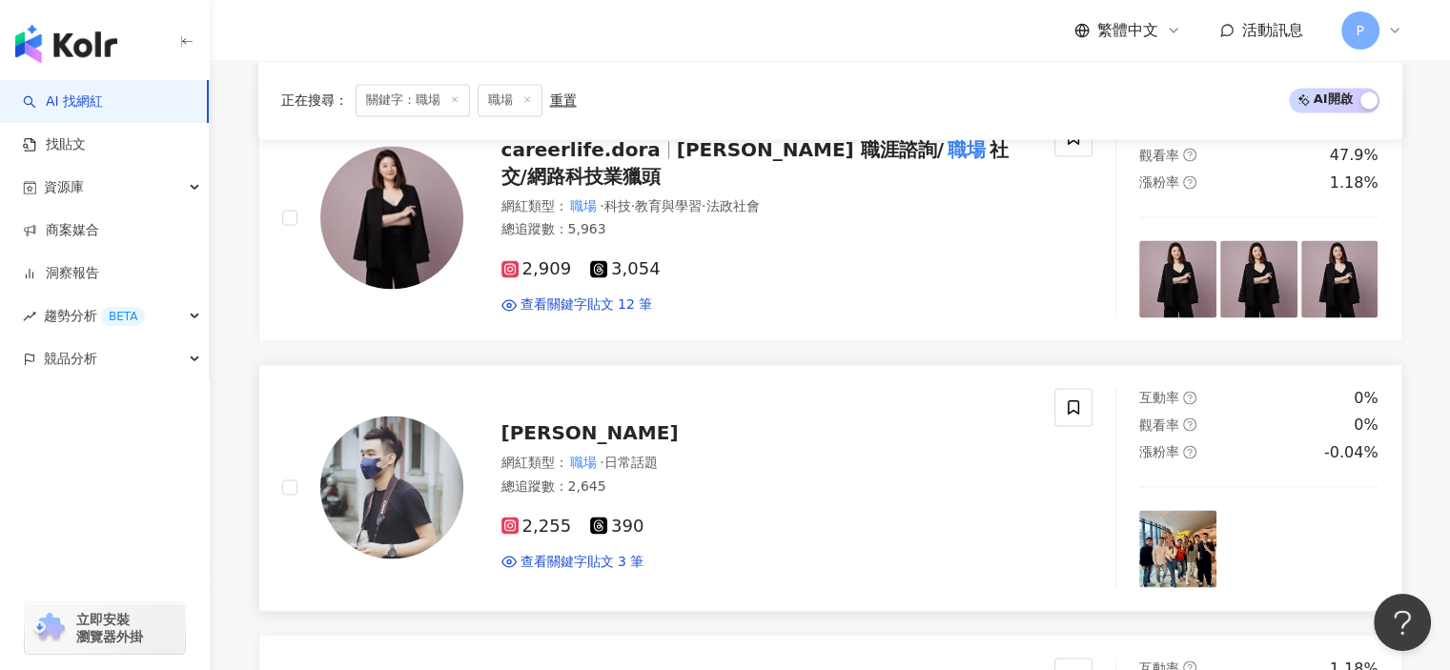
scroll to position [3129, 0]
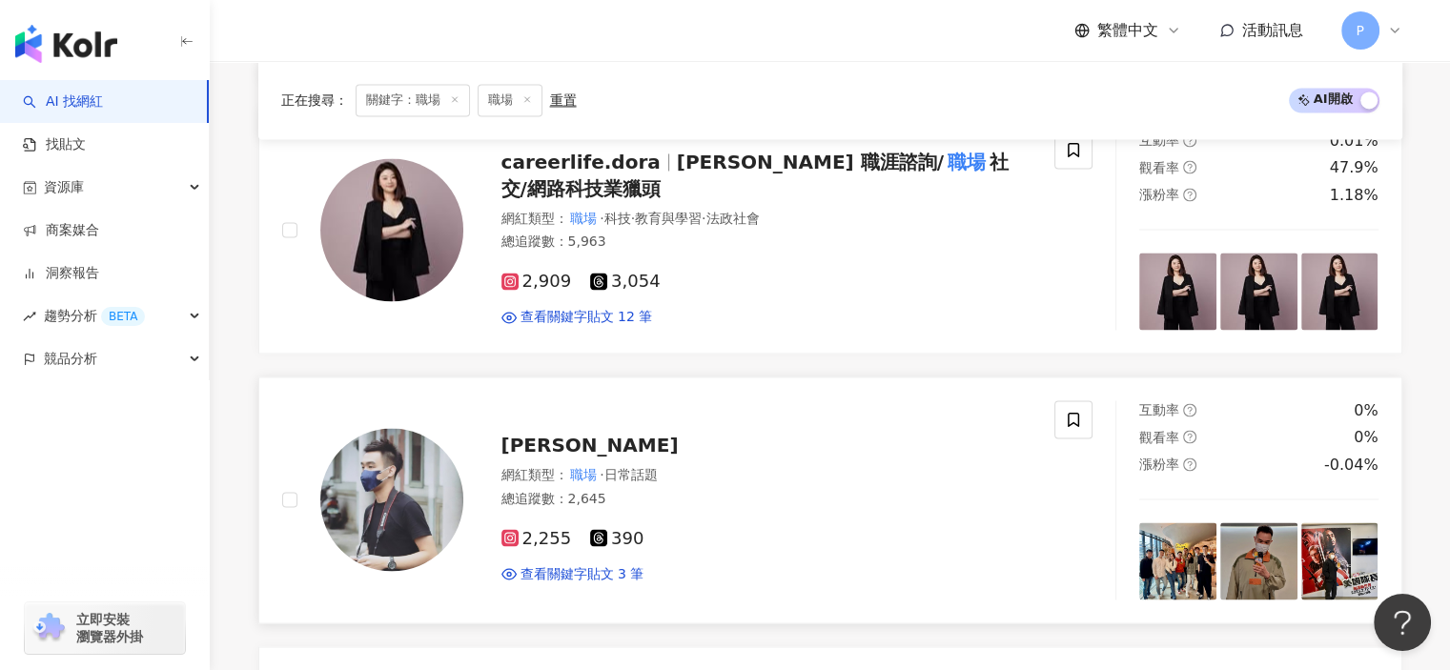
click at [542, 443] on span "[PERSON_NAME]" at bounding box center [590, 445] width 177 height 23
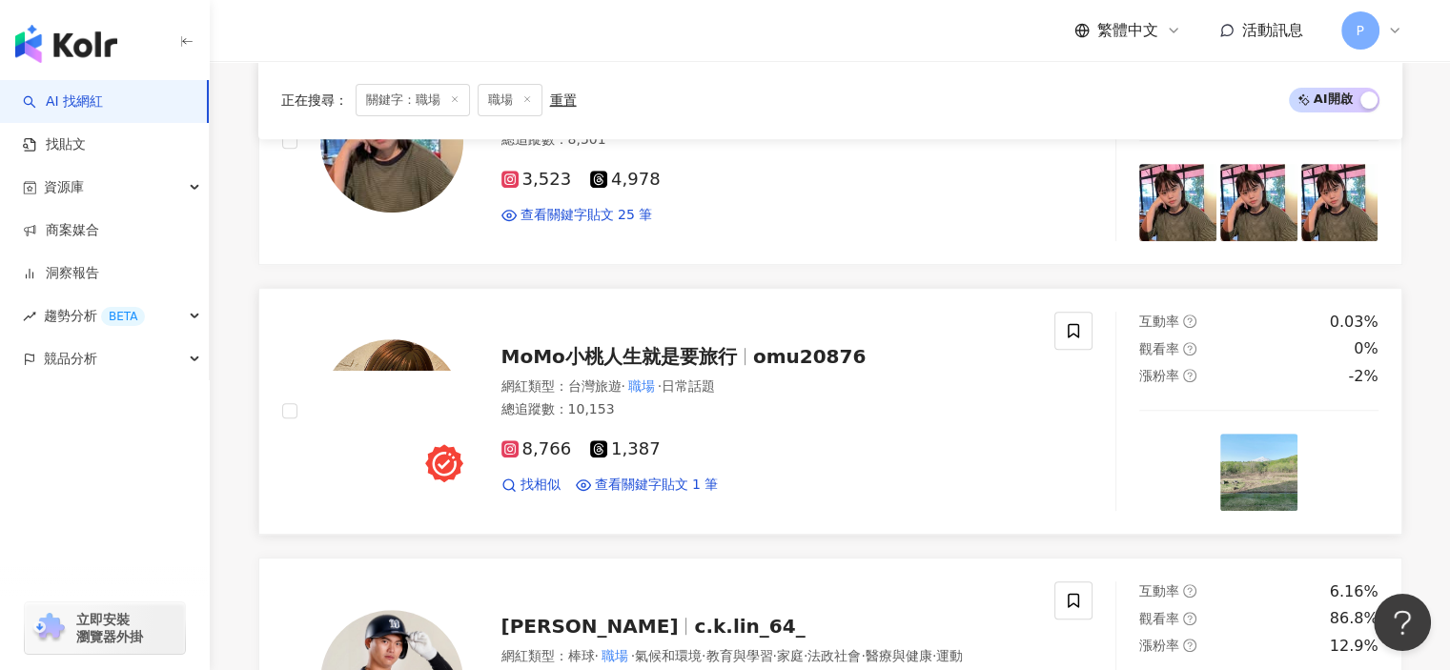
scroll to position [1127, 0]
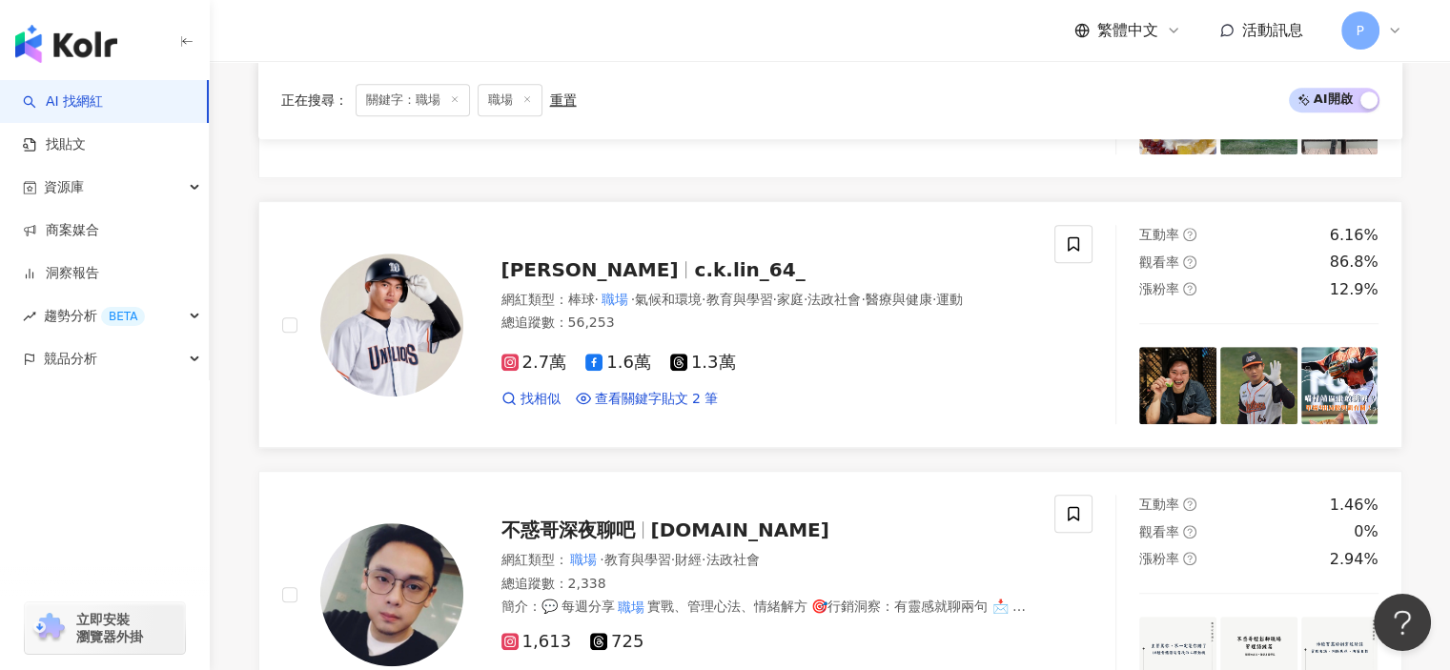
click at [694, 258] on span "c.k.lin_64_" at bounding box center [749, 269] width 111 height 23
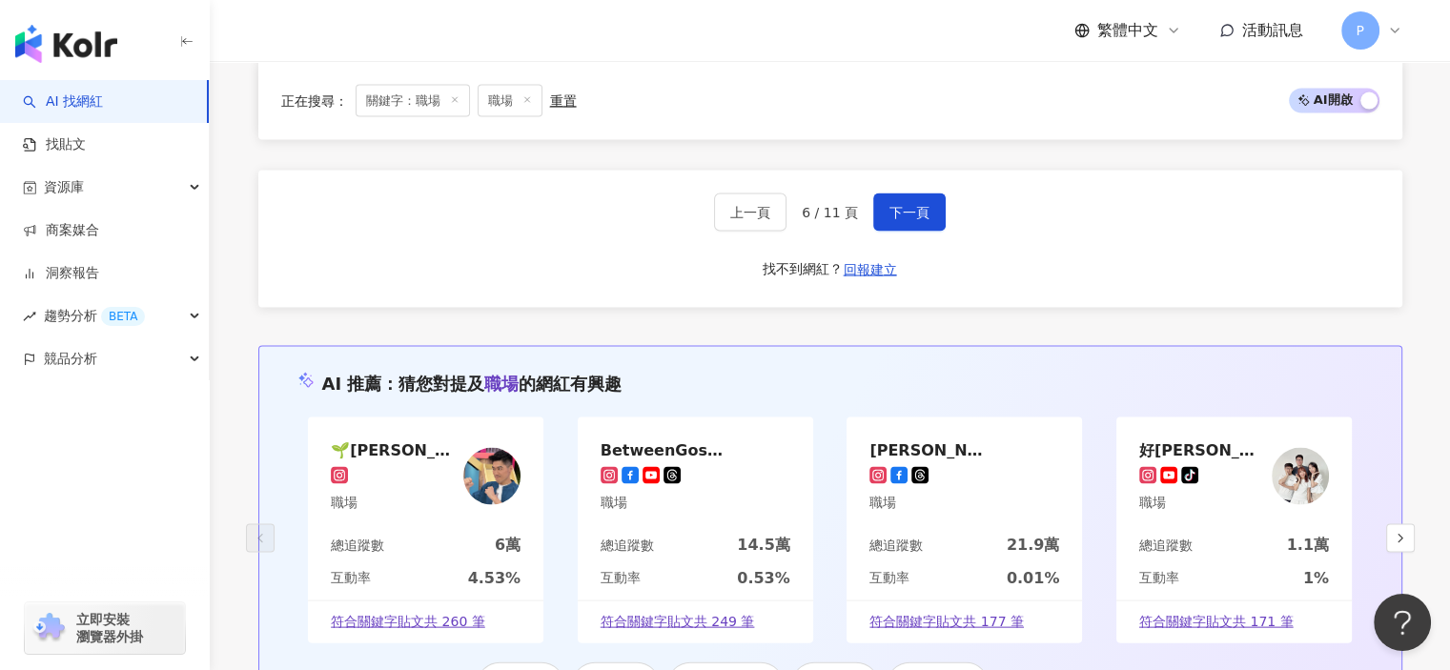
scroll to position [3797, 0]
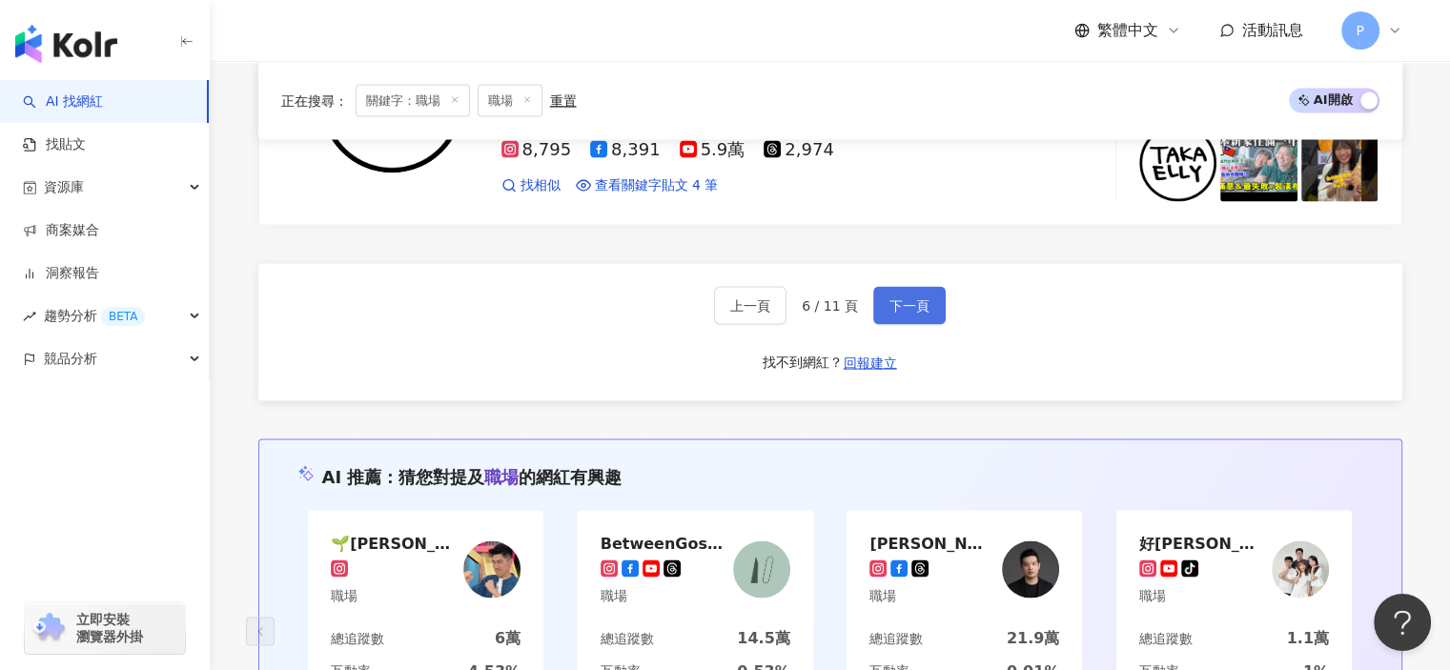
click at [890, 310] on span "下一頁" at bounding box center [910, 305] width 40 height 15
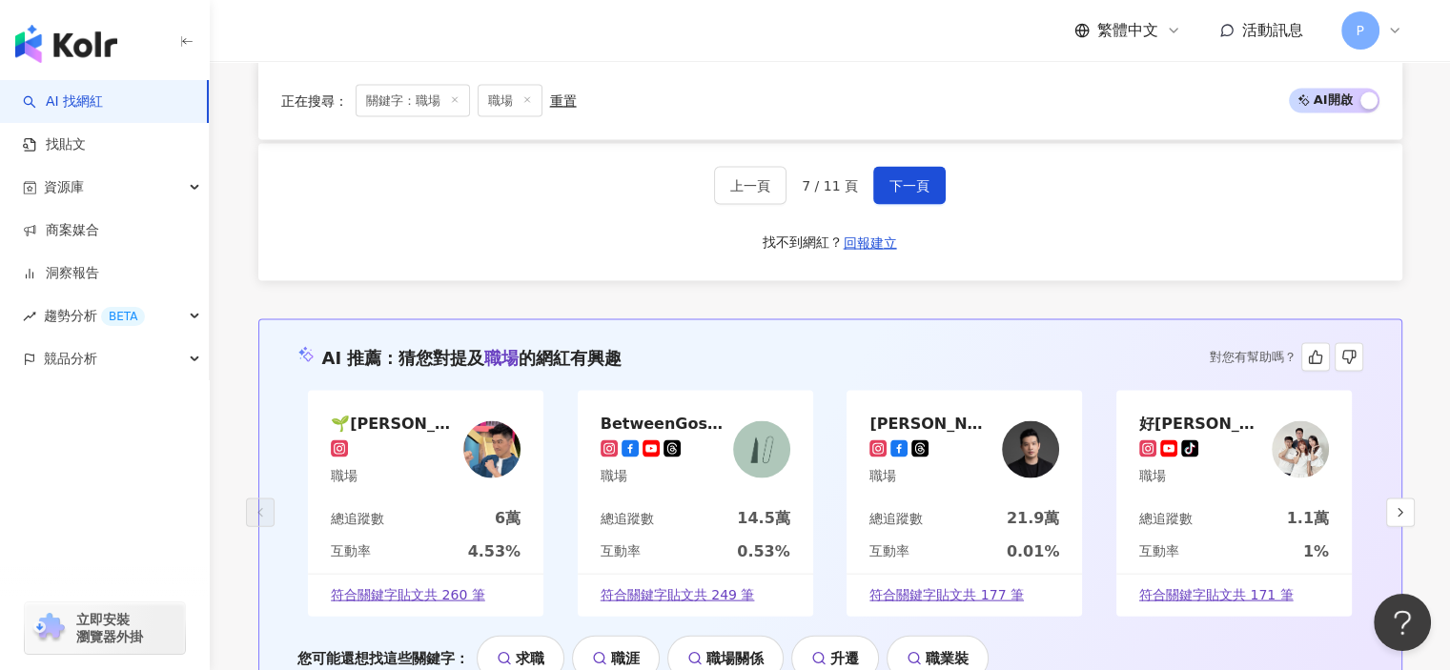
scroll to position [3873, 0]
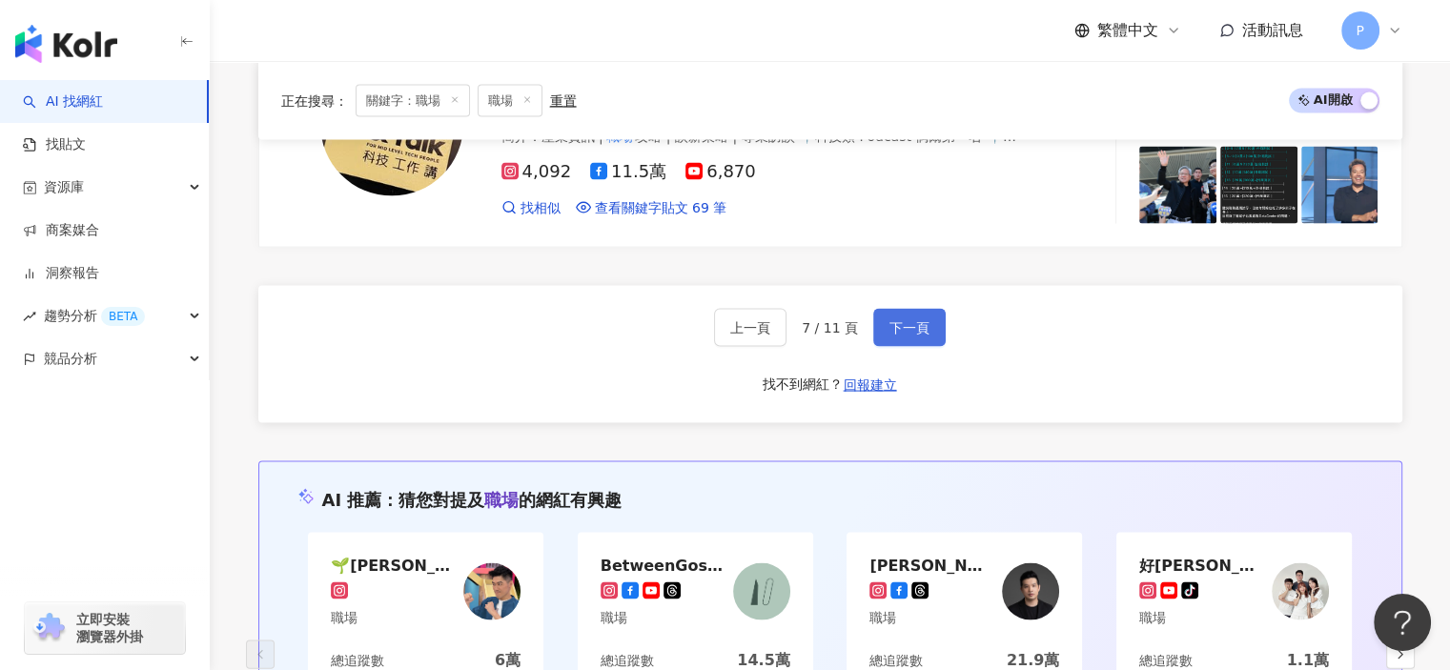
click at [900, 316] on button "下一頁" at bounding box center [909, 328] width 72 height 38
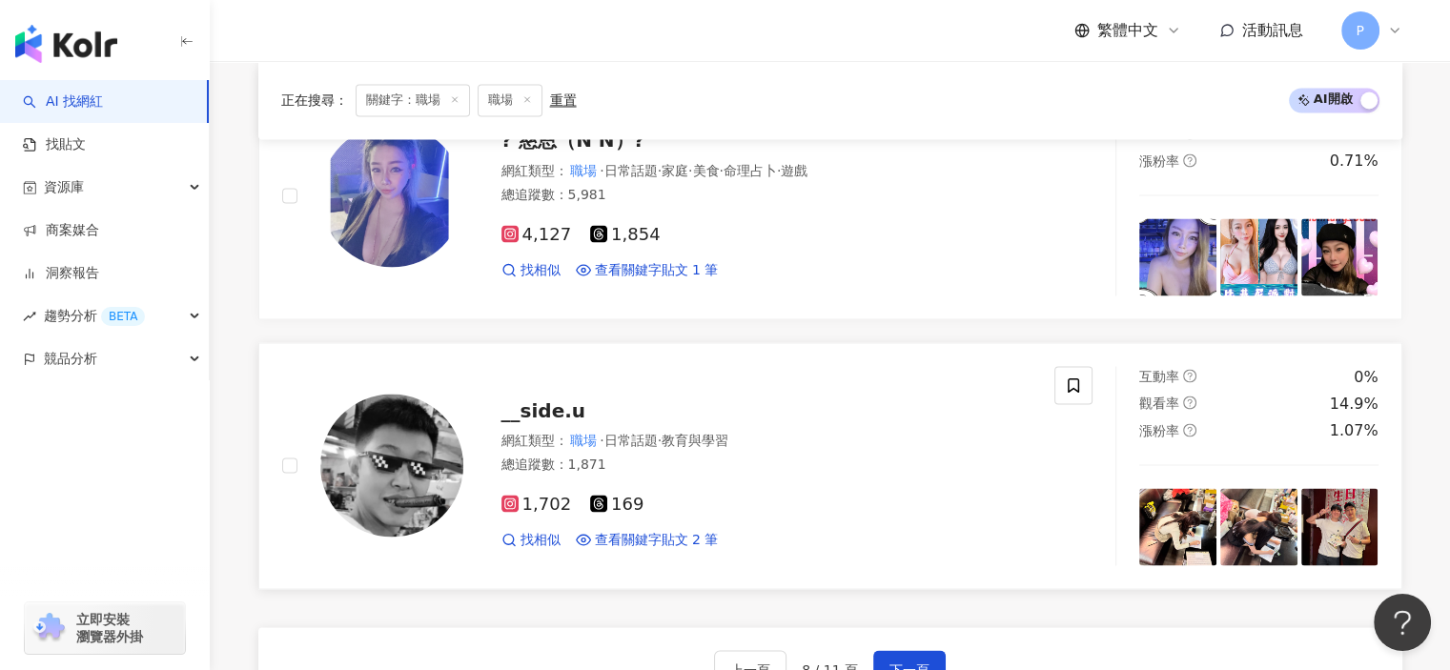
scroll to position [3638, 0]
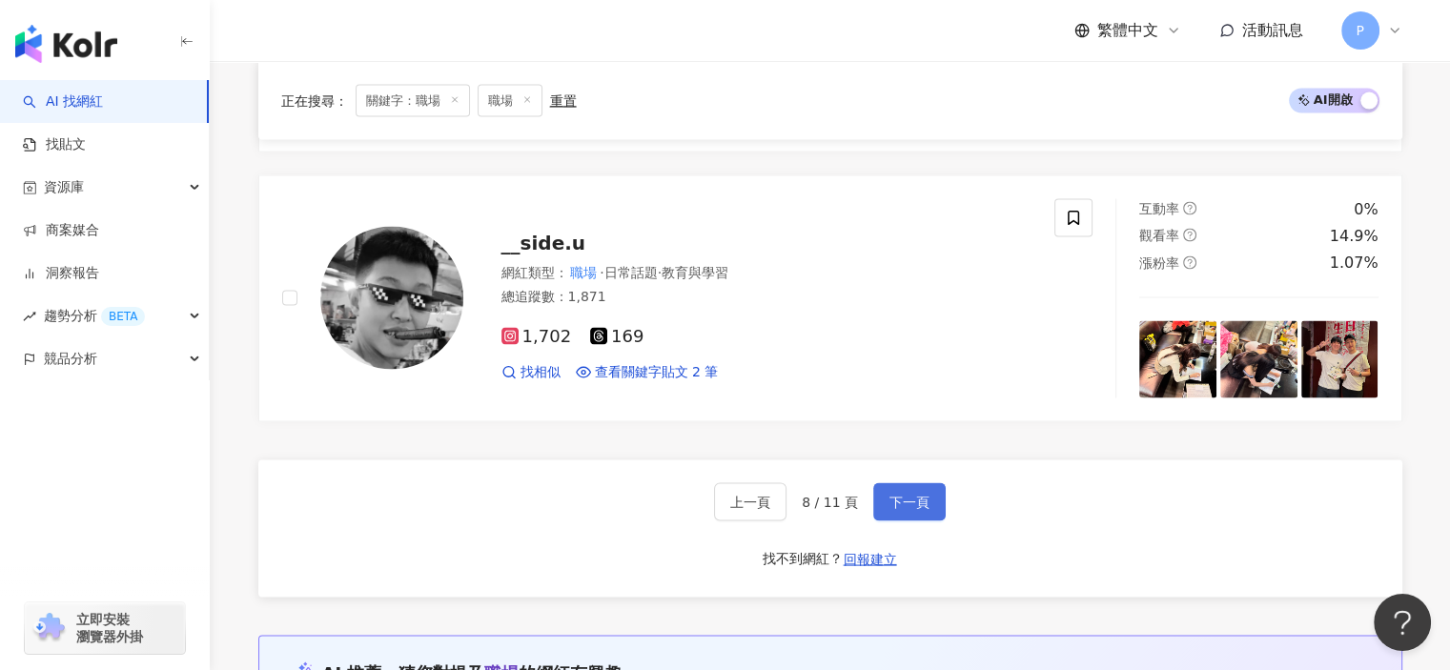
click at [893, 495] on span "下一頁" at bounding box center [910, 502] width 40 height 15
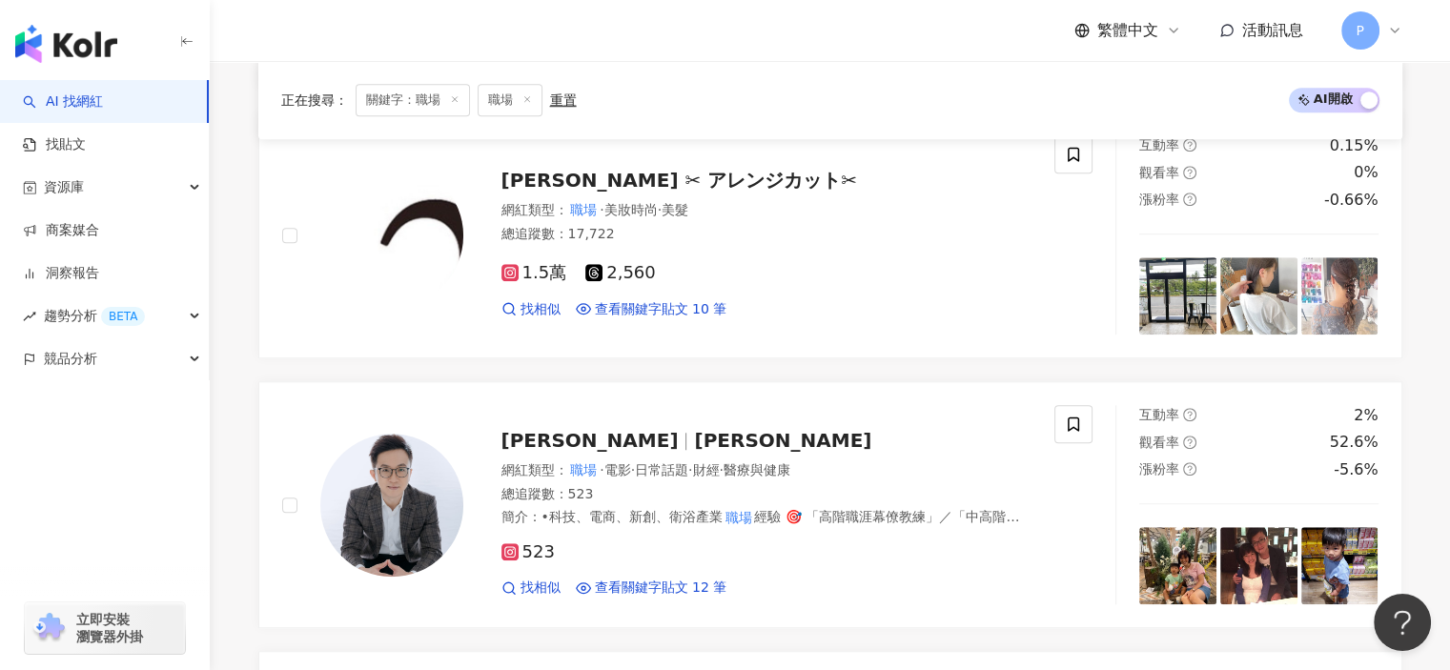
scroll to position [1485, 0]
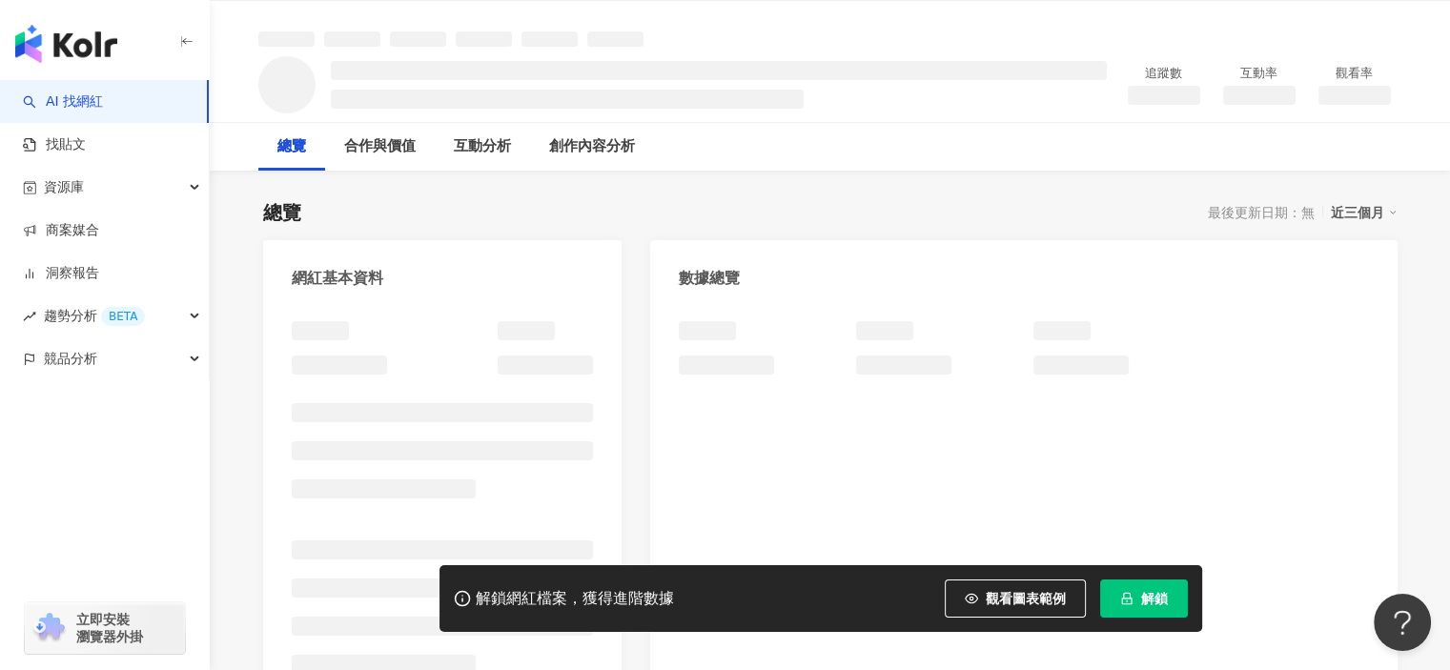
scroll to position [286, 0]
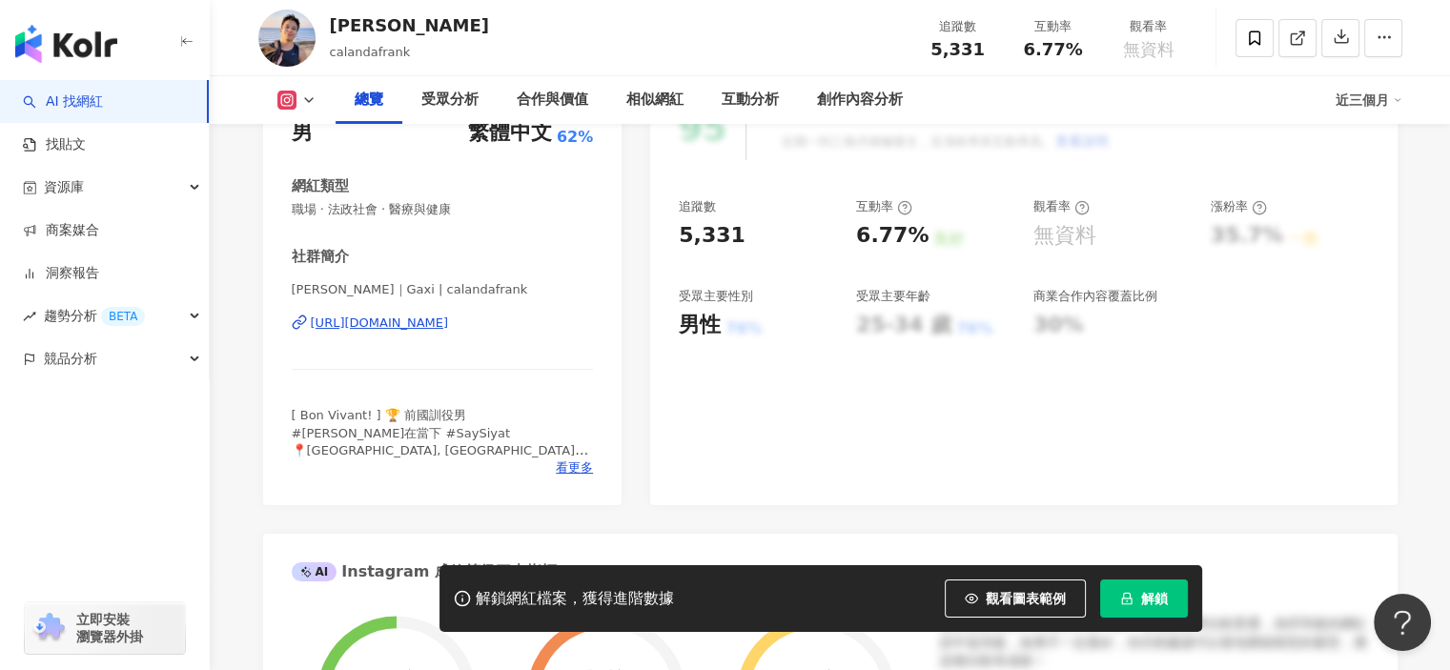
click at [449, 321] on div "[URL][DOMAIN_NAME]" at bounding box center [380, 323] width 138 height 17
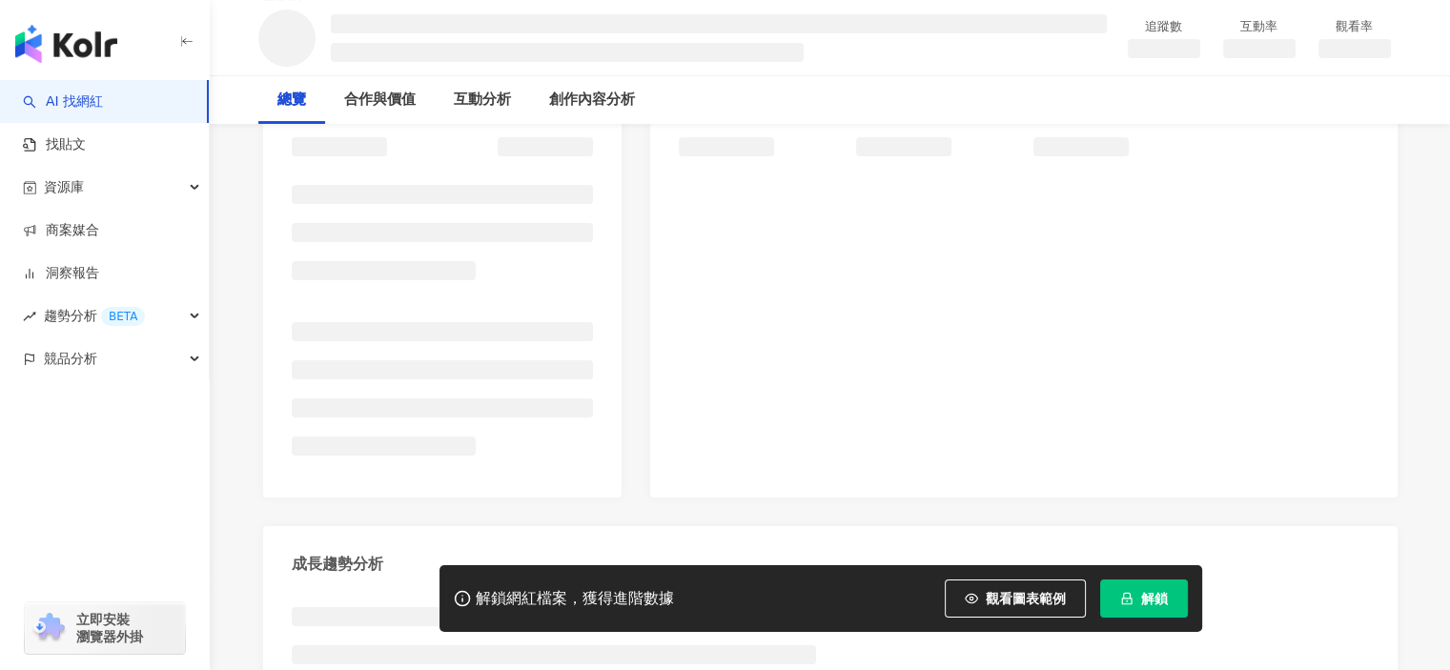
scroll to position [286, 0]
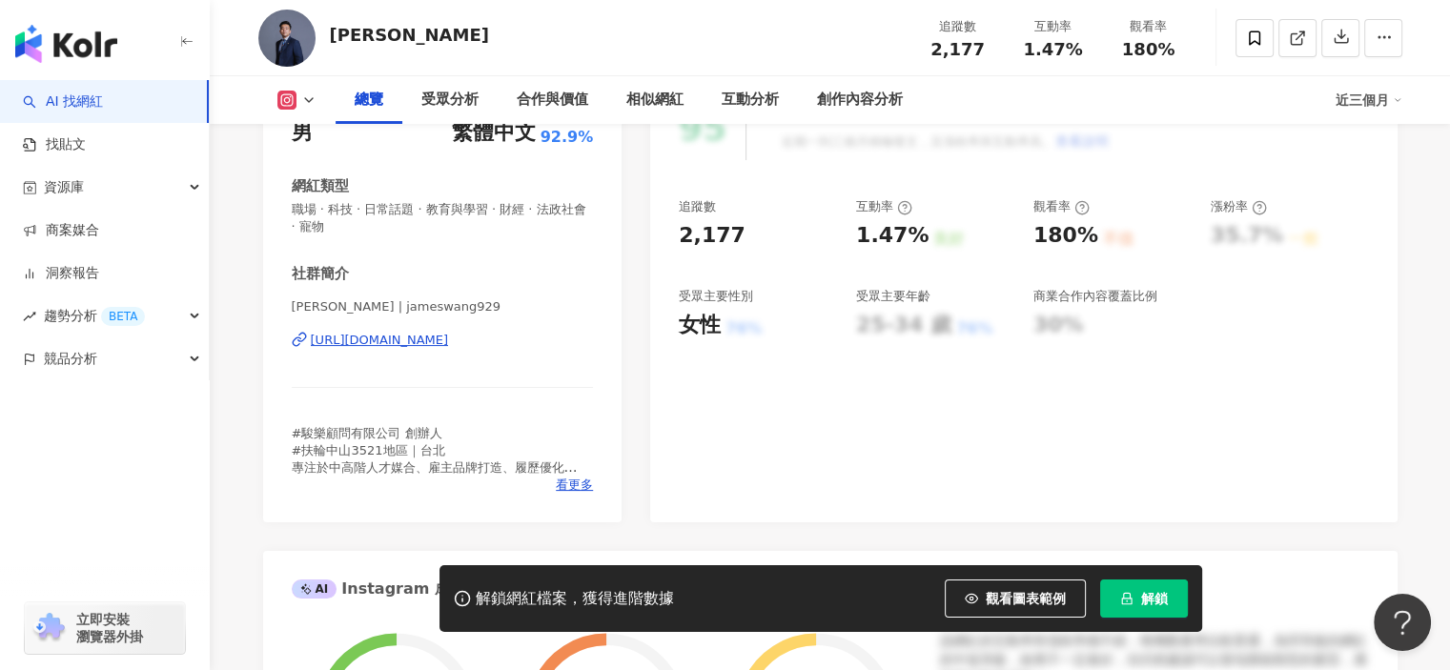
click at [449, 346] on div "https://www.instagram.com/jameswang929/" at bounding box center [380, 340] width 138 height 17
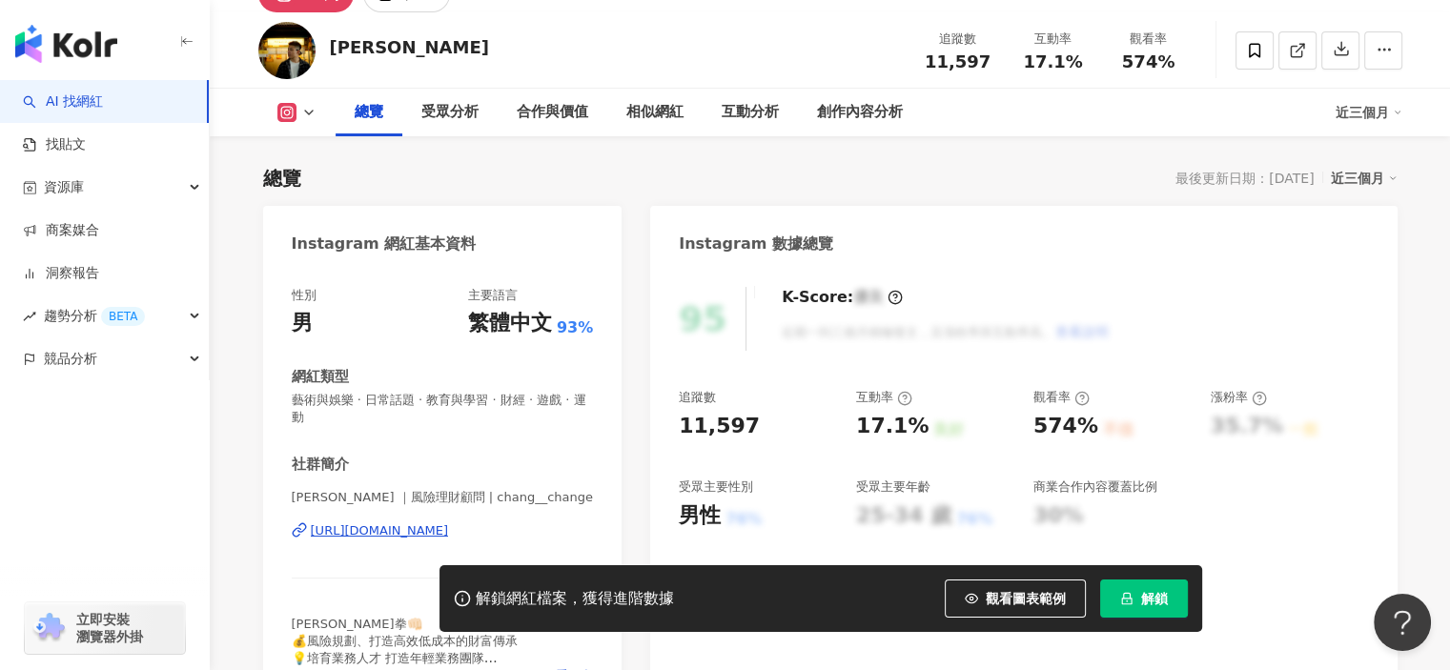
click at [436, 523] on div "[URL][DOMAIN_NAME]" at bounding box center [380, 531] width 138 height 17
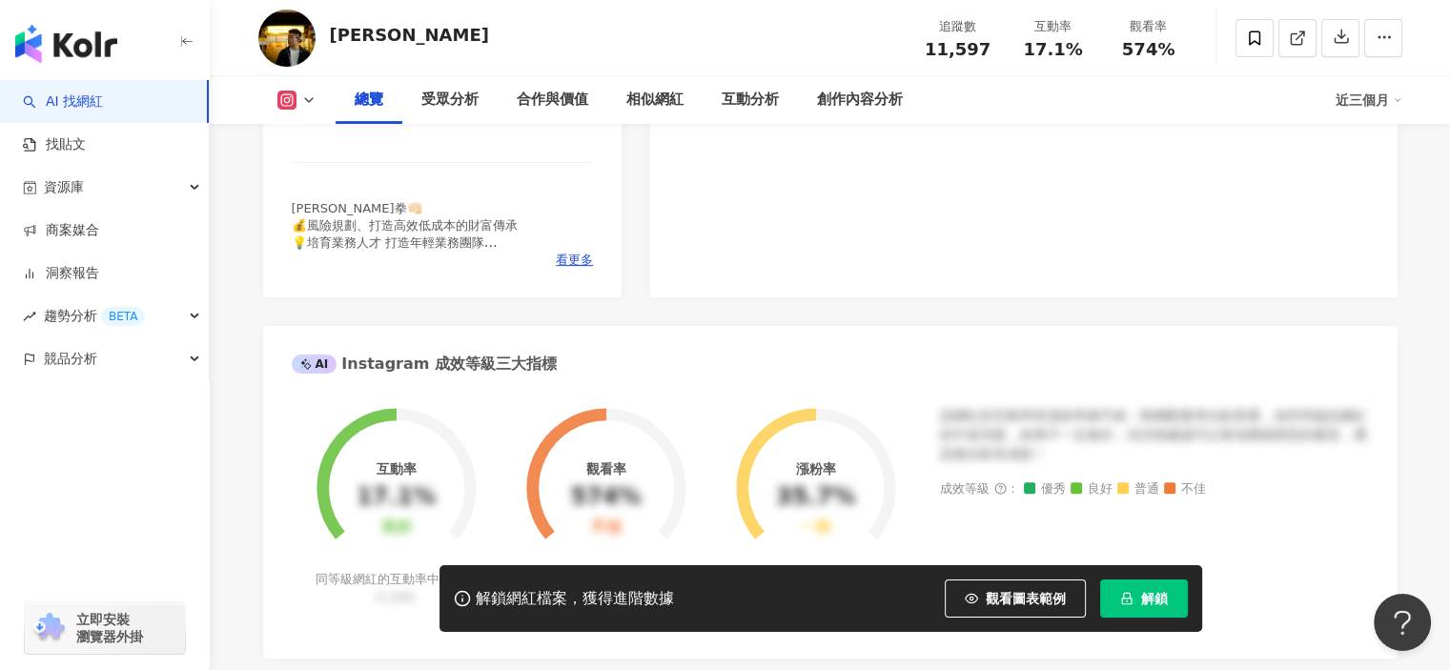
scroll to position [763, 0]
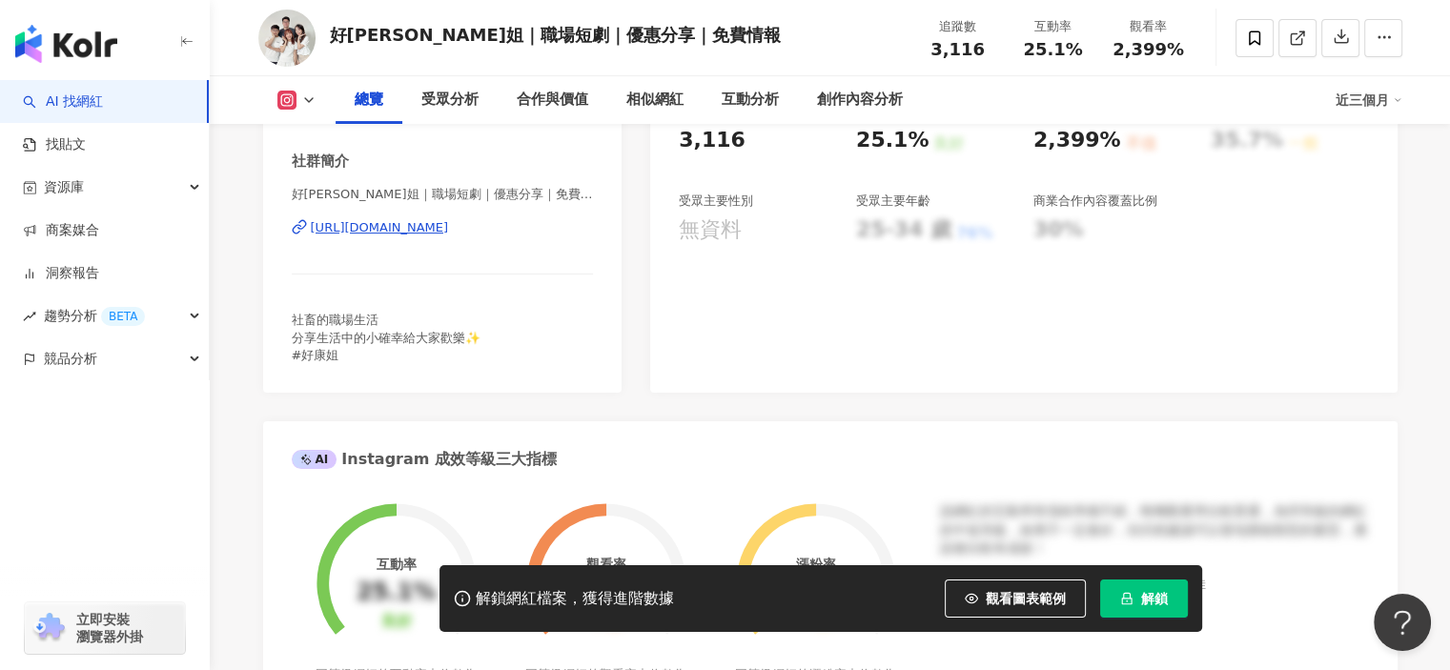
click at [449, 233] on div "https://www.instagram.com/hokang_sis88?igsh=MXRvZWhqcnJsYmJzYg%3D%3D" at bounding box center [380, 227] width 138 height 17
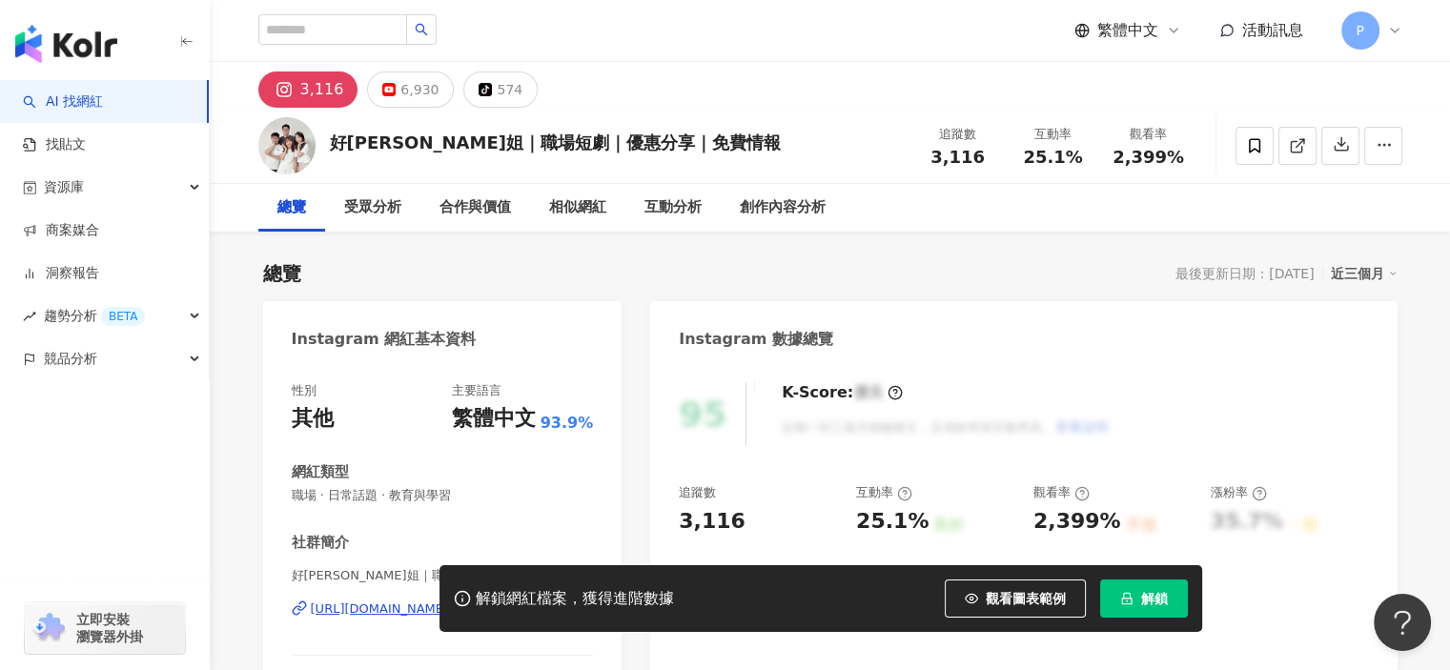
click at [1121, 590] on button "解鎖" at bounding box center [1144, 599] width 88 height 38
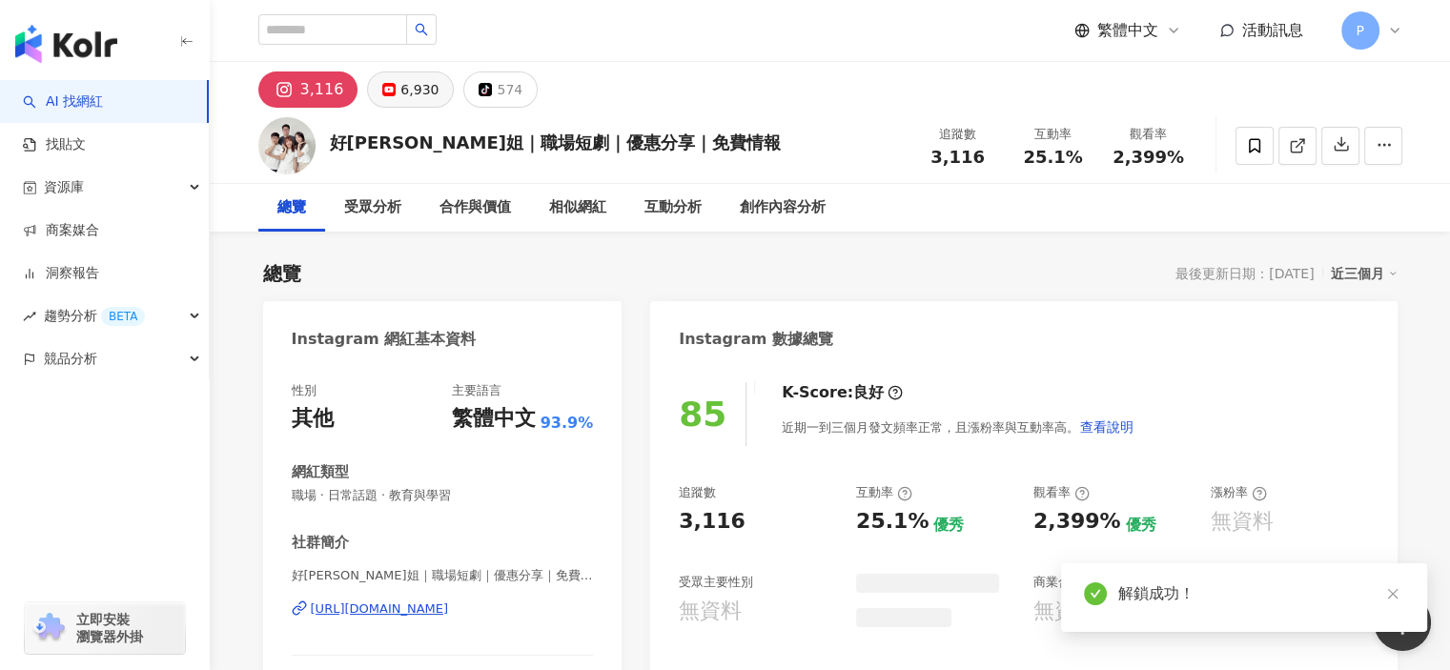
click at [395, 91] on button "6,930" at bounding box center [410, 90] width 87 height 36
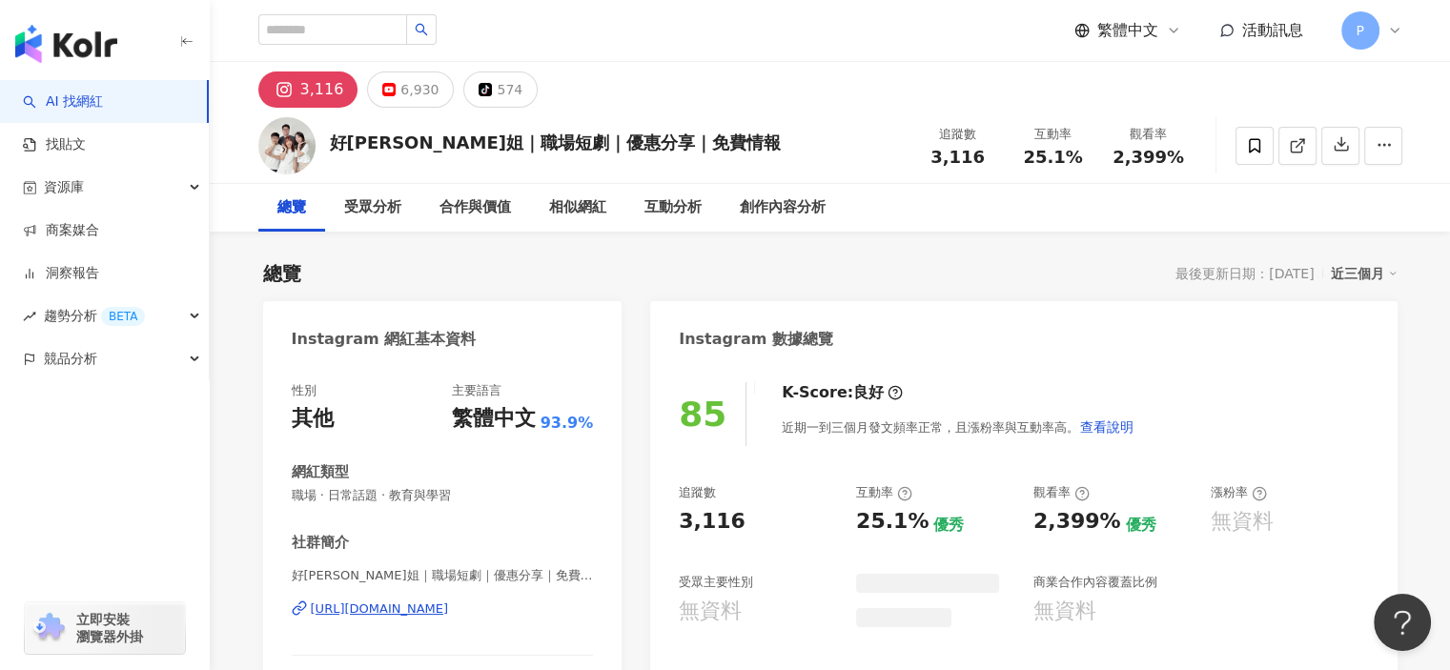
drag, startPoint x: 407, startPoint y: 93, endPoint x: 637, endPoint y: 293, distance: 304.2
click at [408, 93] on div "6,930" at bounding box center [419, 89] width 38 height 27
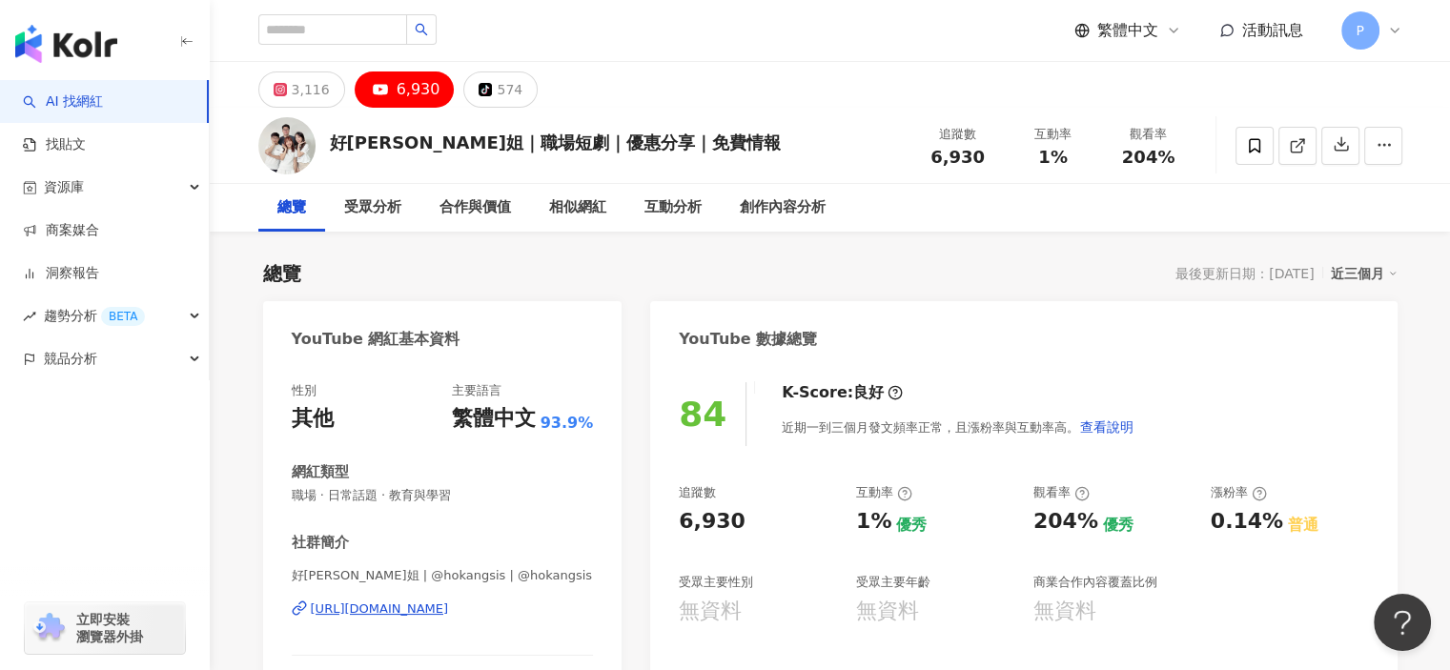
scroll to position [191, 0]
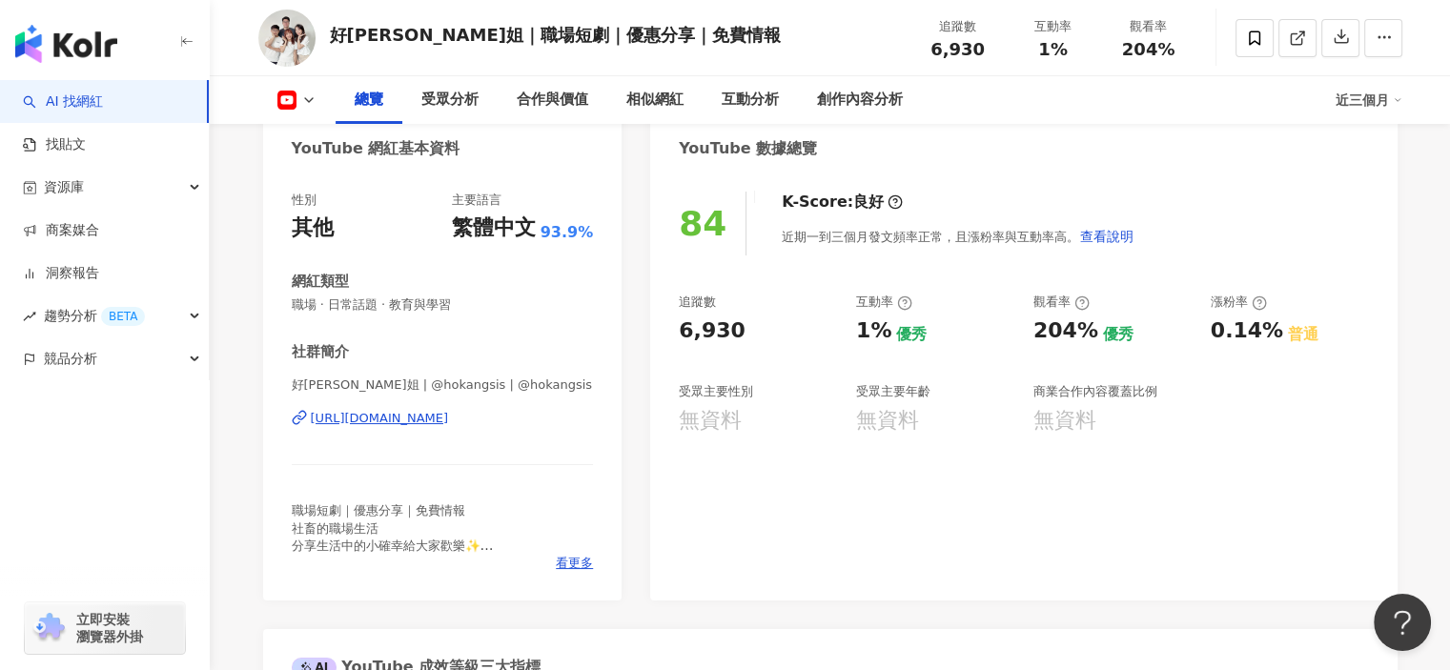
click at [449, 422] on div "https://www.youtube.com/channel/UCqMJPBvd0T3Siaqxn2zfs_w" at bounding box center [380, 418] width 138 height 17
drag, startPoint x: 736, startPoint y: 335, endPoint x: 660, endPoint y: 325, distance: 76.9
click at [660, 325] on div "84 K-Score : 良好 近期一到三個月發文頻率正常，且漲粉率與互動率高。 查看說明 追蹤數 6,930 互動率 1% 優秀 觀看率 204% 優秀 漲…" at bounding box center [1023, 387] width 747 height 428
copy div "6,930"
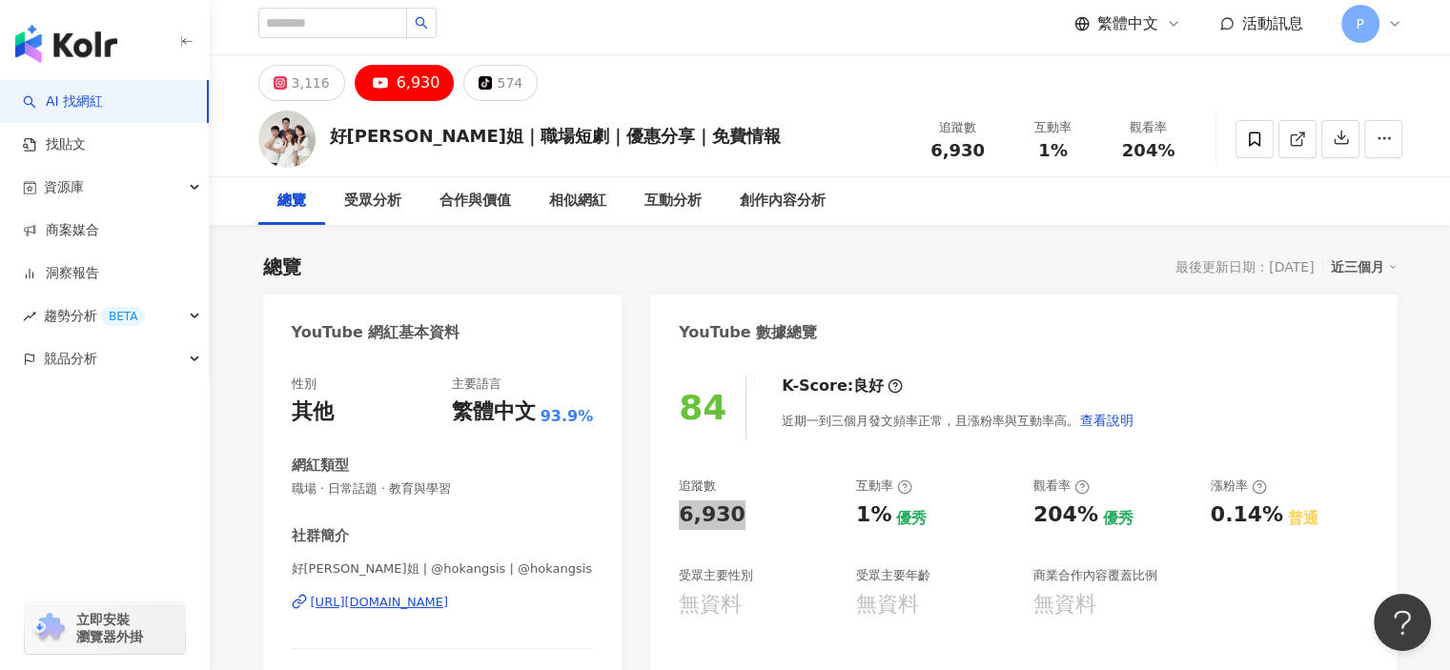
scroll to position [0, 0]
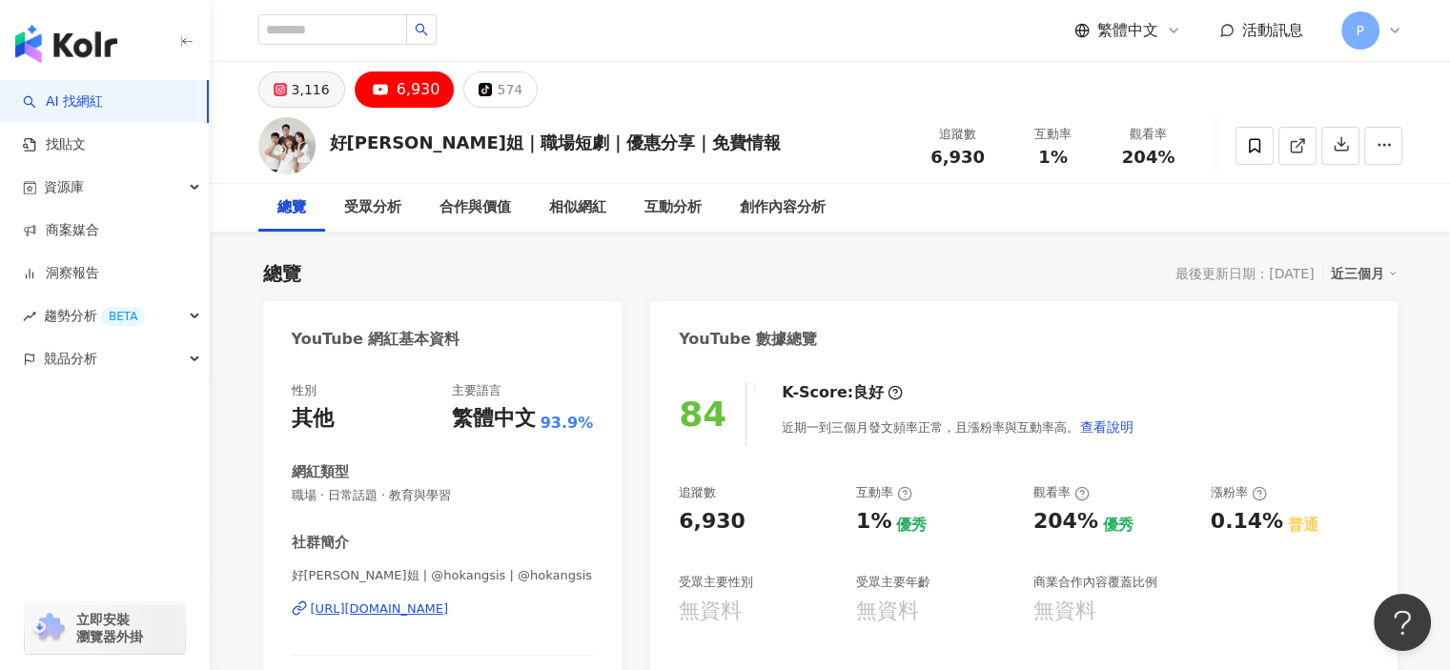
drag, startPoint x: 278, startPoint y: 54, endPoint x: 281, endPoint y: 72, distance: 17.4
click at [278, 61] on header "繁體中文 活動訊息 P" at bounding box center [830, 31] width 1241 height 62
click at [295, 90] on div "3,116" at bounding box center [311, 89] width 38 height 27
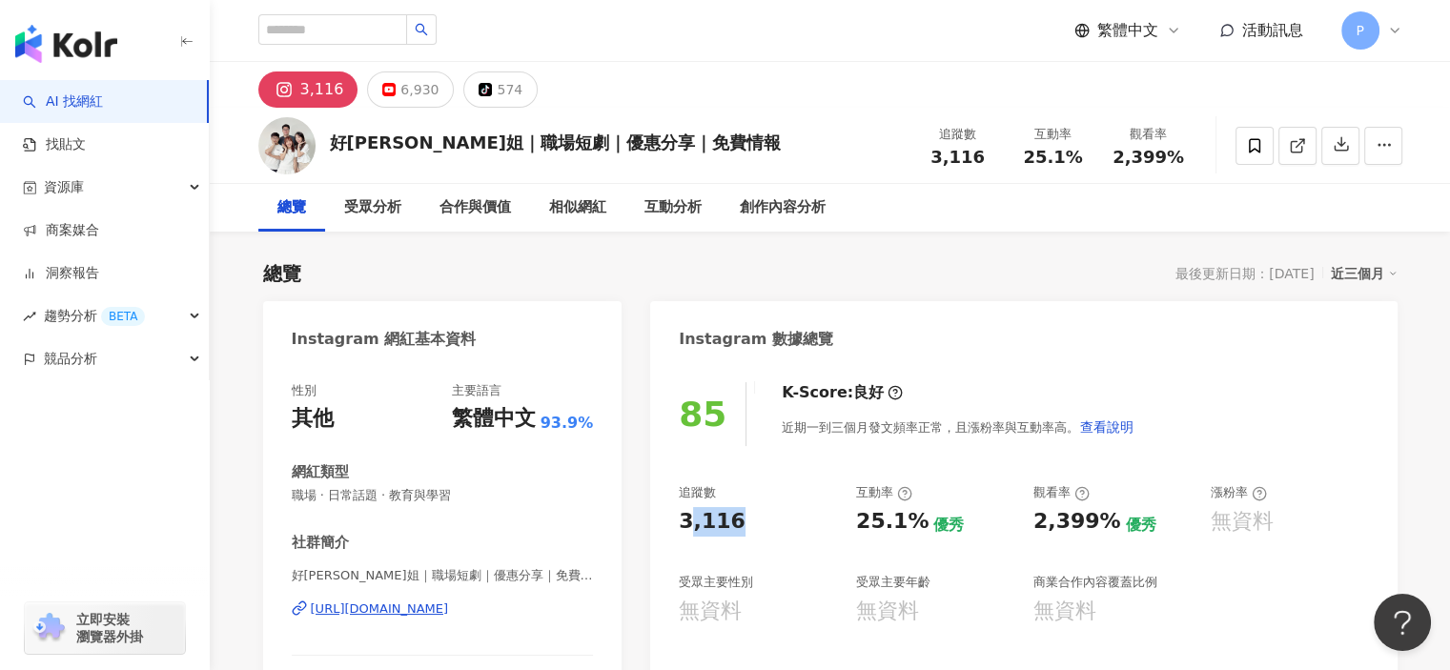
drag, startPoint x: 744, startPoint y: 521, endPoint x: 1415, endPoint y: 388, distance: 684.2
click at [664, 518] on div "85 K-Score : 良好 近期一到三個月發文頻率正常，且漲粉率與互動率高。 查看說明 追蹤數 3,116 互動率 25.1% 優秀 觀看率 2,399%…" at bounding box center [1023, 577] width 747 height 428
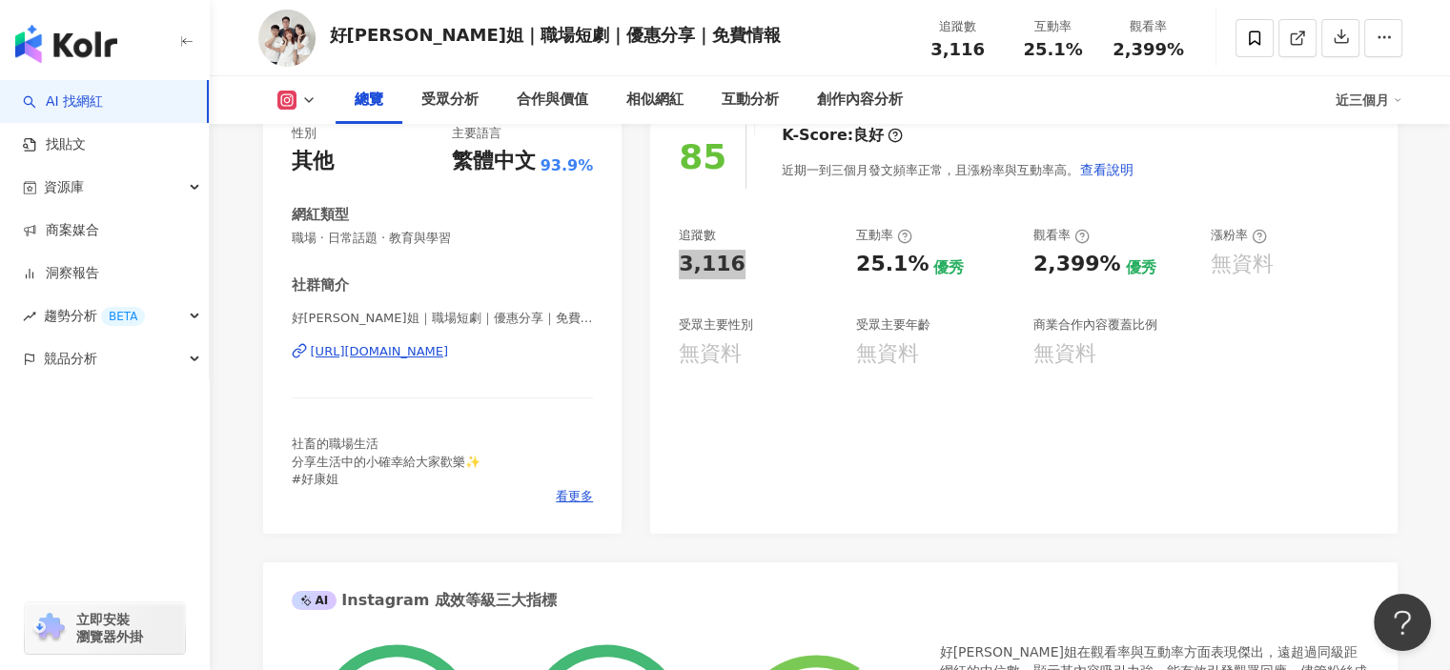
scroll to position [95, 0]
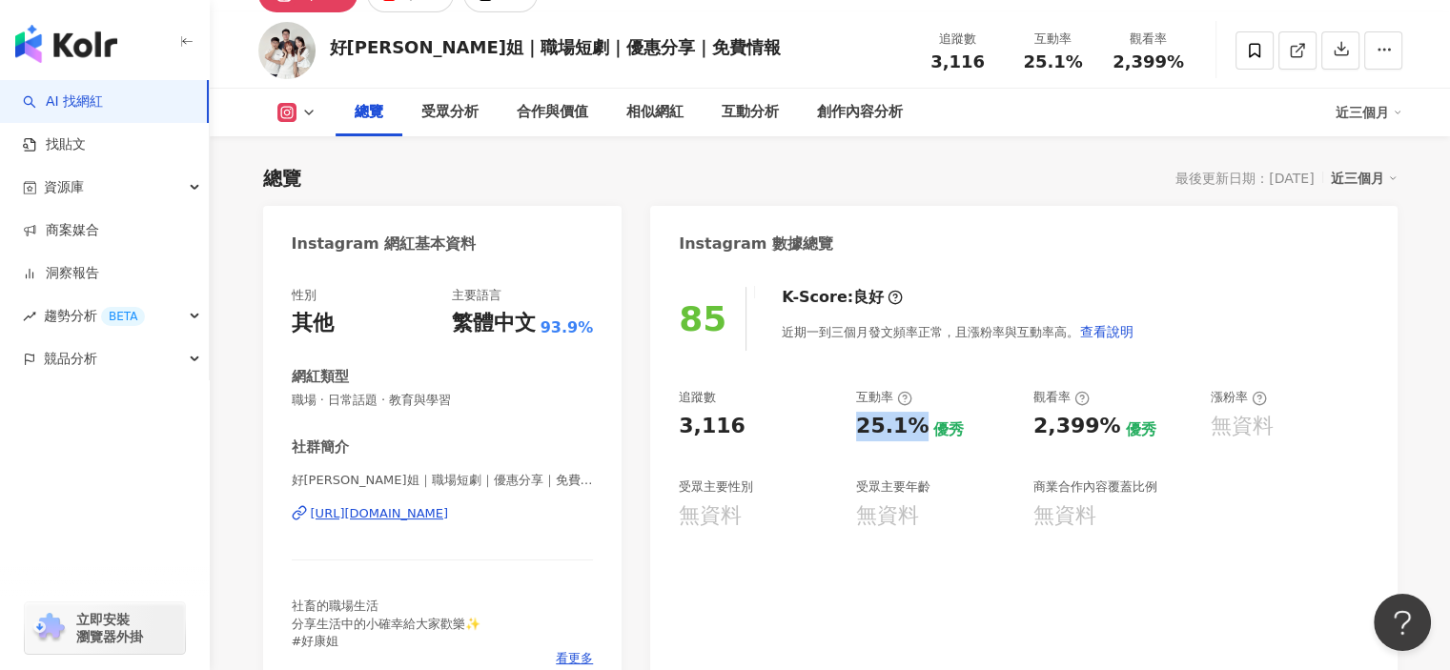
drag, startPoint x: 854, startPoint y: 429, endPoint x: 920, endPoint y: 428, distance: 65.8
click at [920, 428] on div "追蹤數 3,116 互動率 25.1% 優秀 觀看率 2,399% 優秀 漲粉率 無資料 受眾主要性別 無資料 受眾主要年齡 無資料 商業合作內容覆蓋比例 無…" at bounding box center [1023, 459] width 689 height 141
copy div "25.1%"
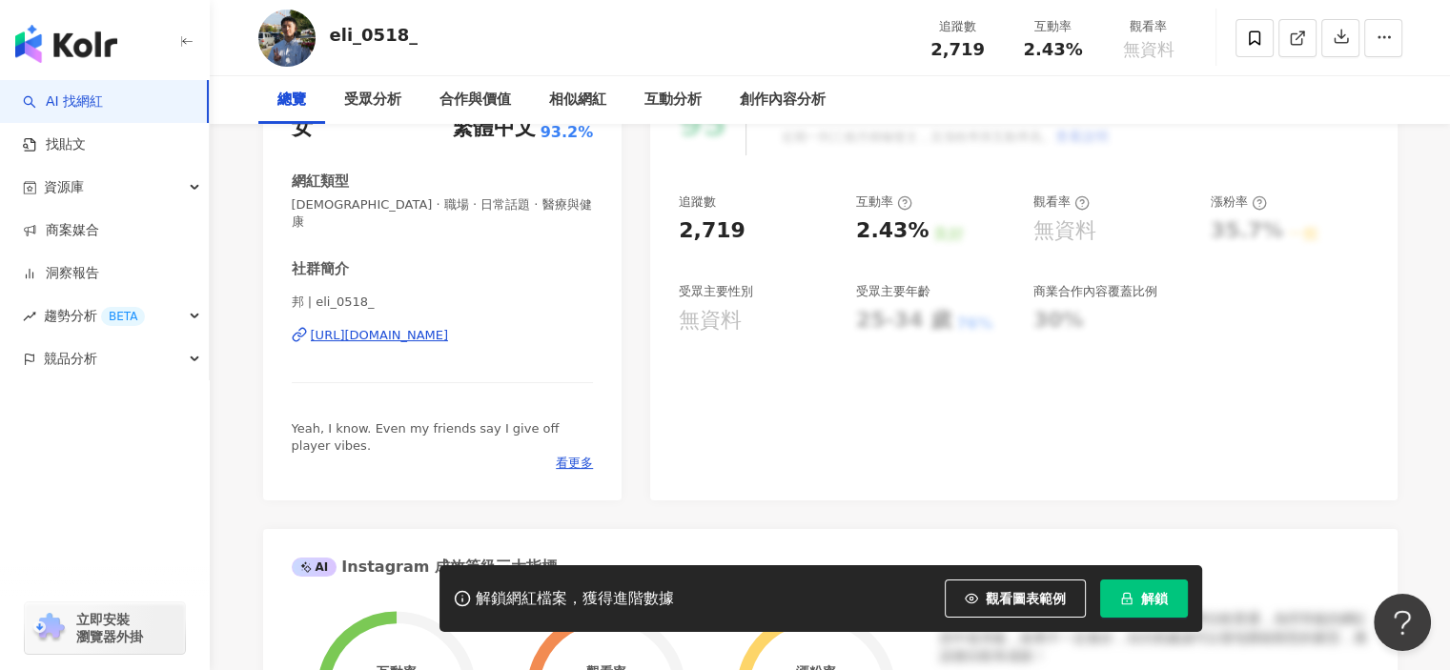
scroll to position [257, 0]
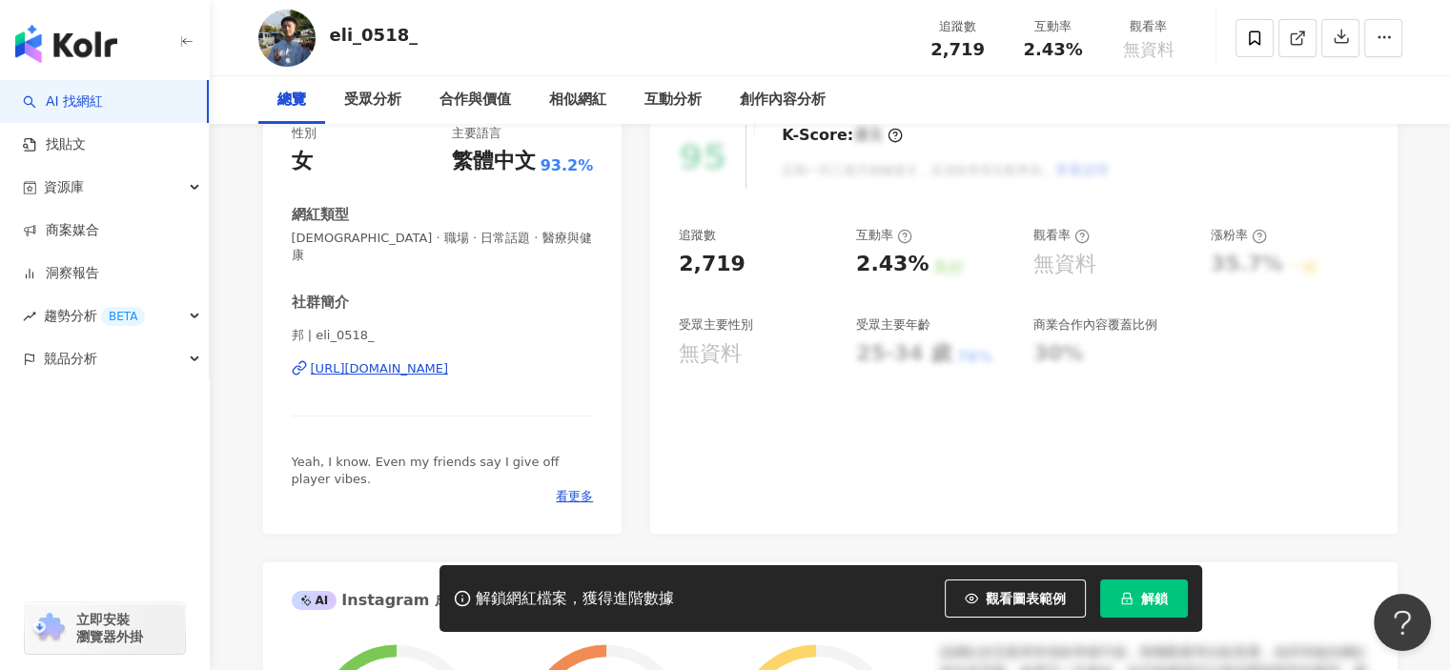
click at [449, 360] on div "https://www.instagram.com/eli_0518_/" at bounding box center [380, 368] width 138 height 17
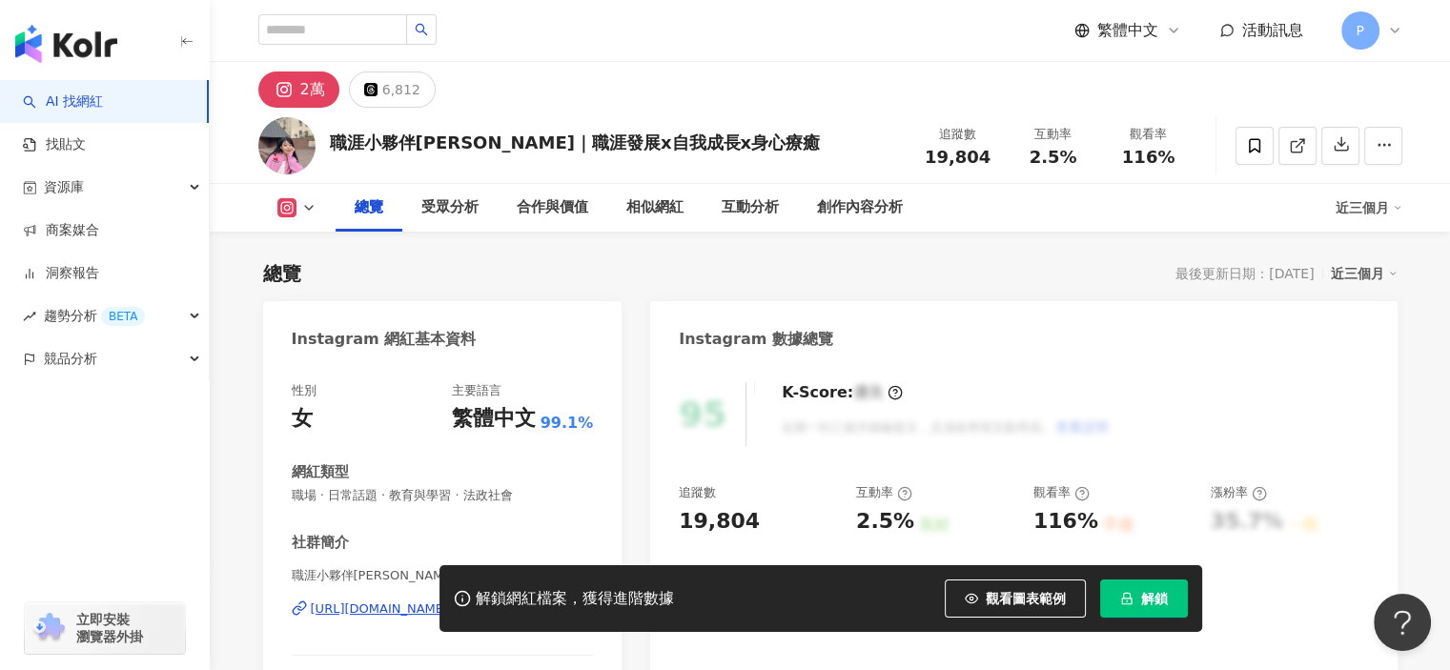
scroll to position [286, 0]
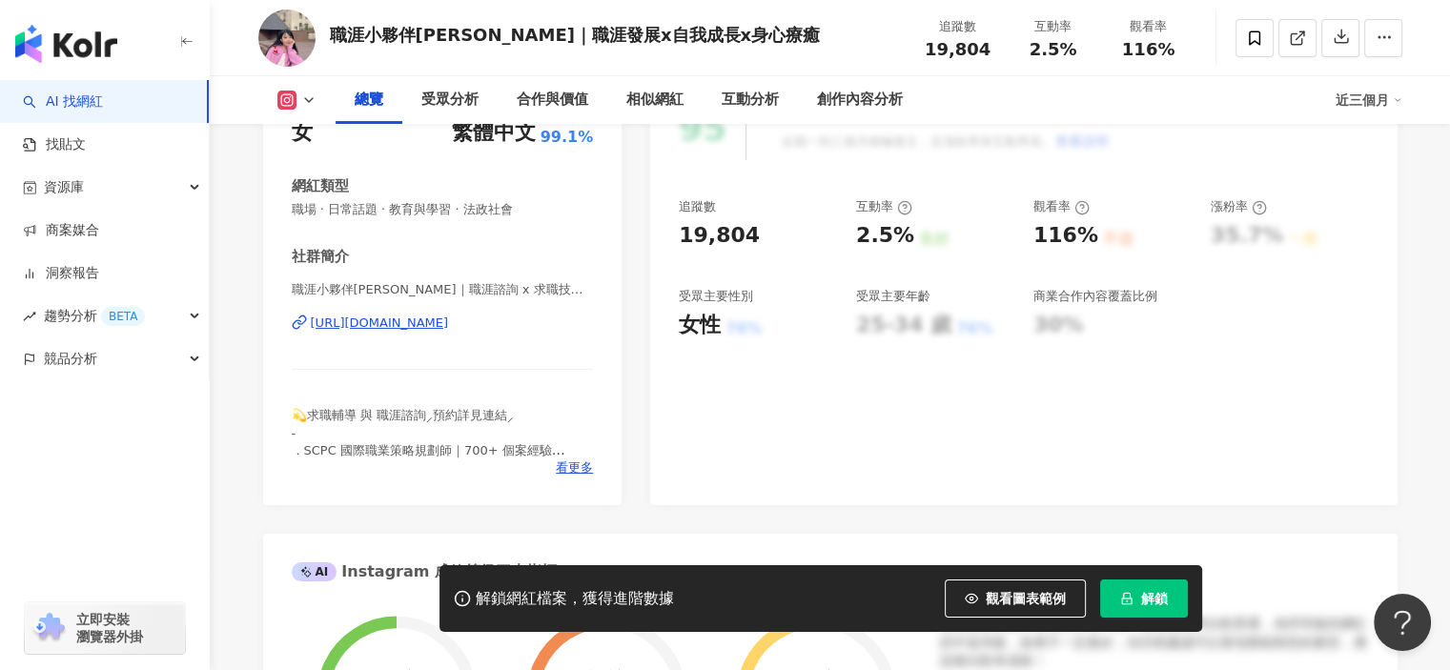
click at [449, 327] on div "https://www.instagram.com/stella_shinycareer/" at bounding box center [380, 323] width 138 height 17
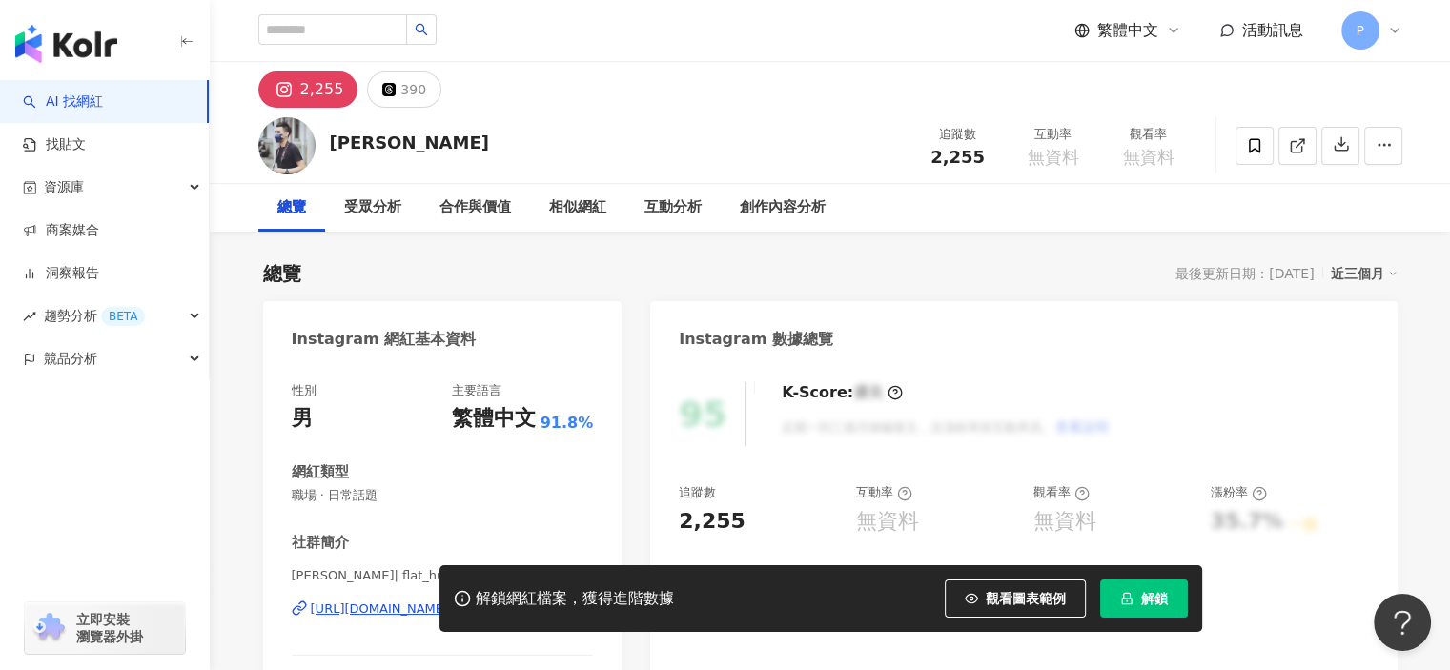
scroll to position [381, 0]
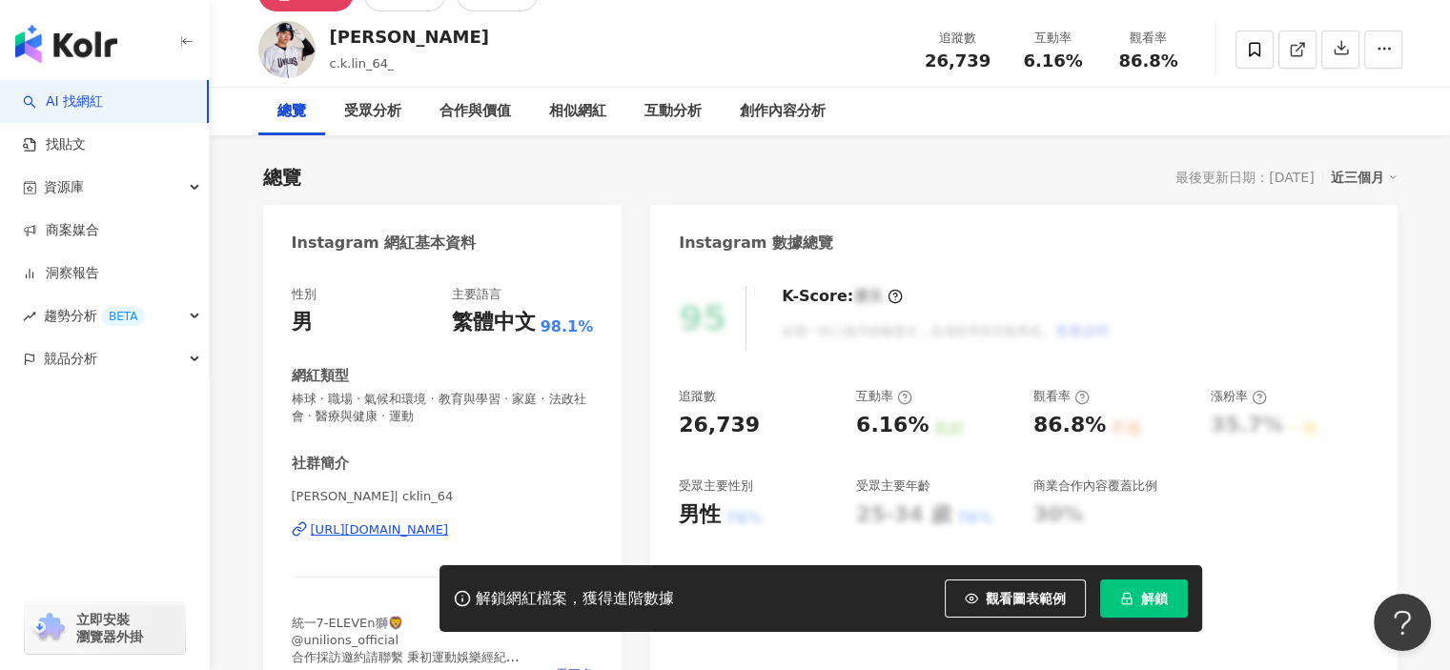
scroll to position [286, 0]
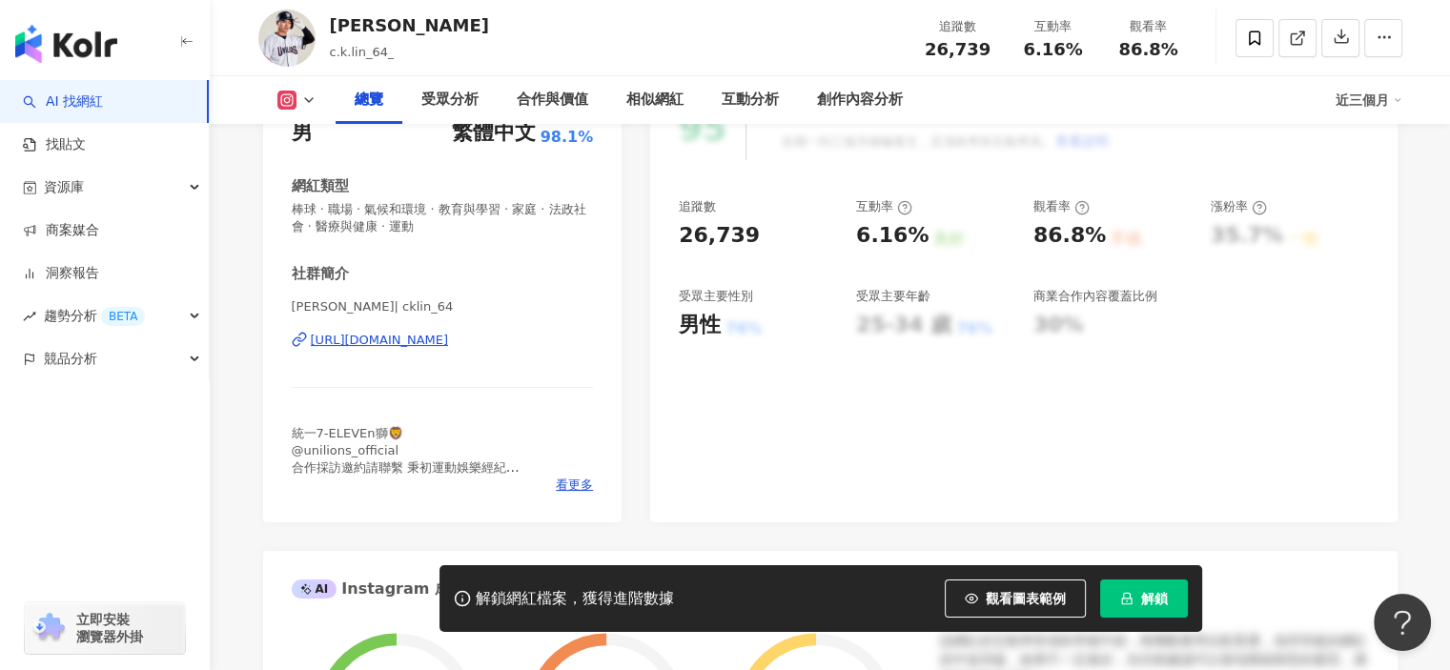
click at [449, 340] on div "[URL][DOMAIN_NAME]" at bounding box center [380, 340] width 138 height 17
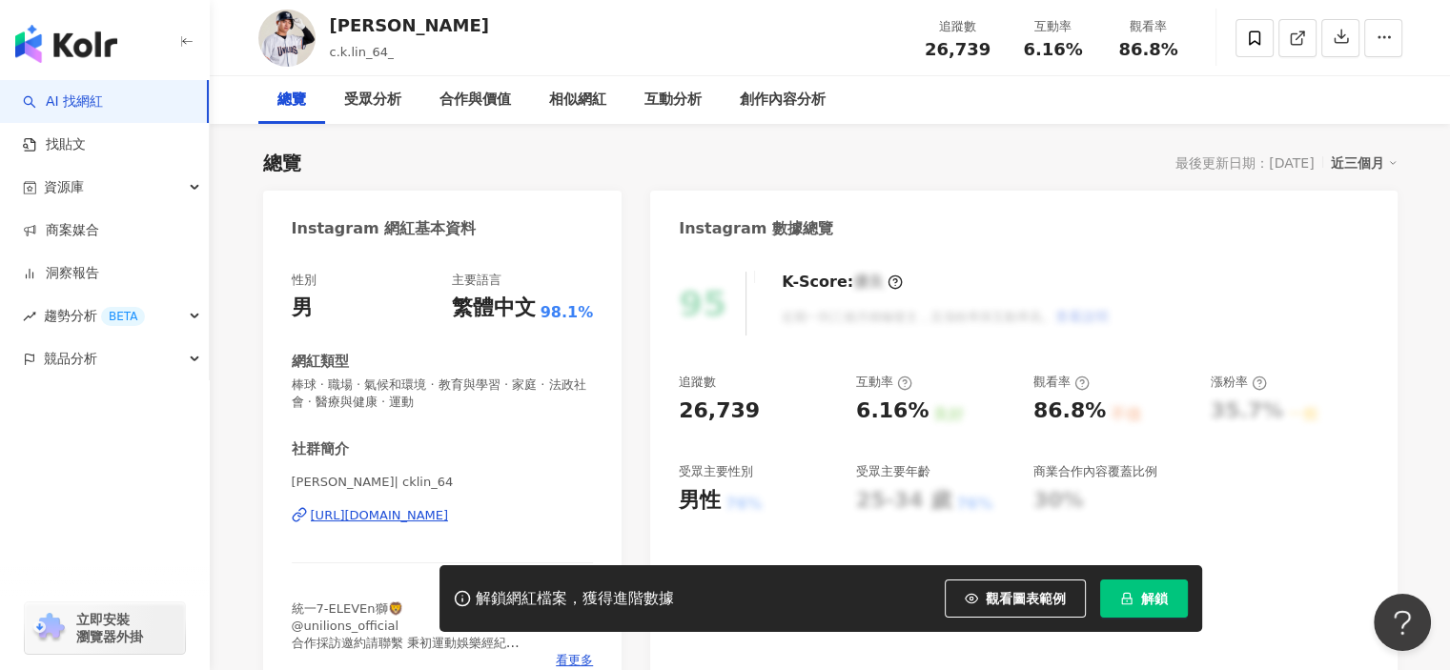
scroll to position [0, 0]
